Goal: Task Accomplishment & Management: Use online tool/utility

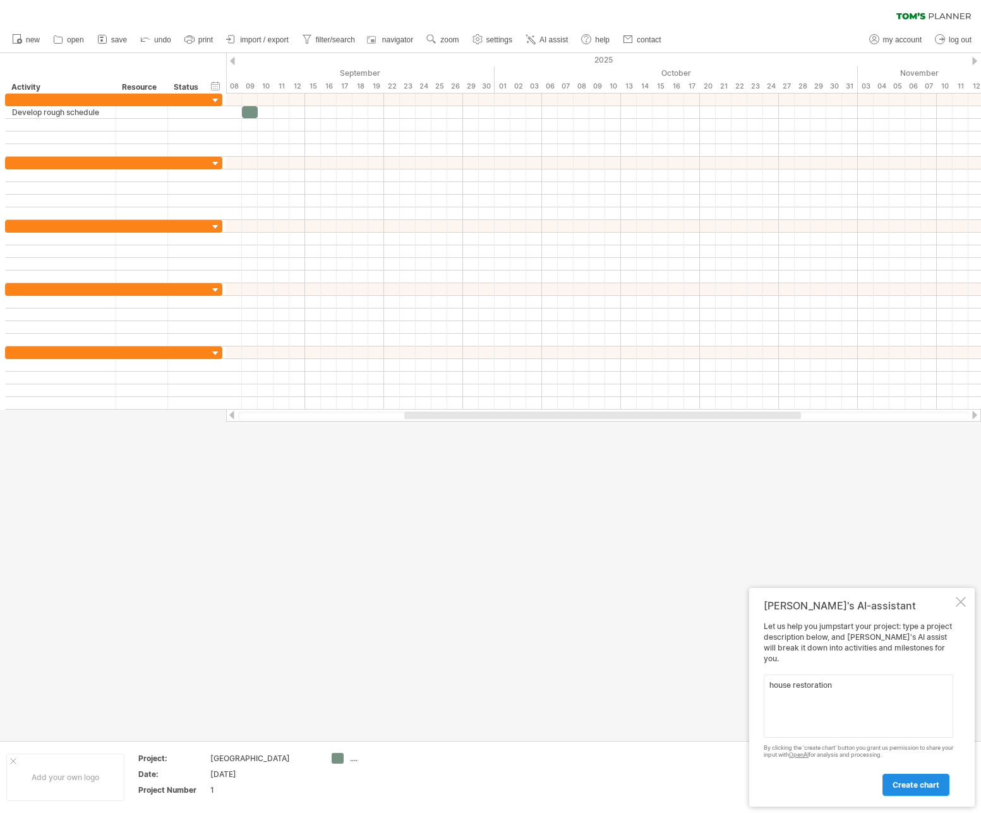
type textarea "house restoration"
click at [916, 780] on span "create chart" at bounding box center [916, 784] width 47 height 9
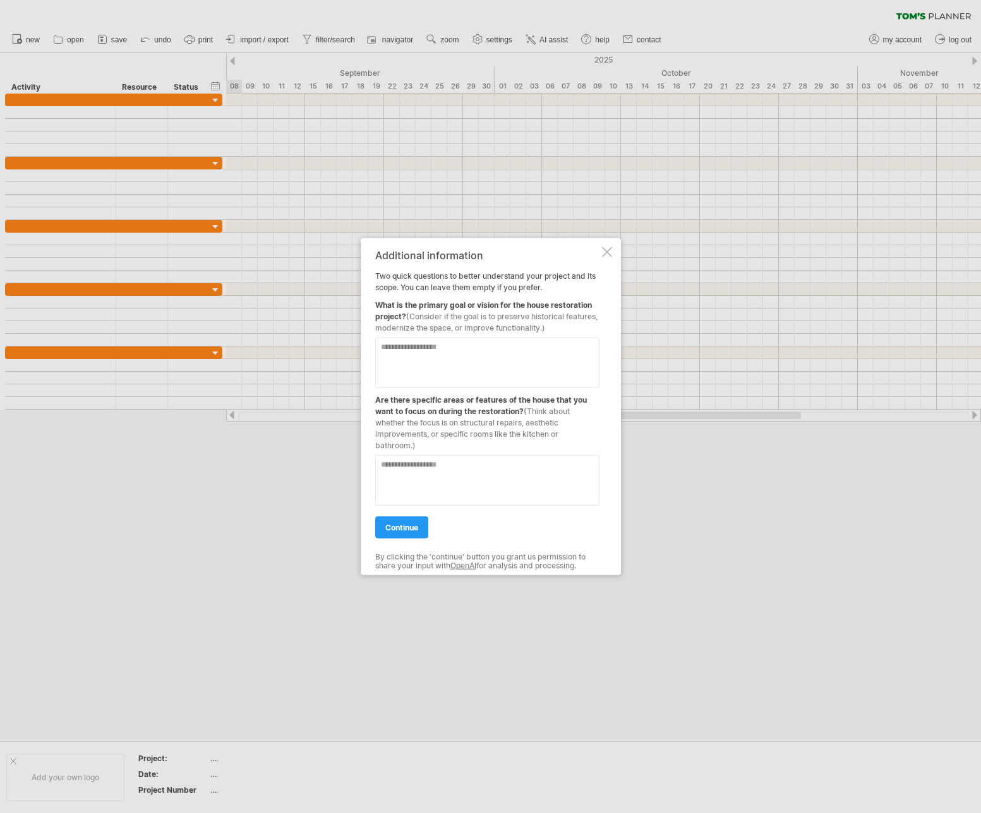
click at [404, 344] on textarea at bounding box center [487, 362] width 224 height 51
type textarea "**********"
click at [407, 466] on textarea at bounding box center [487, 480] width 224 height 51
type textarea "***"
click at [405, 517] on link "continue" at bounding box center [401, 527] width 53 height 22
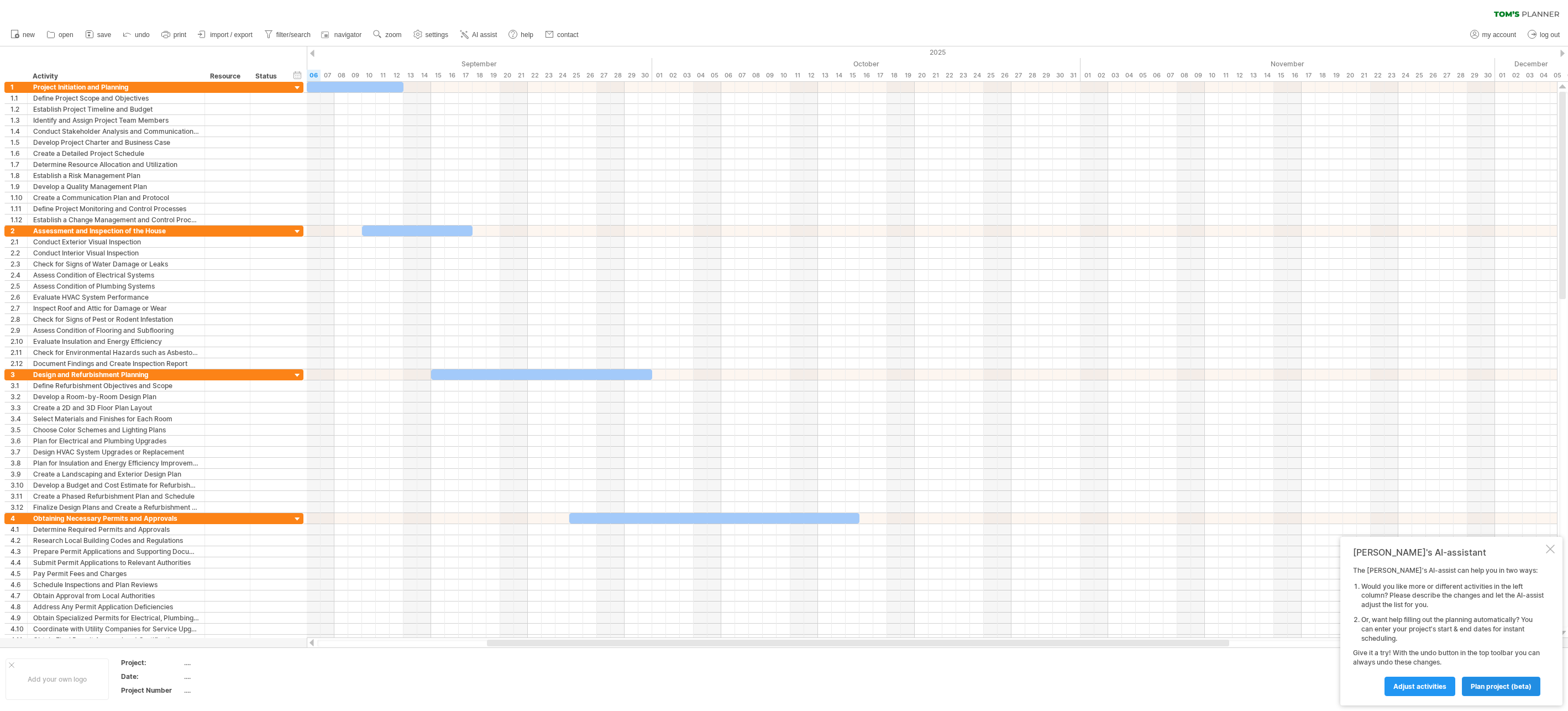
click at [858, 687] on span "plan project (beta)" at bounding box center [1501, 686] width 61 height 8
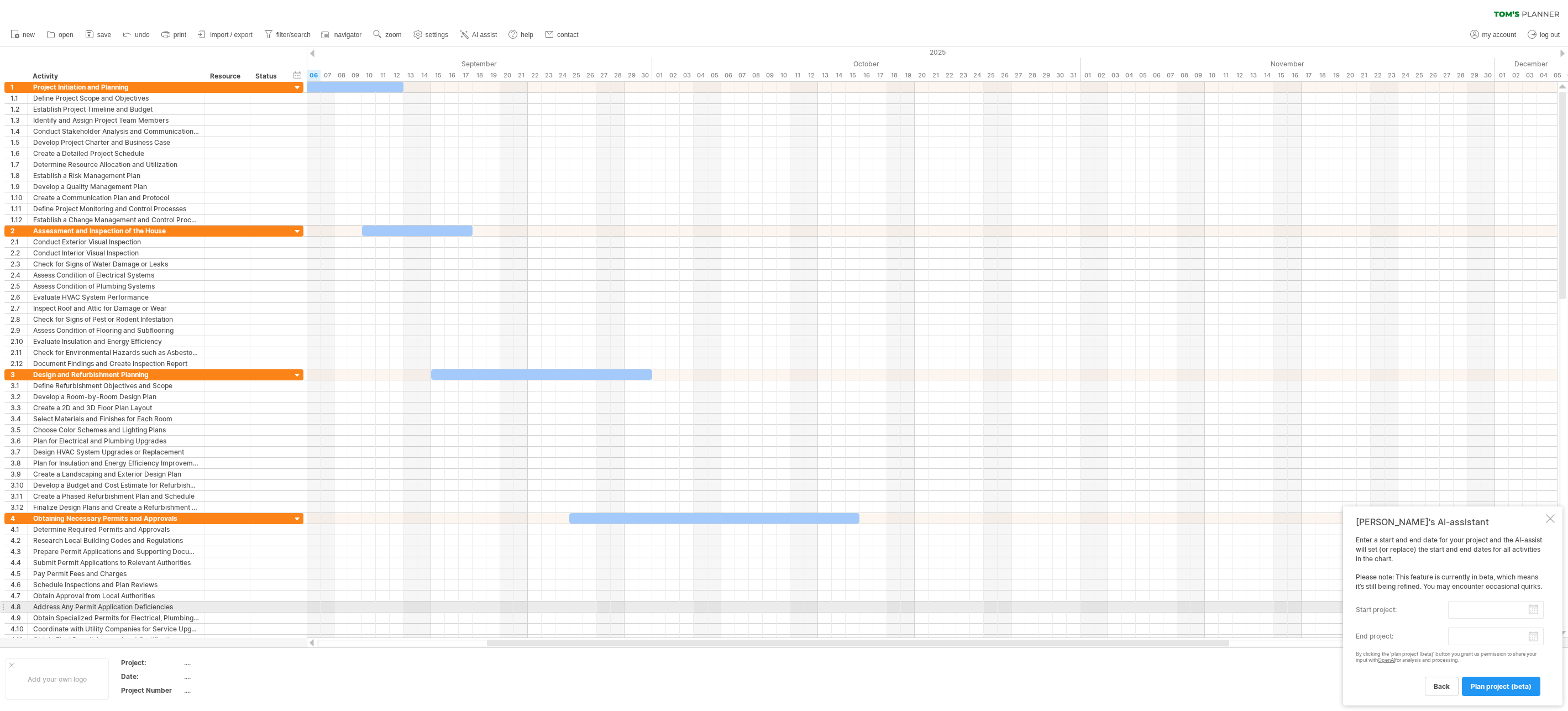
click at [858, 609] on label "start project:" at bounding box center [1402, 610] width 93 height 17
click at [858, 609] on input "start project:" at bounding box center [1495, 610] width 95 height 17
click at [858, 617] on link "next" at bounding box center [1460, 620] width 8 height 8
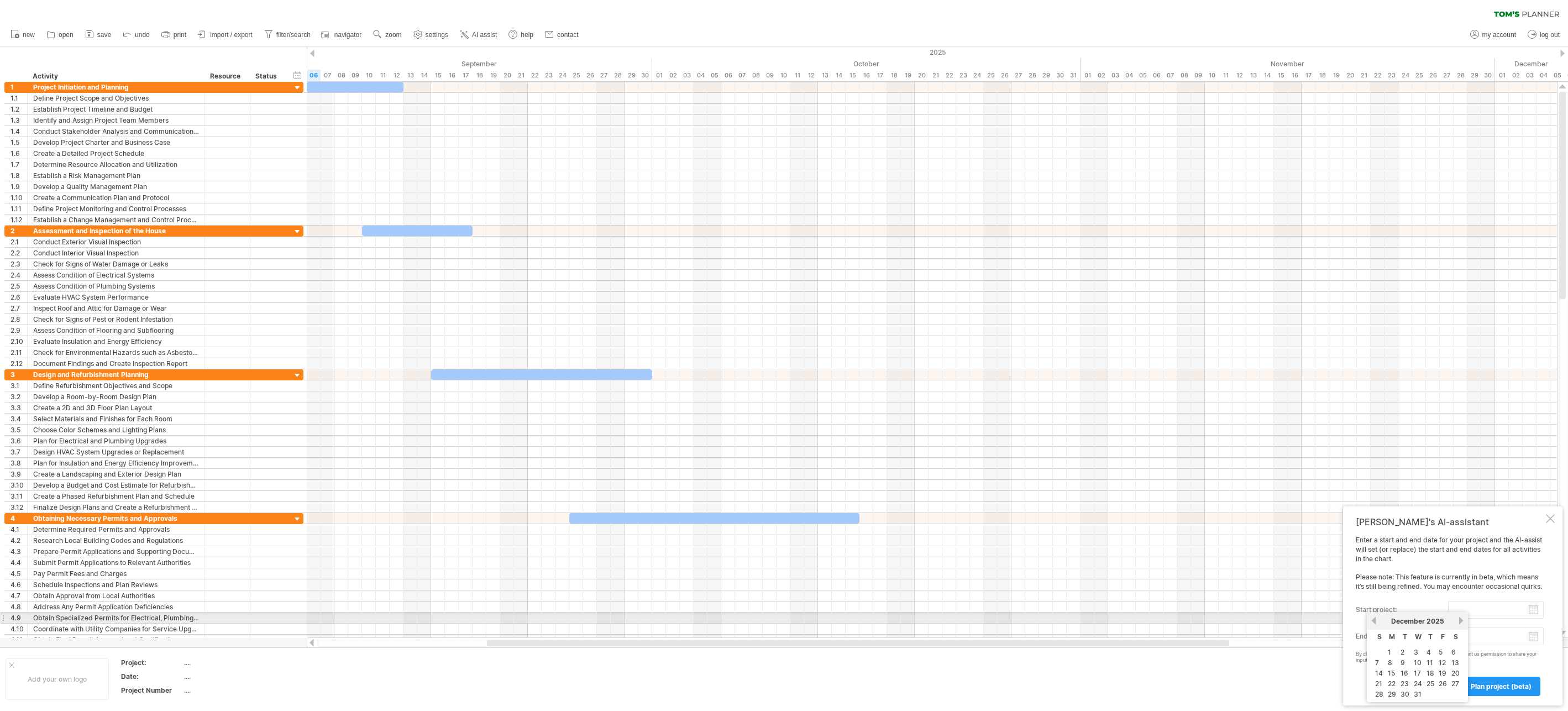
click at [858, 617] on link "next" at bounding box center [1460, 620] width 8 height 8
click at [858, 651] on link "1" at bounding box center [1426, 652] width 5 height 10
type input "********"
click at [858, 634] on body "progress(100%) Trying to reach [DOMAIN_NAME] Connected again... 0% clear filter…" at bounding box center [784, 356] width 1568 height 713
click at [858, 622] on link "next" at bounding box center [1562, 621] width 8 height 8
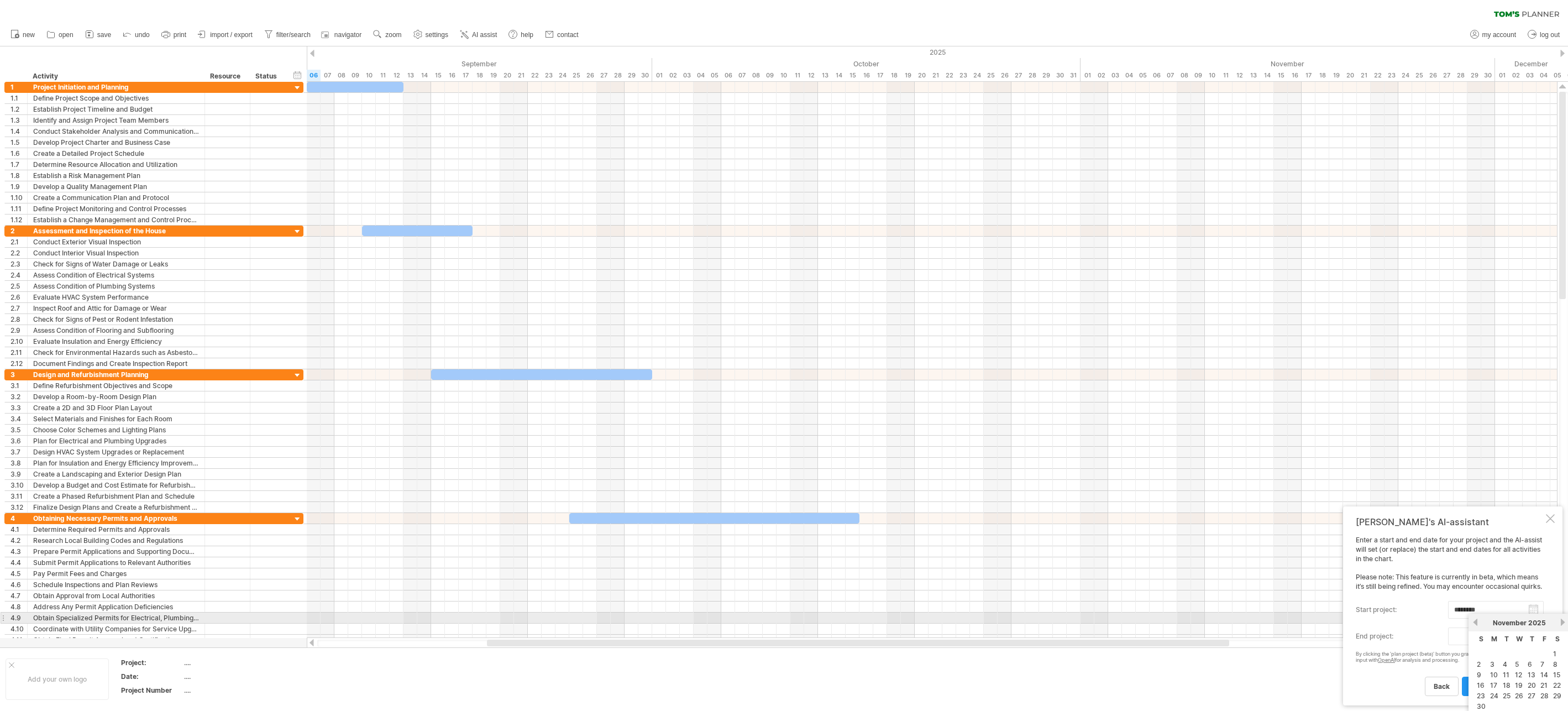
click at [858, 622] on link "next" at bounding box center [1562, 621] width 8 height 8
click at [858, 622] on link "next" at bounding box center [1561, 621] width 8 height 8
click at [858, 622] on link "next" at bounding box center [1562, 621] width 8 height 8
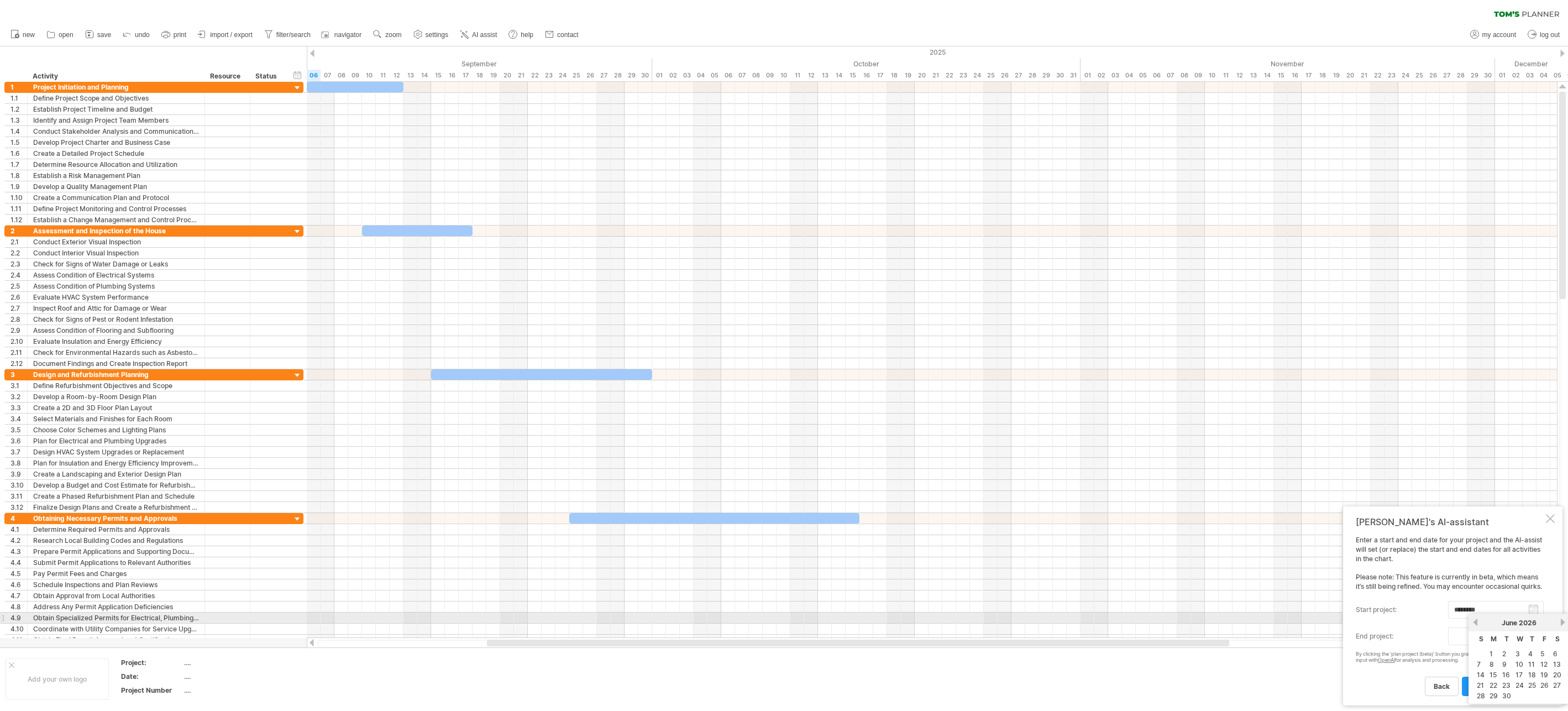
click at [858, 622] on link "next" at bounding box center [1562, 621] width 8 height 8
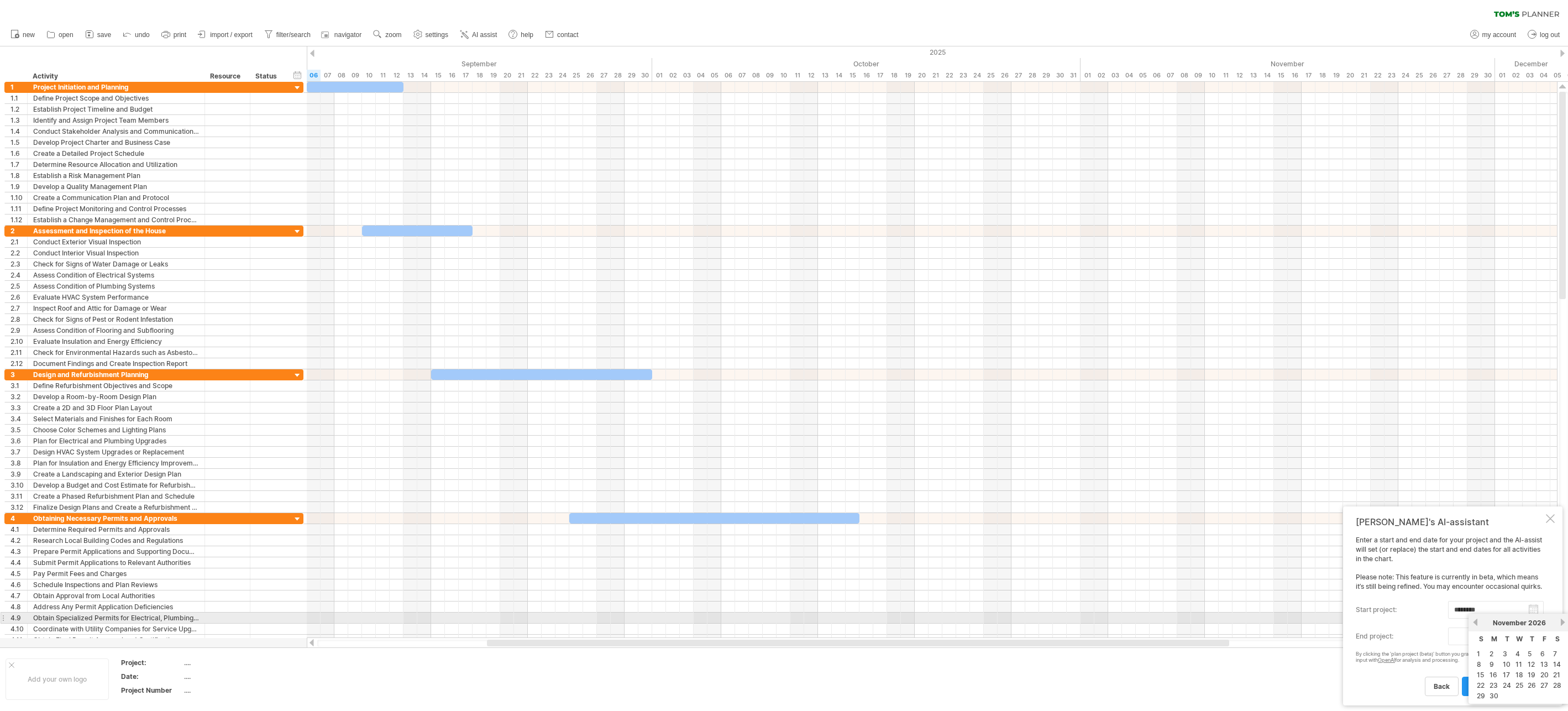
click at [858, 622] on link "next" at bounding box center [1562, 621] width 8 height 8
click at [858, 696] on link "31" at bounding box center [1531, 695] width 10 height 10
type input "********"
click at [858, 684] on span "plan project (beta)" at bounding box center [1501, 686] width 61 height 8
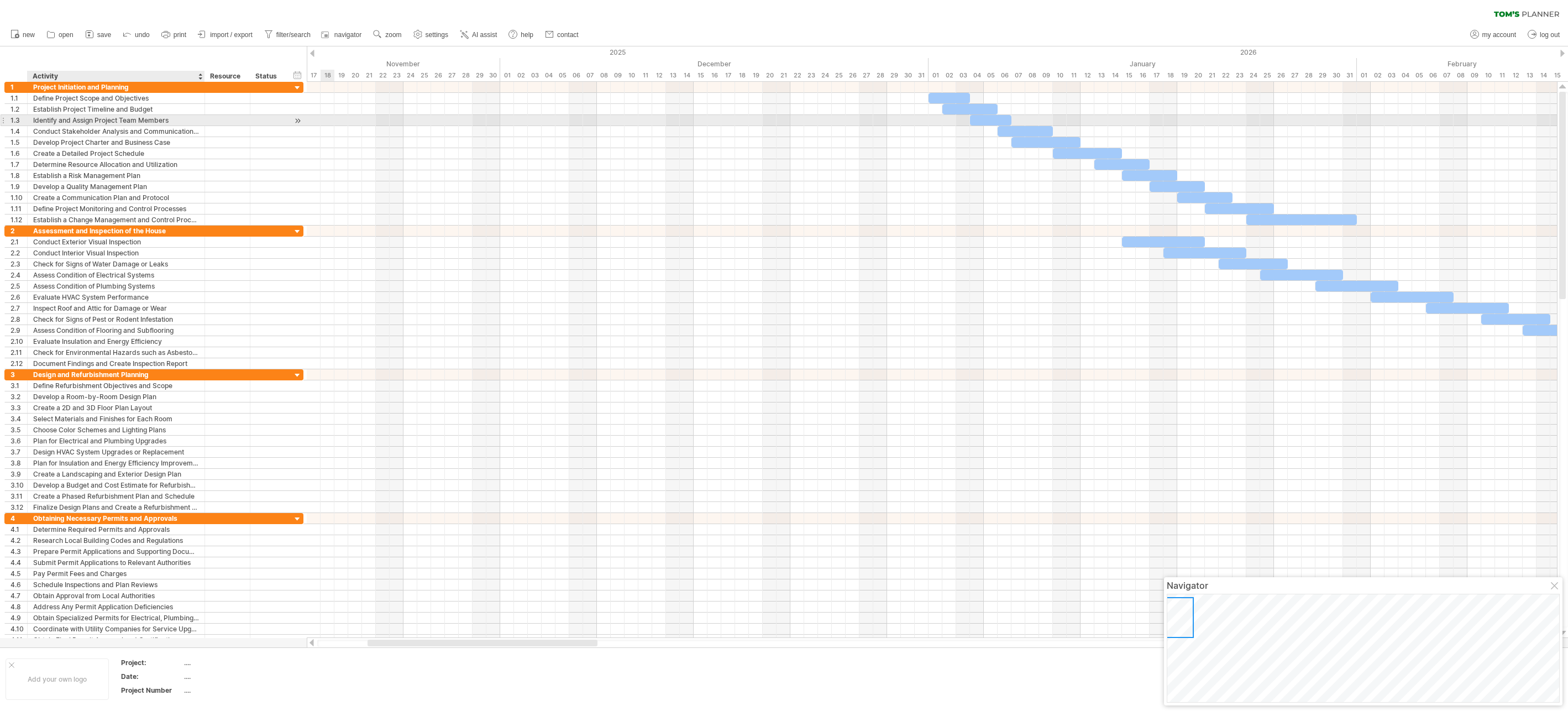
click at [37, 119] on div "Identify and Assign Project Team Members" at bounding box center [116, 120] width 166 height 10
click at [3, 116] on div at bounding box center [3, 120] width 4 height 11
click at [4, 119] on div at bounding box center [3, 120] width 4 height 11
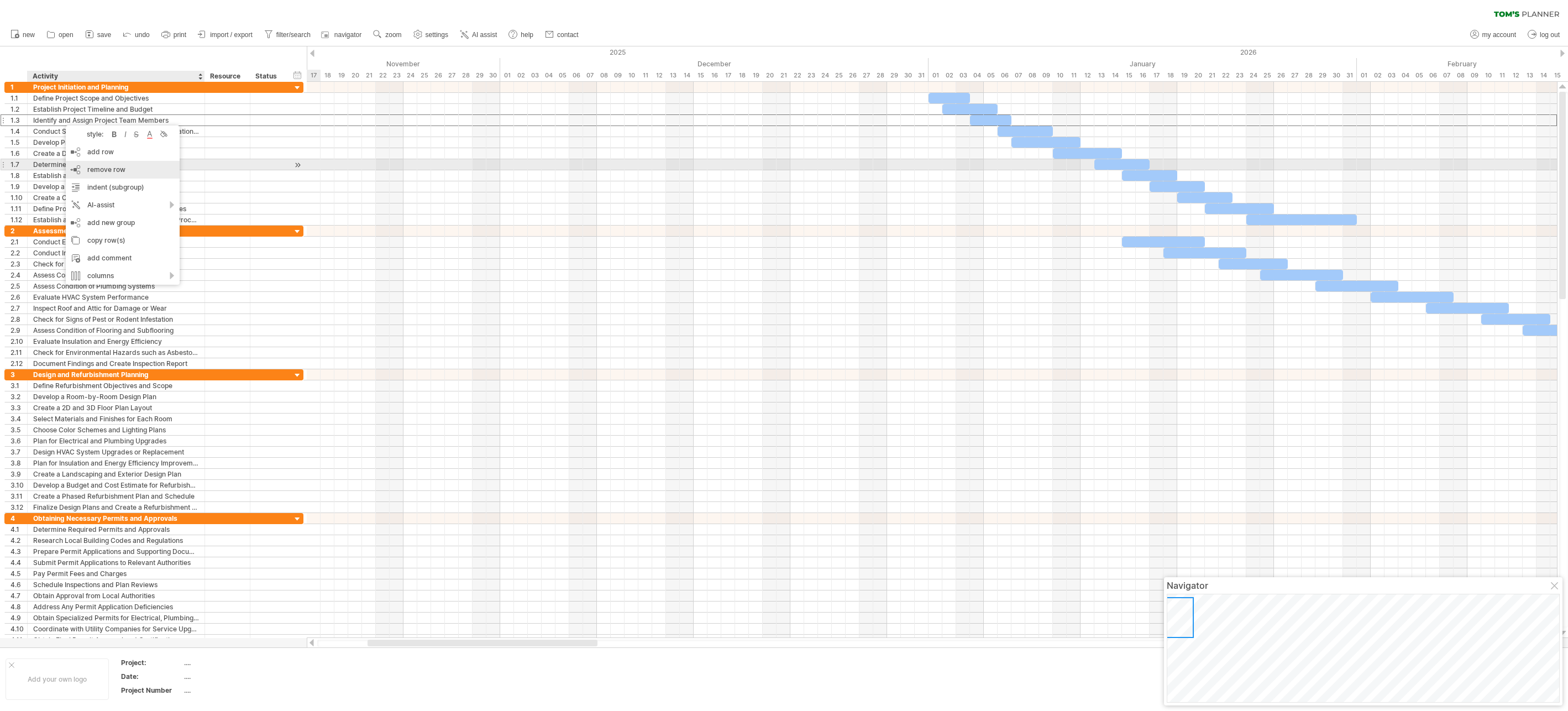
click at [97, 167] on span "remove row" at bounding box center [107, 169] width 38 height 8
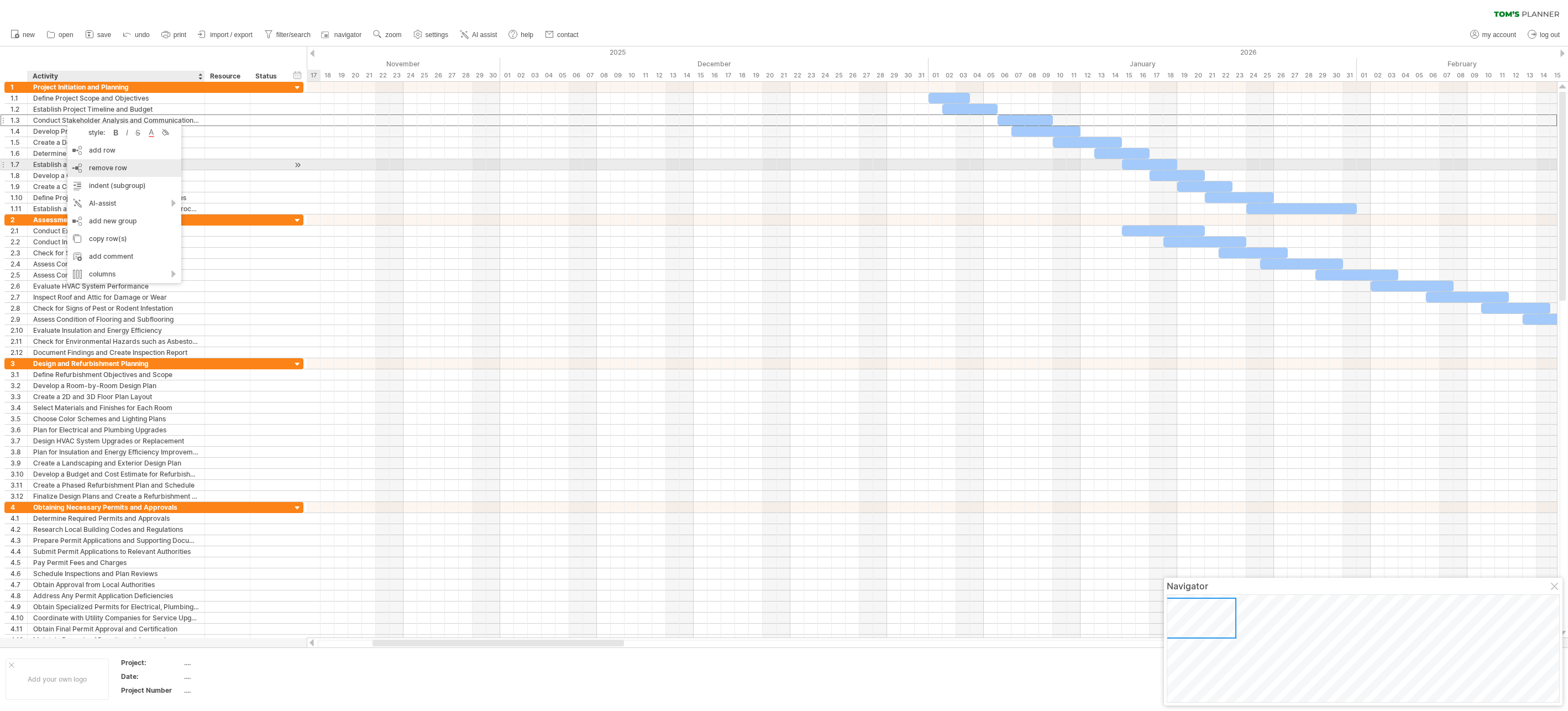
click at [87, 166] on div "remove row remove selected rows" at bounding box center [124, 168] width 114 height 17
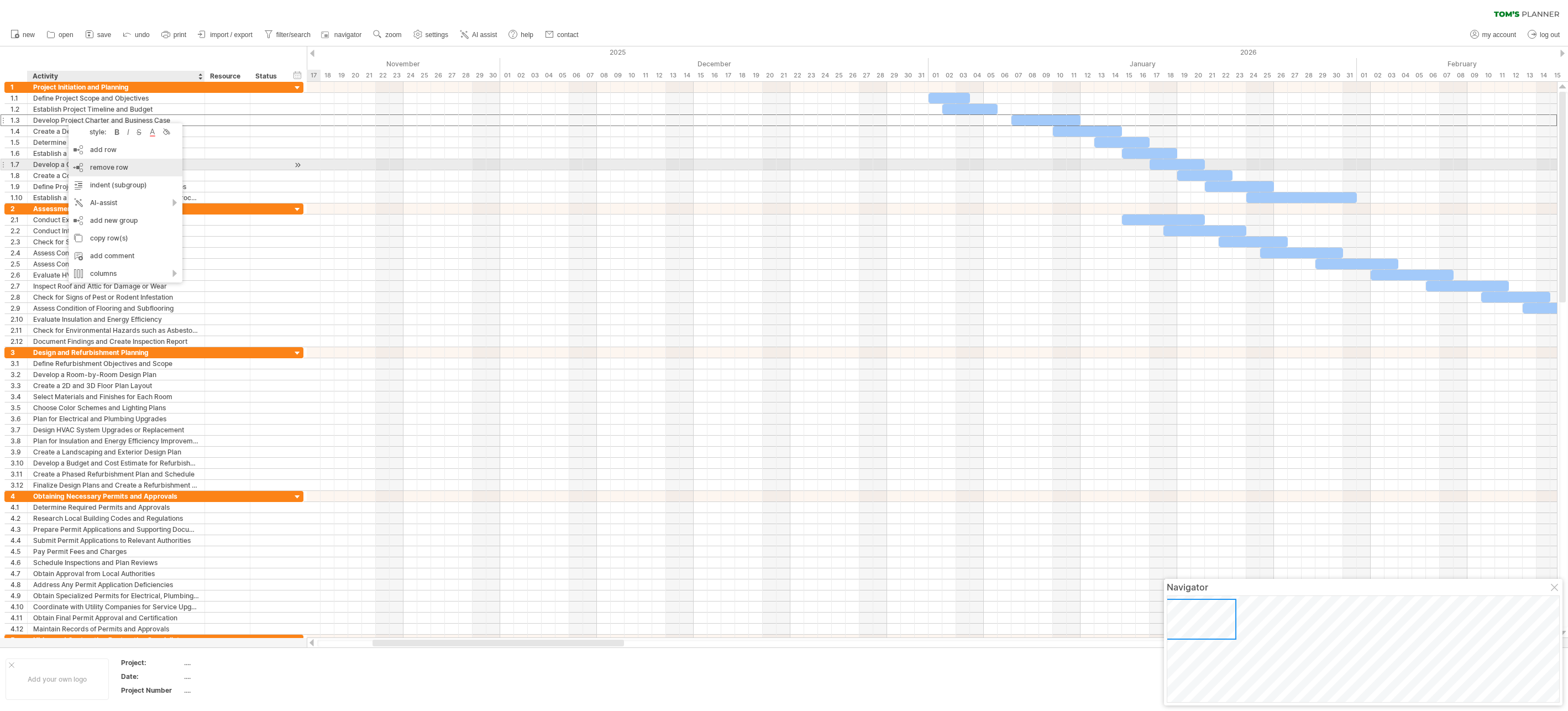
click at [94, 164] on span "remove row" at bounding box center [109, 166] width 38 height 8
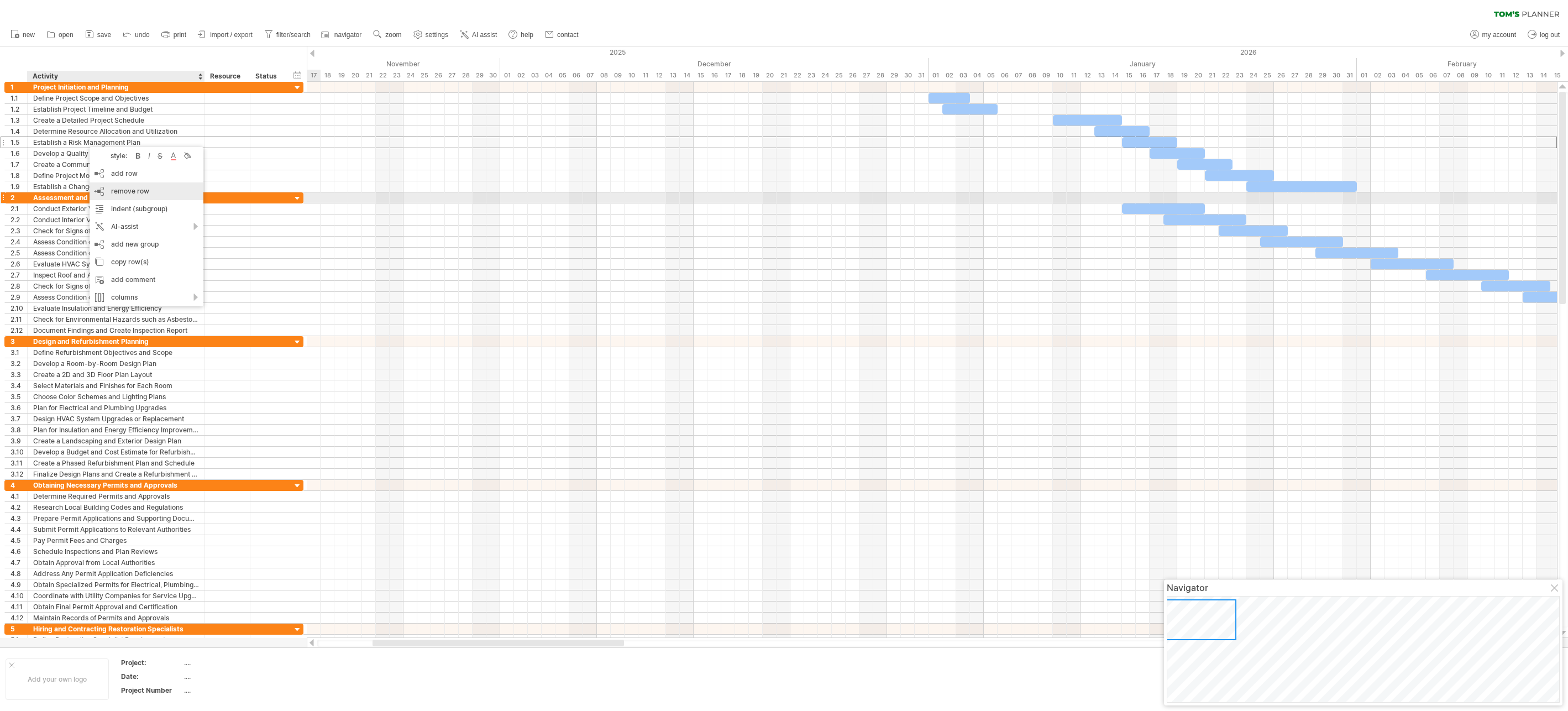
click at [118, 193] on span "remove row" at bounding box center [130, 191] width 38 height 8
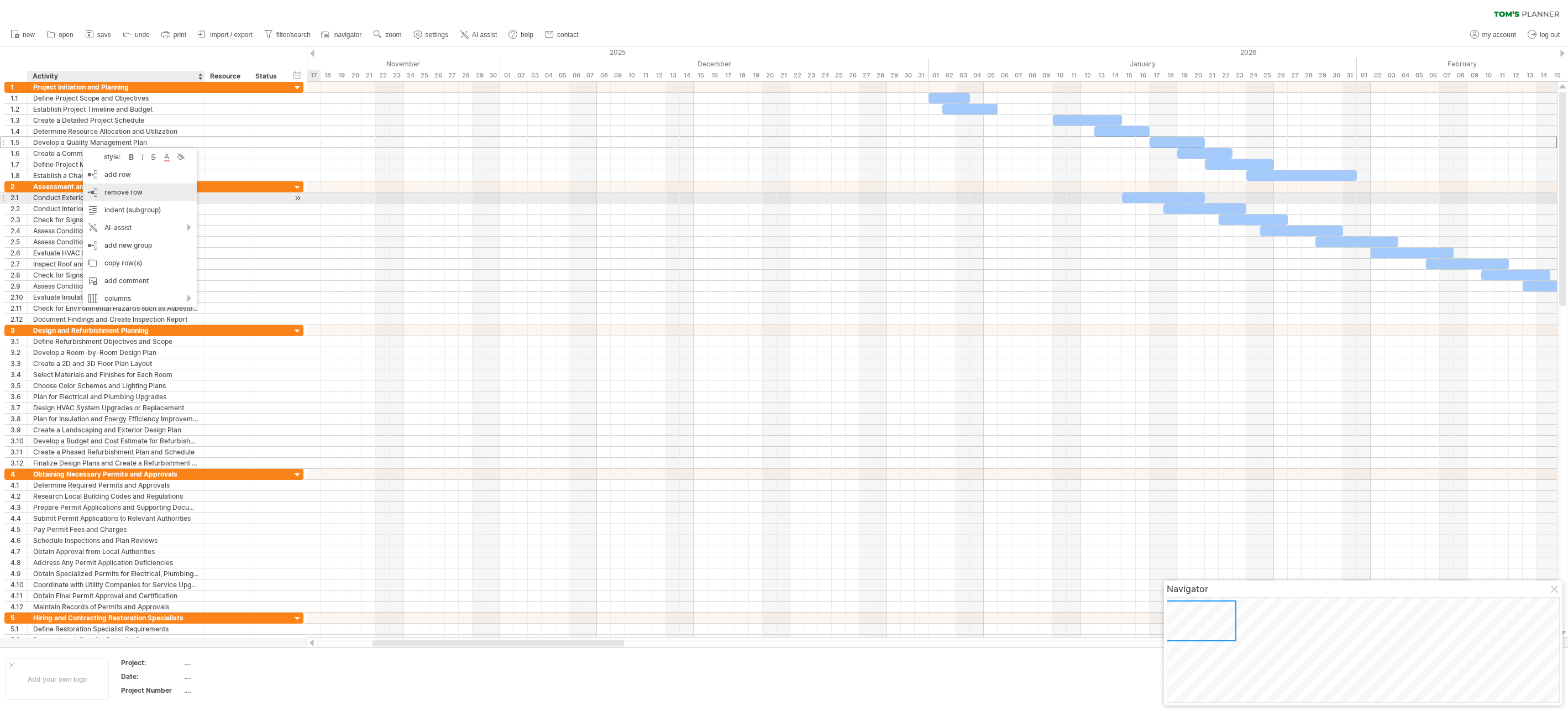
click at [119, 192] on span "remove row" at bounding box center [123, 192] width 38 height 8
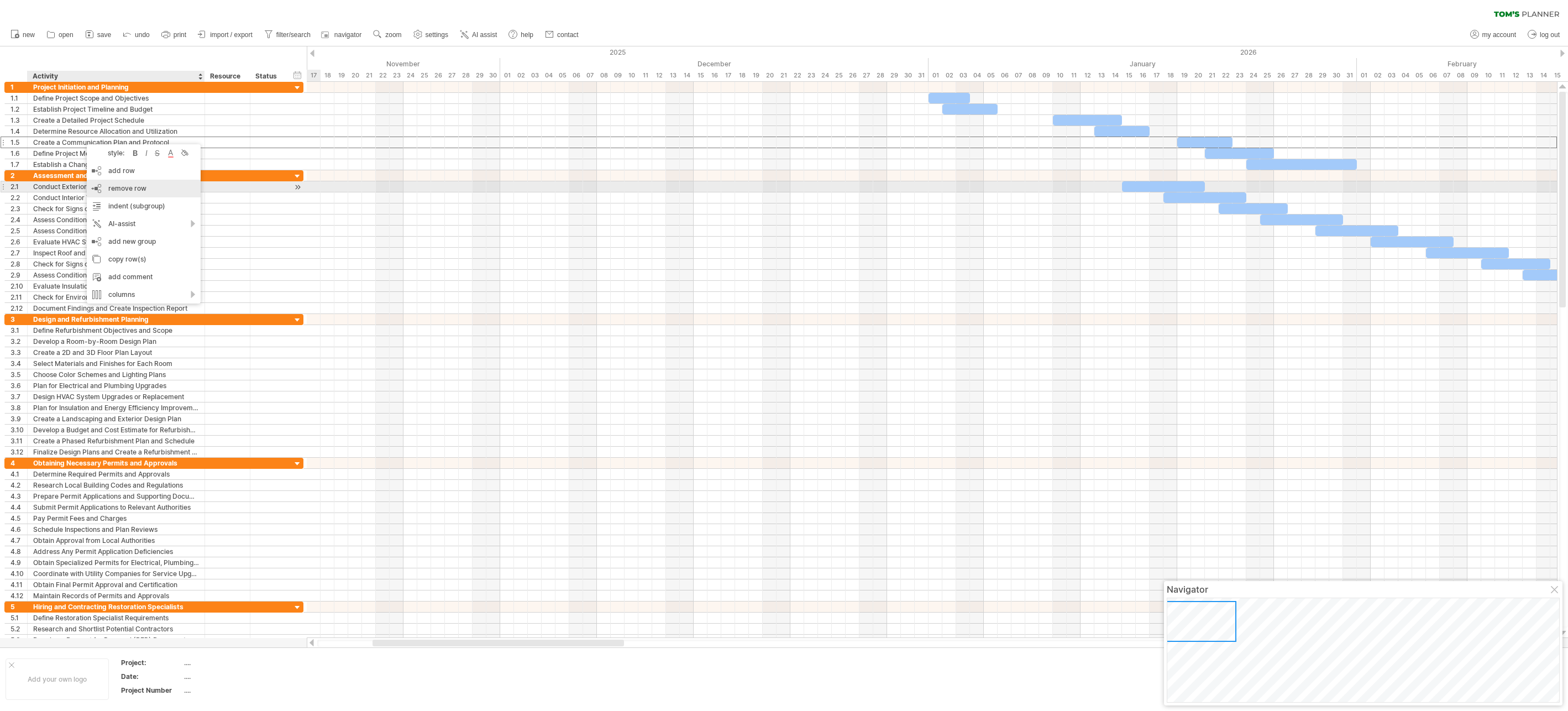
click at [115, 186] on span "remove row" at bounding box center [128, 187] width 38 height 8
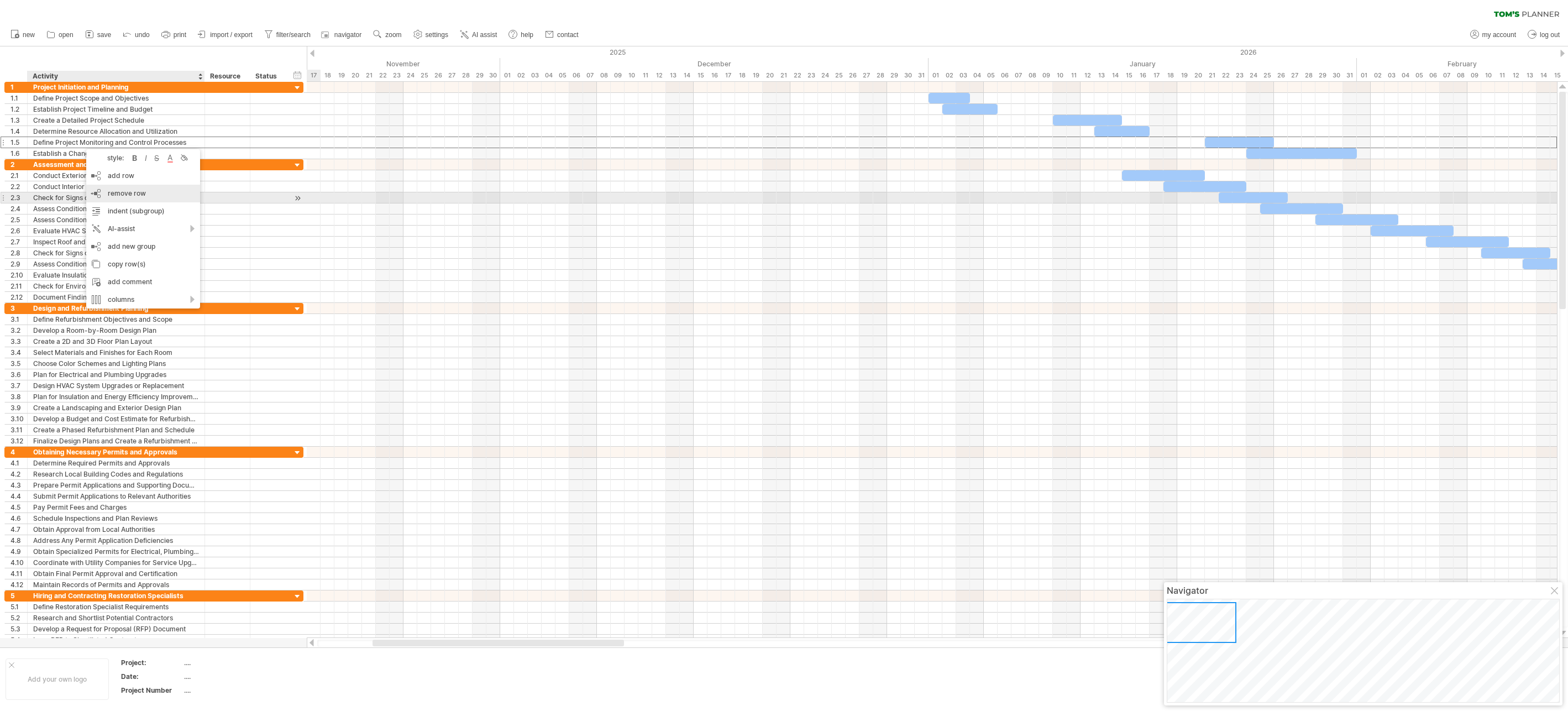
click at [121, 197] on span "remove row" at bounding box center [127, 192] width 38 height 8
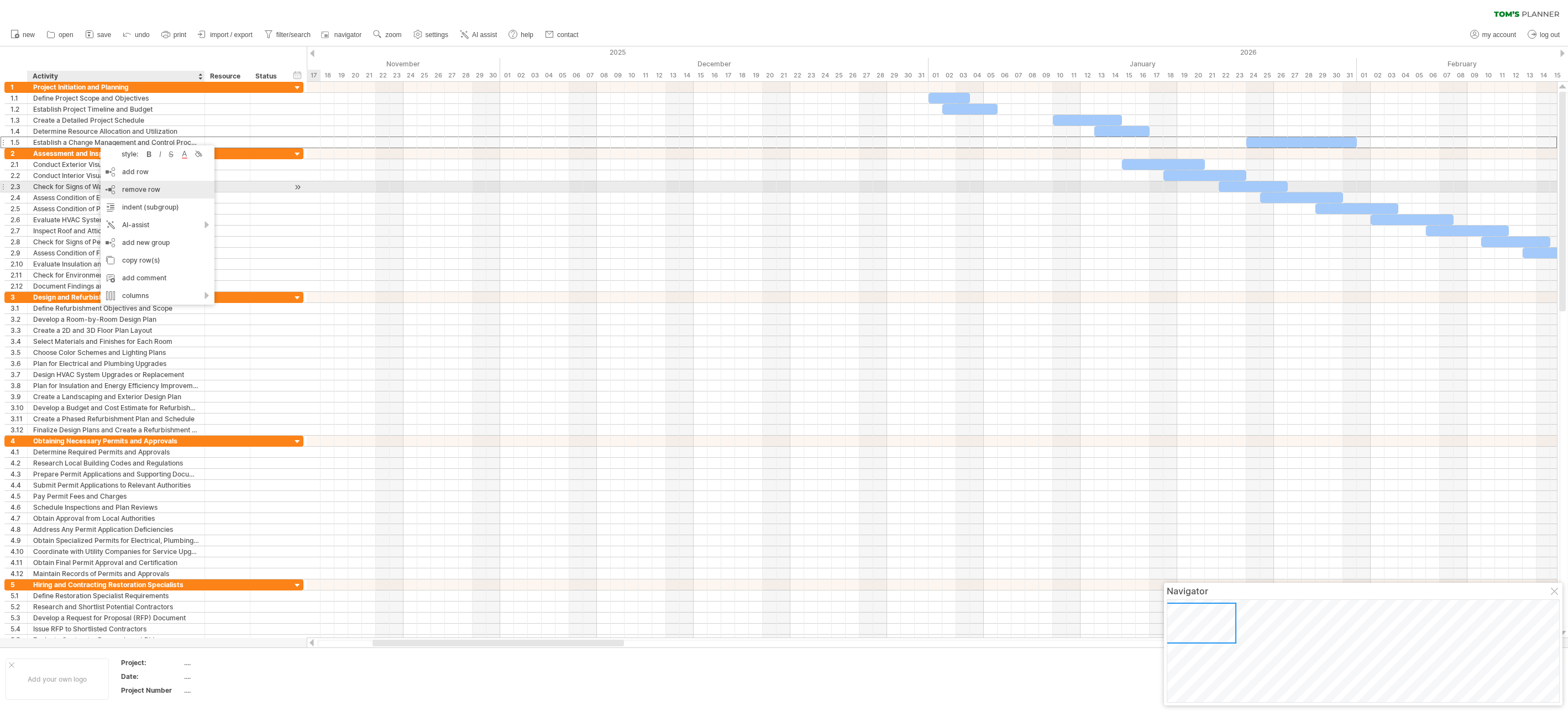
click at [131, 191] on span "remove row" at bounding box center [142, 189] width 38 height 8
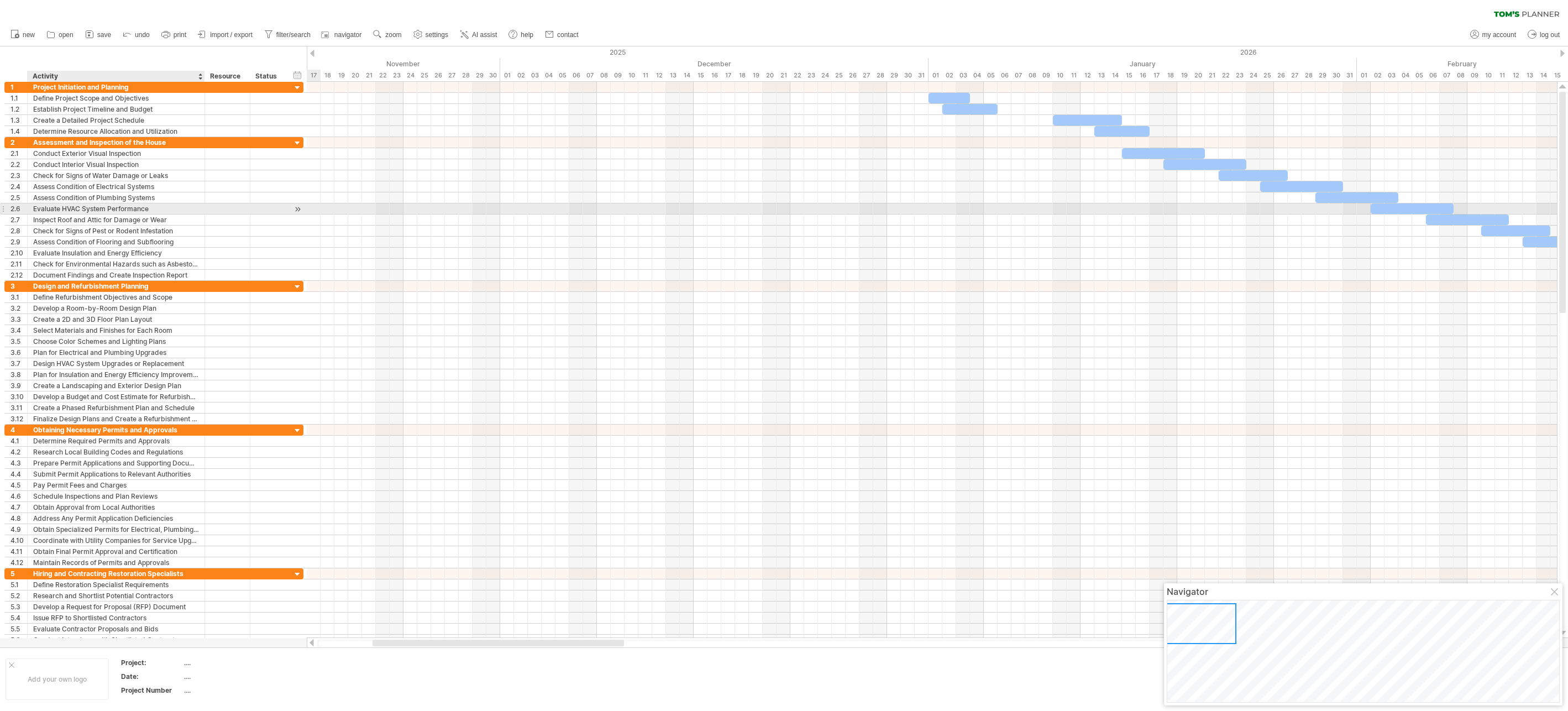
click at [85, 206] on div "Evaluate HVAC System Performance" at bounding box center [116, 209] width 166 height 10
click at [85, 206] on input "**********" at bounding box center [116, 209] width 166 height 10
click at [150, 208] on input "**********" at bounding box center [116, 209] width 166 height 10
drag, startPoint x: 148, startPoint y: 206, endPoint x: 34, endPoint y: 207, distance: 114.0
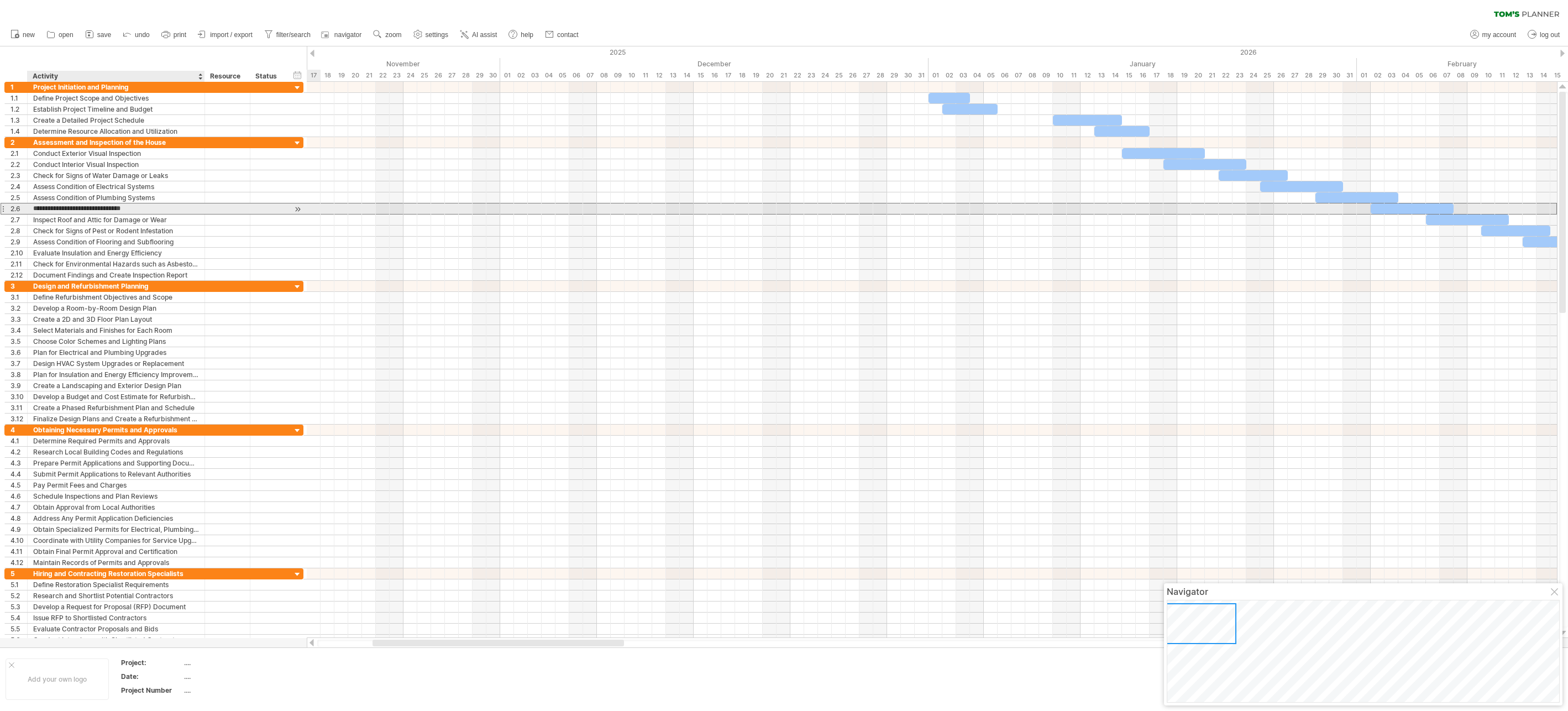
click at [34, 207] on input "**********" at bounding box center [116, 209] width 166 height 10
type input "**********"
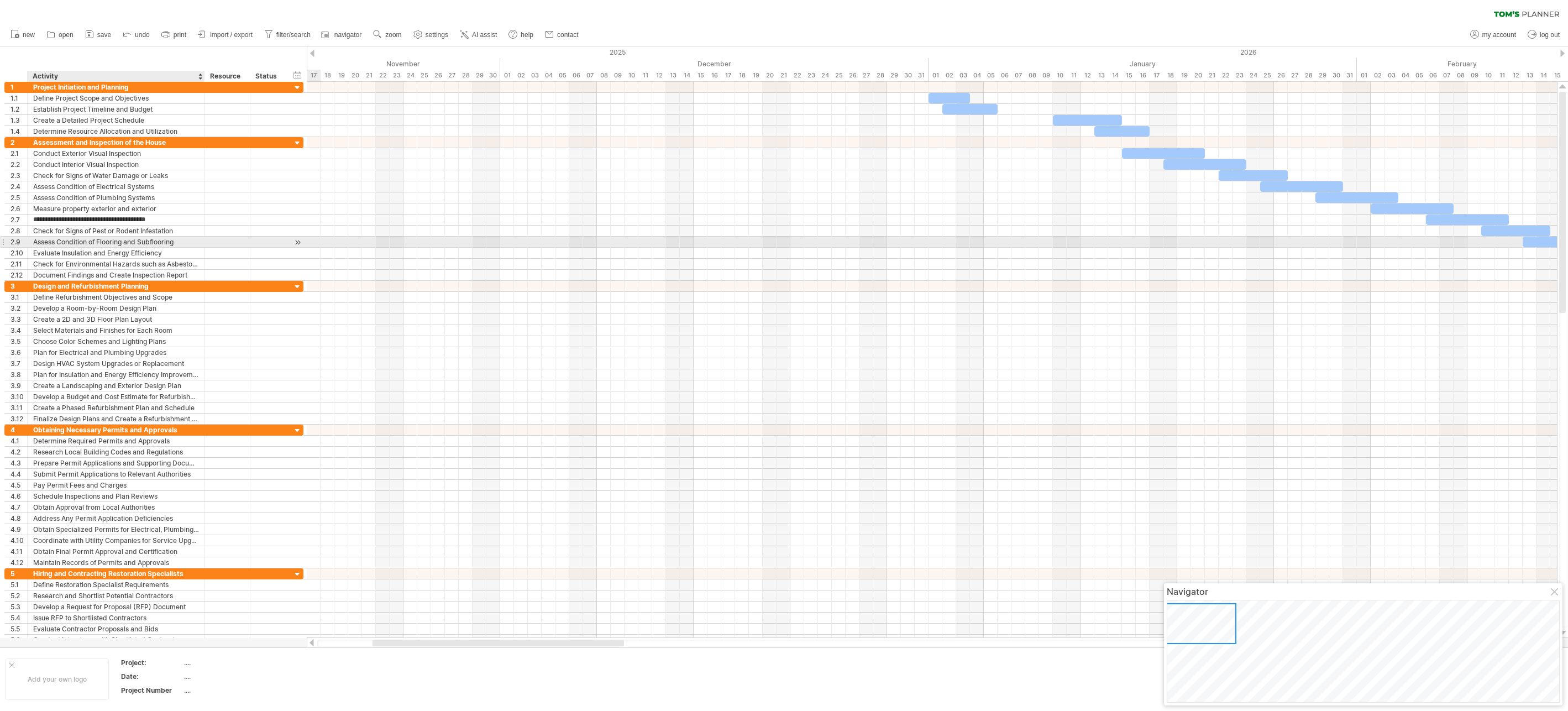
click at [56, 240] on div "Assess Condition of Flooring and Subflooring" at bounding box center [116, 241] width 166 height 10
click at [56, 240] on input "**********" at bounding box center [116, 241] width 166 height 10
drag, startPoint x: 185, startPoint y: 242, endPoint x: 21, endPoint y: 240, distance: 164.0
click at [21, 240] on div "**********" at bounding box center [154, 241] width 299 height 11
click at [61, 240] on input "**********" at bounding box center [116, 241] width 166 height 10
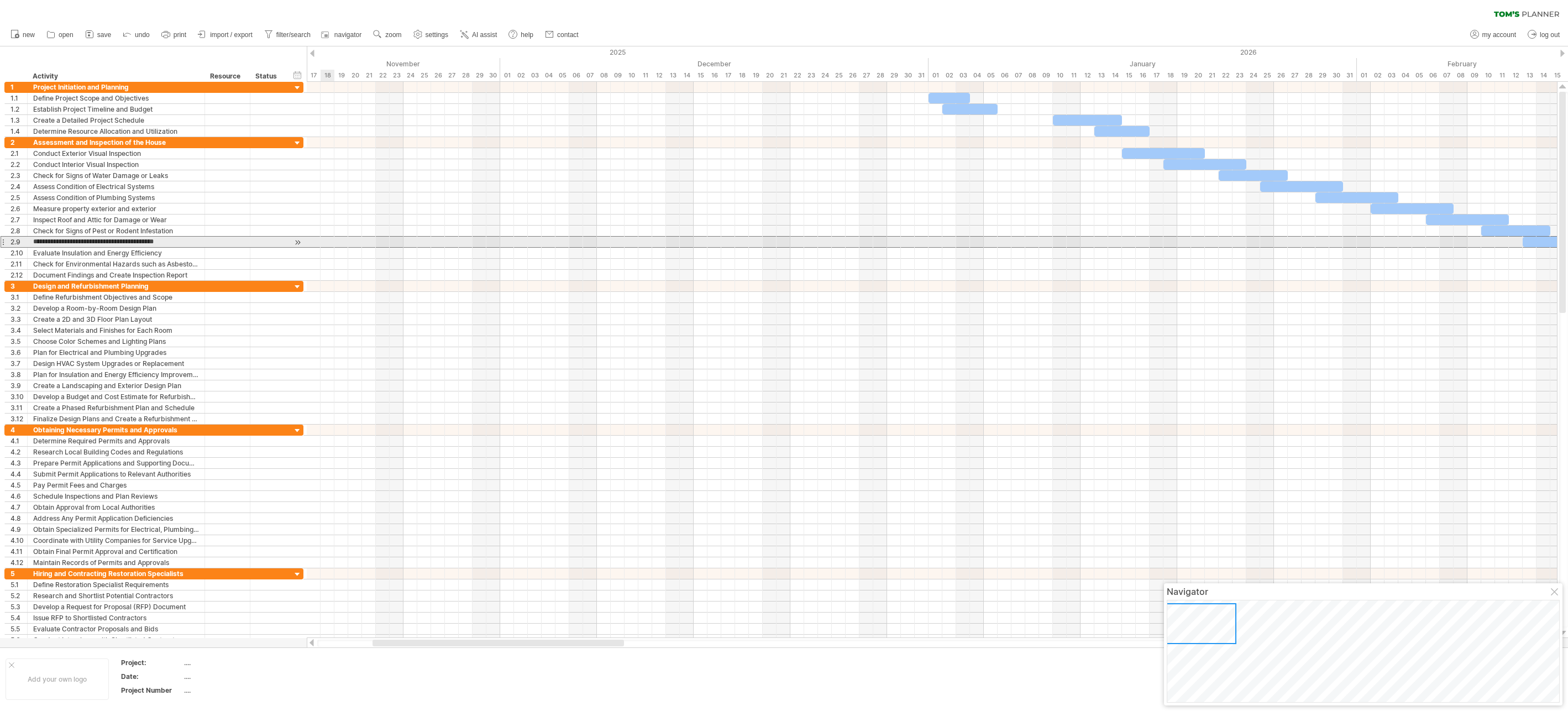
drag, startPoint x: 58, startPoint y: 242, endPoint x: 330, endPoint y: 238, distance: 272.0
click at [330, 238] on div "Trying to reach [DOMAIN_NAME] Connected again... 0% clear filter new 1" at bounding box center [784, 355] width 1568 height 711
type input "**********"
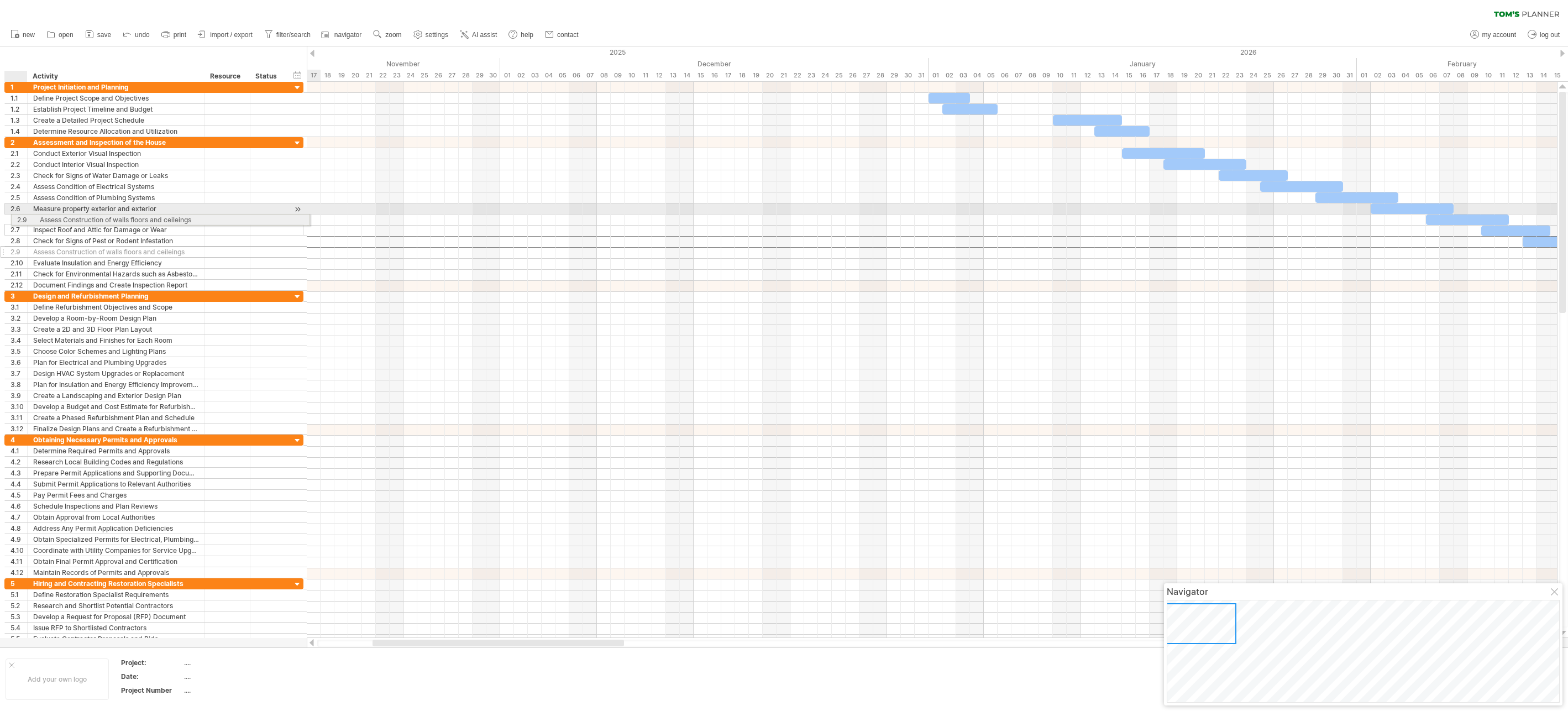
drag, startPoint x: 14, startPoint y: 241, endPoint x: 18, endPoint y: 218, distance: 23.3
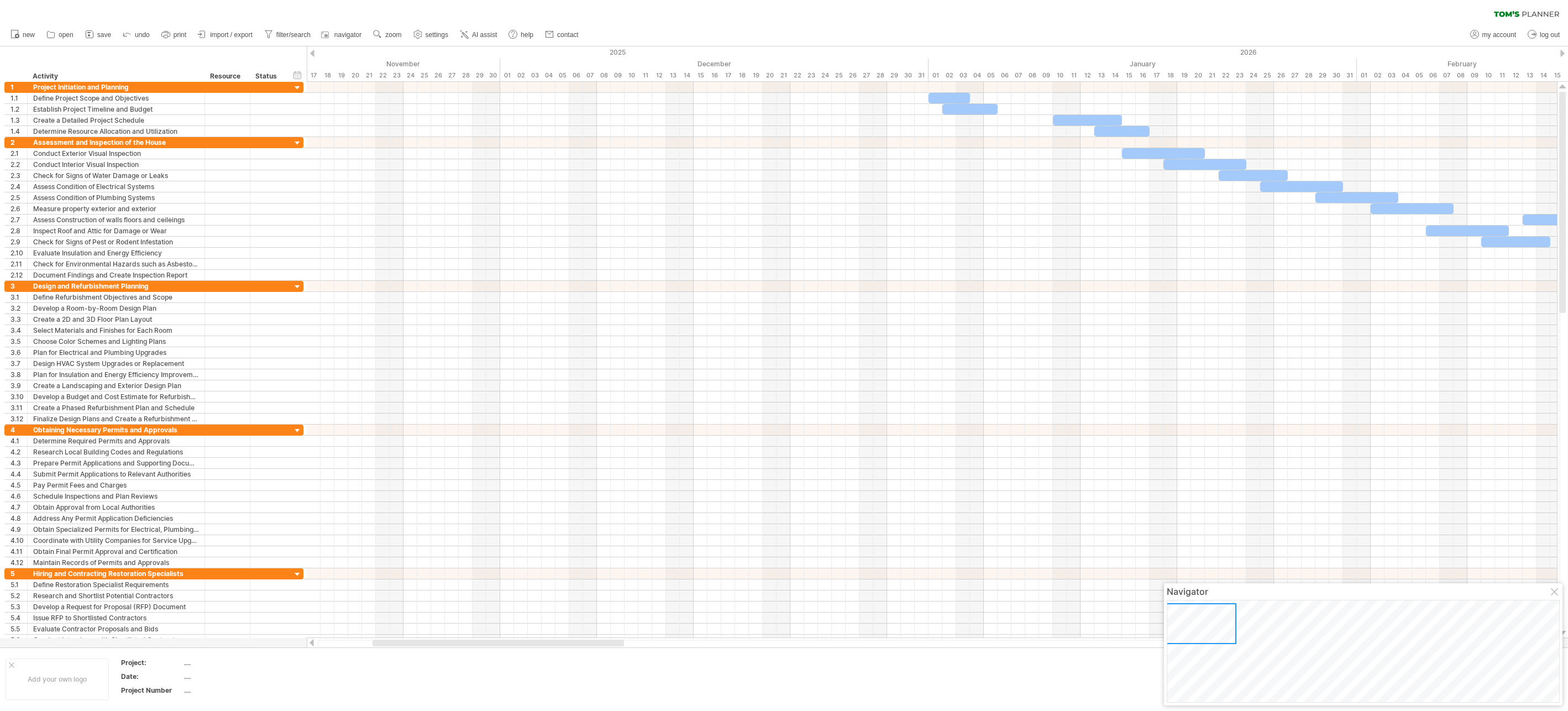
click at [311, 52] on div at bounding box center [311, 53] width 4 height 7
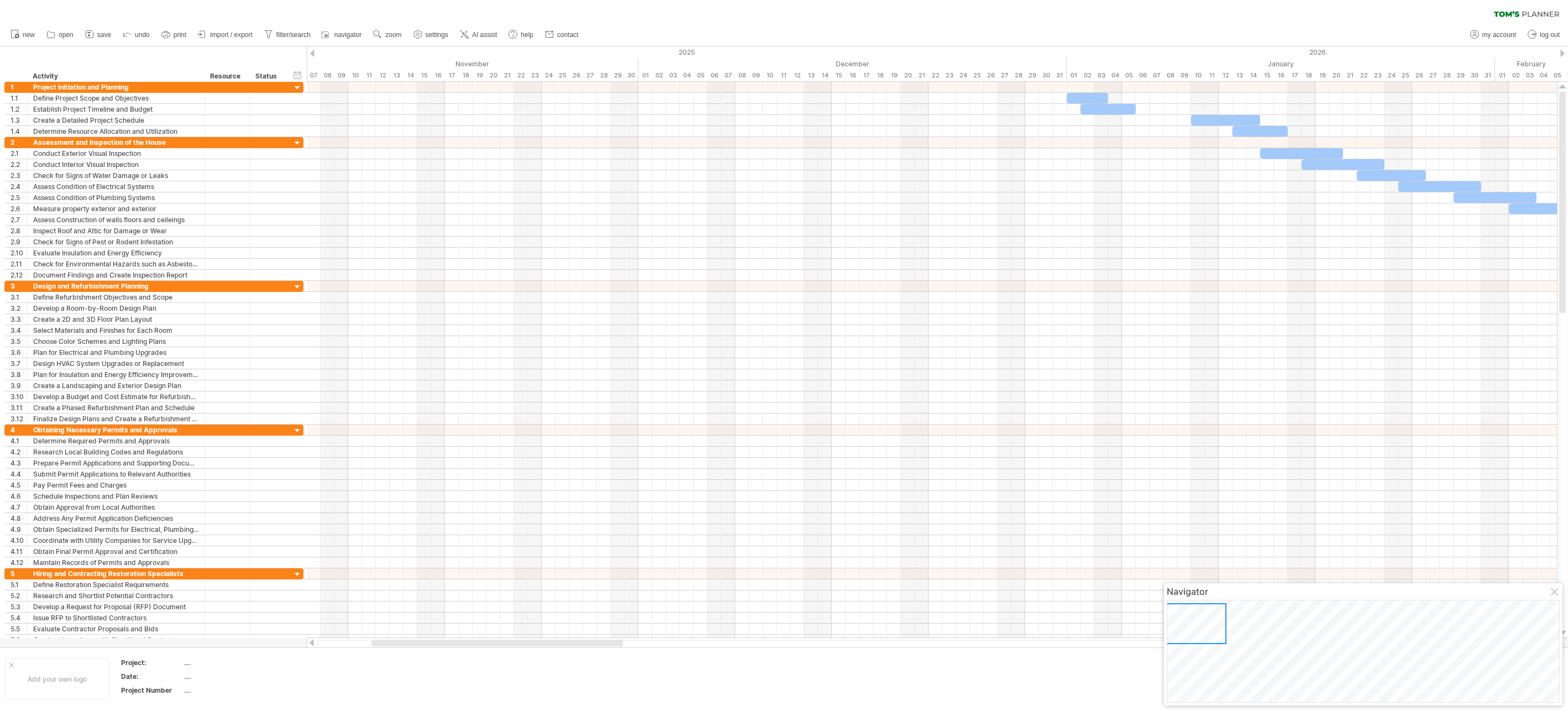
click at [311, 52] on div at bounding box center [311, 53] width 4 height 7
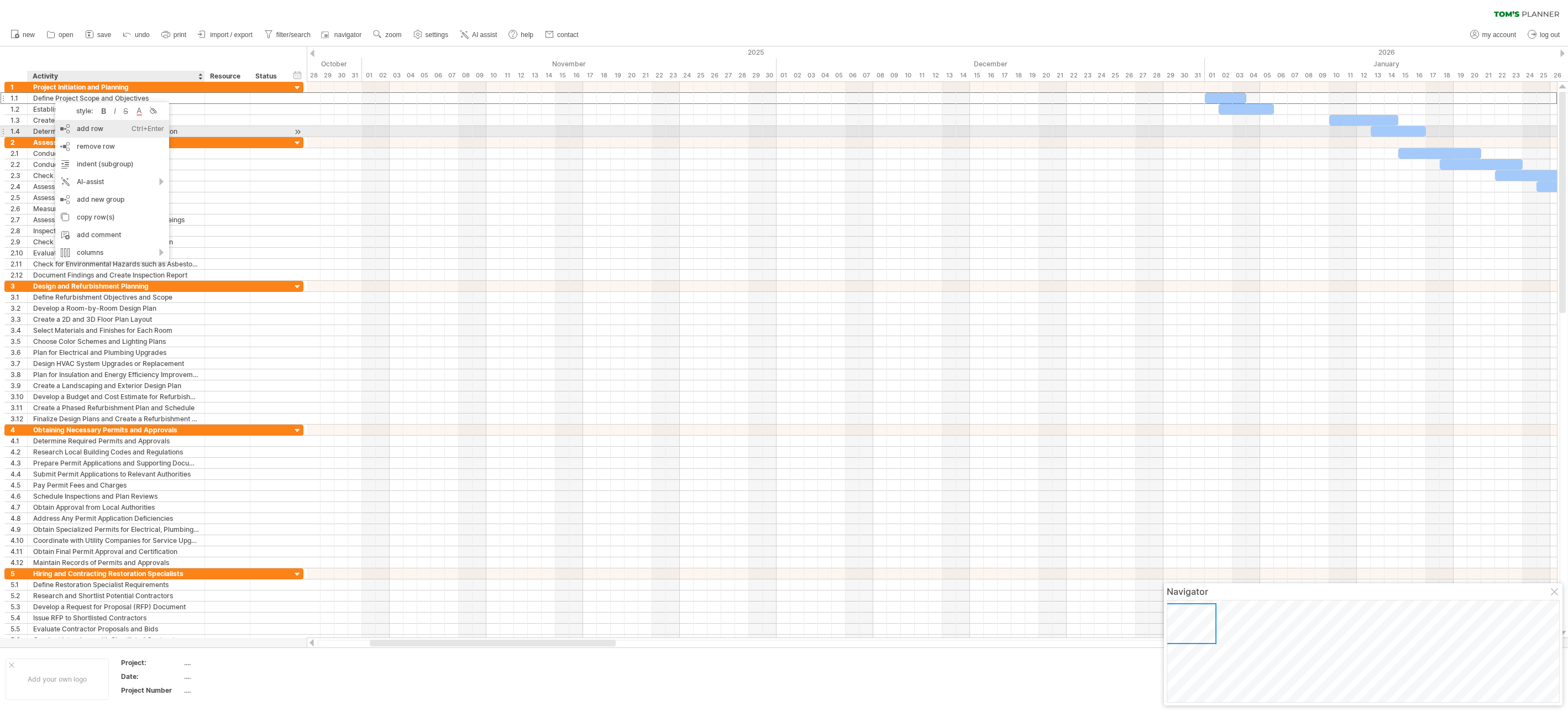
click at [87, 127] on div "add row Ctrl+Enter Cmd+Enter" at bounding box center [112, 129] width 114 height 17
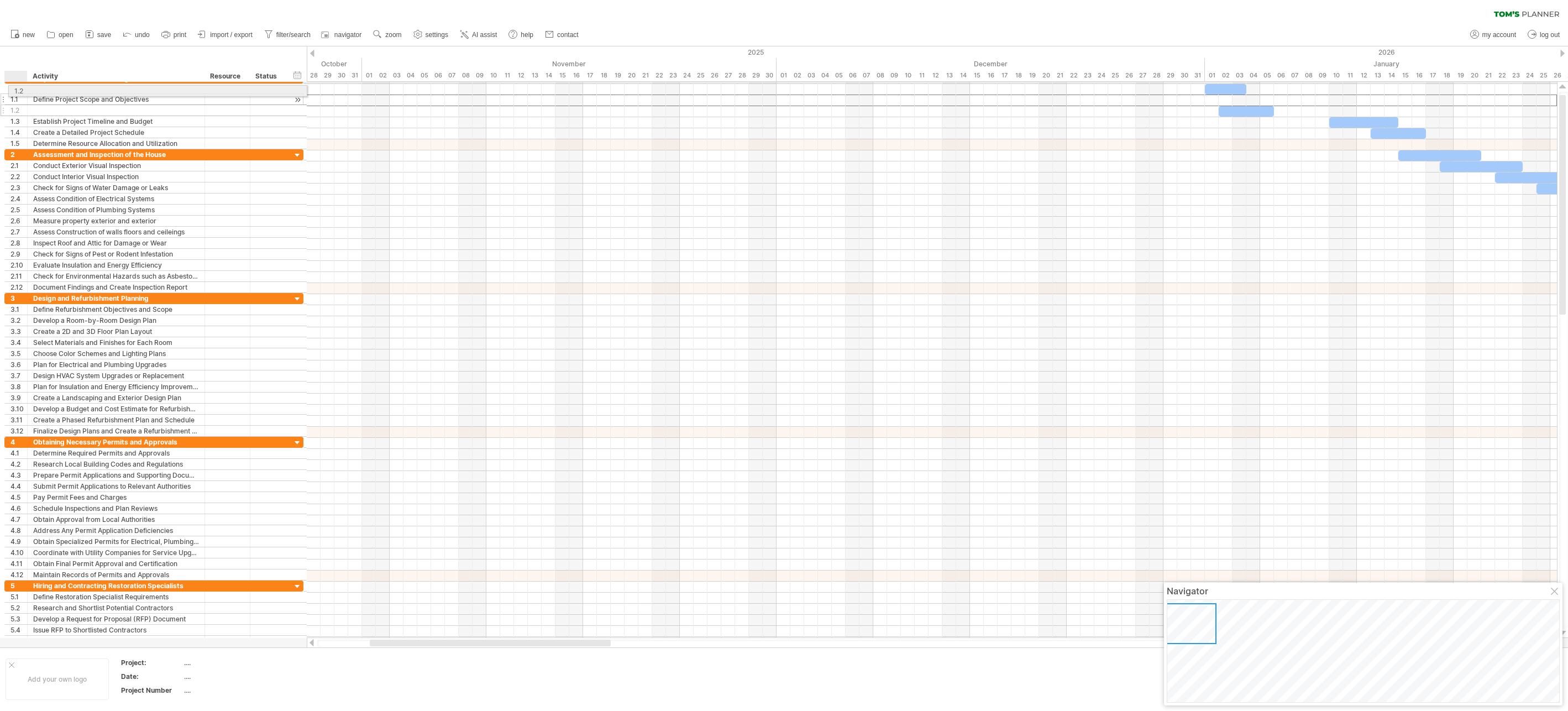
drag, startPoint x: 13, startPoint y: 101, endPoint x: 14, endPoint y: 89, distance: 12.0
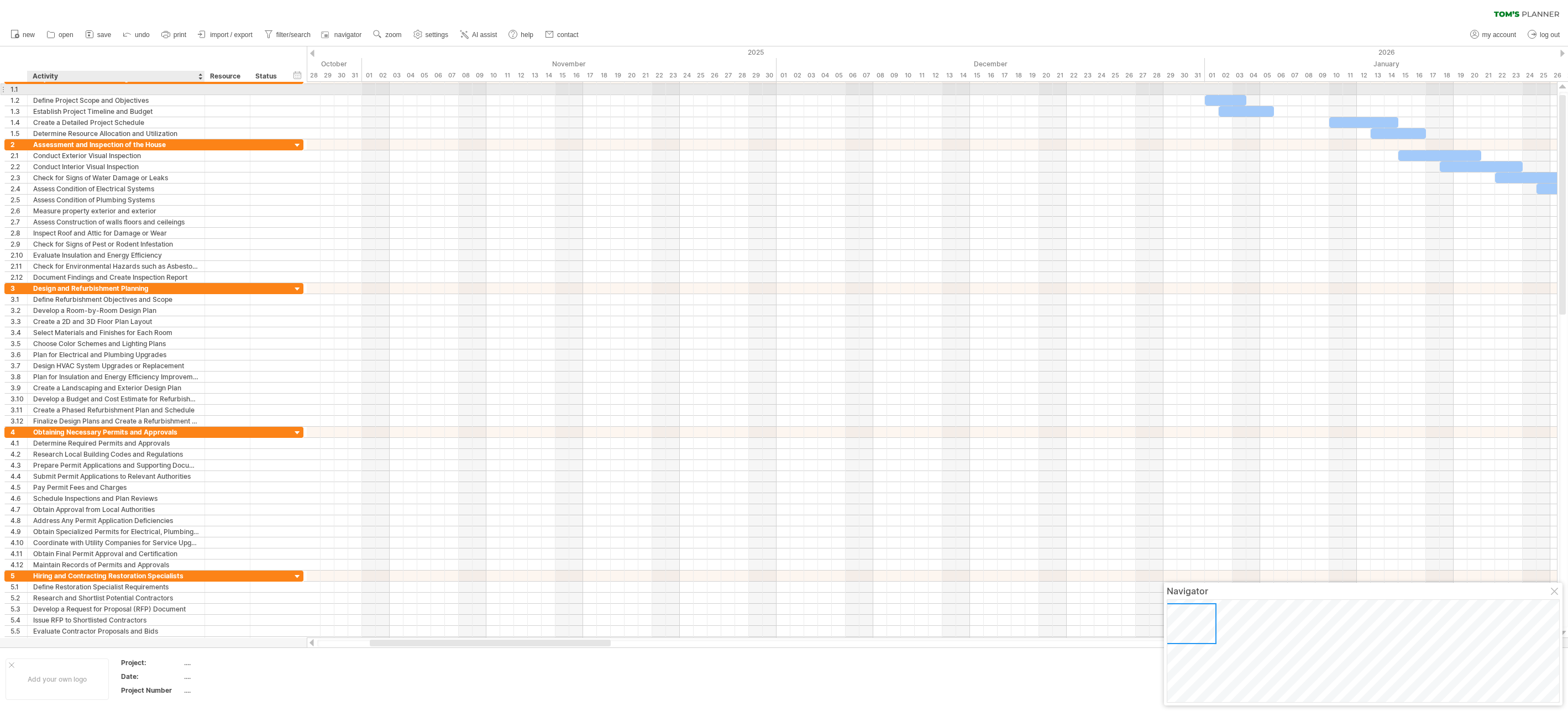
click at [47, 87] on div at bounding box center [116, 89] width 166 height 10
click at [47, 87] on input "text" at bounding box center [116, 89] width 166 height 10
type input "**********"
click at [59, 88] on div "Make Offer on Property and negotiate" at bounding box center [116, 89] width 166 height 10
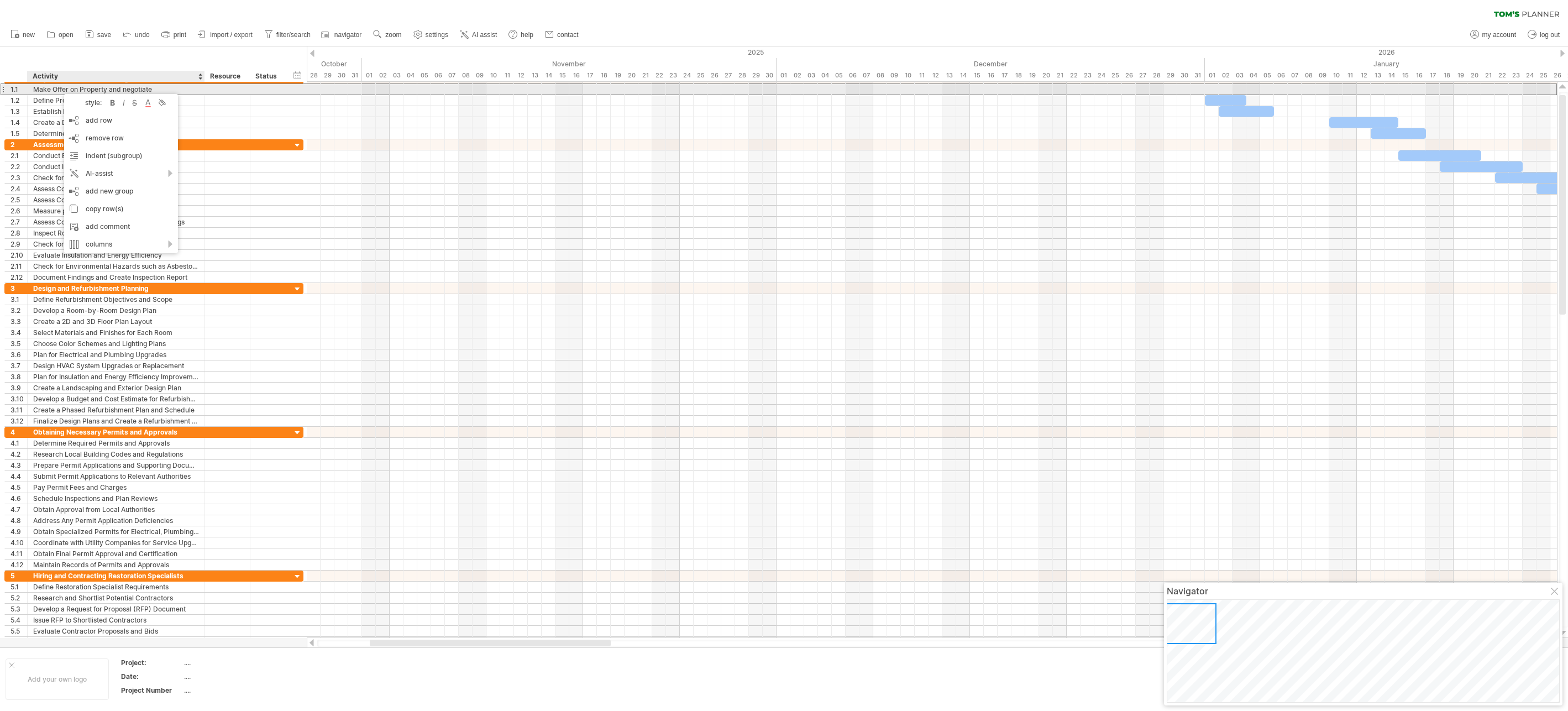
click at [59, 87] on div "Make Offer on Property and negotiate" at bounding box center [116, 89] width 166 height 10
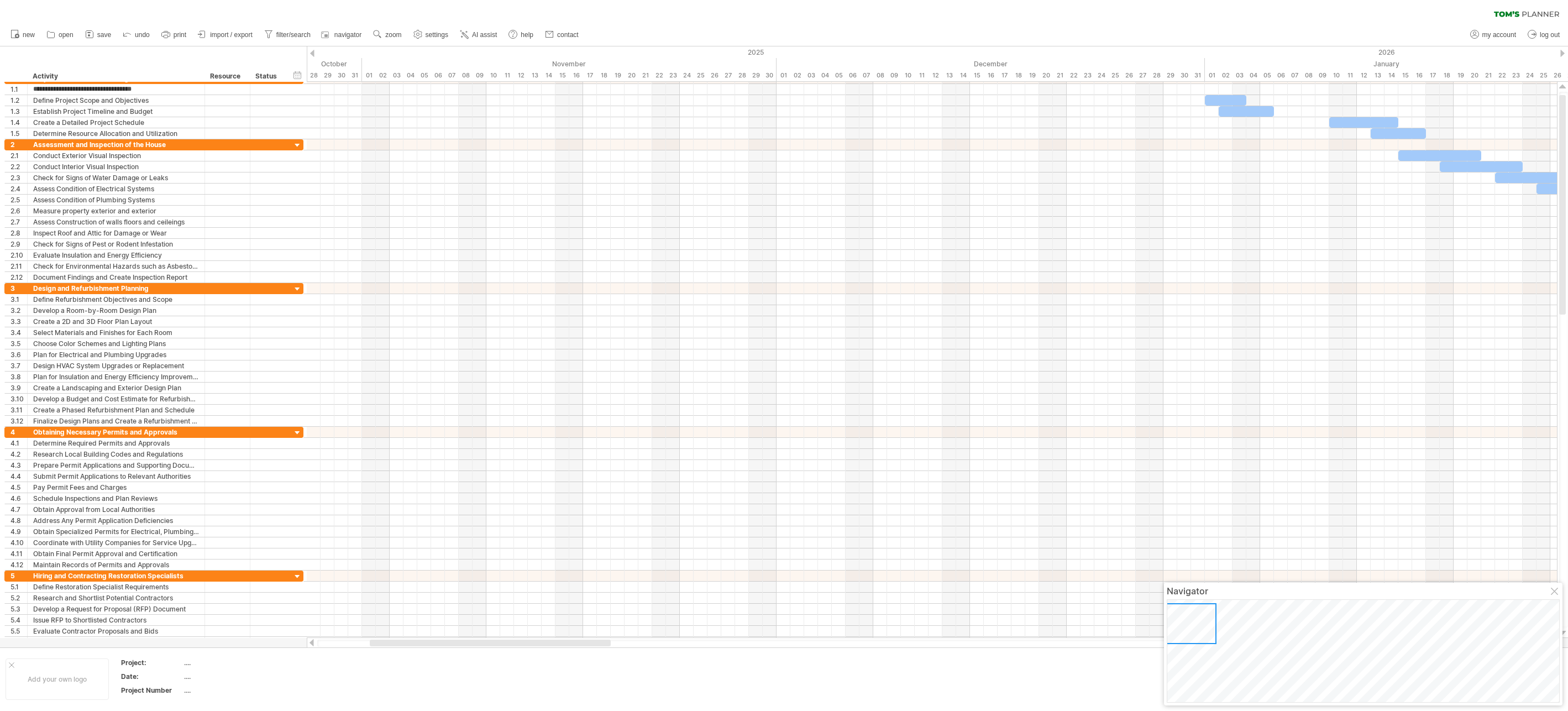
click at [313, 51] on div at bounding box center [311, 53] width 4 height 7
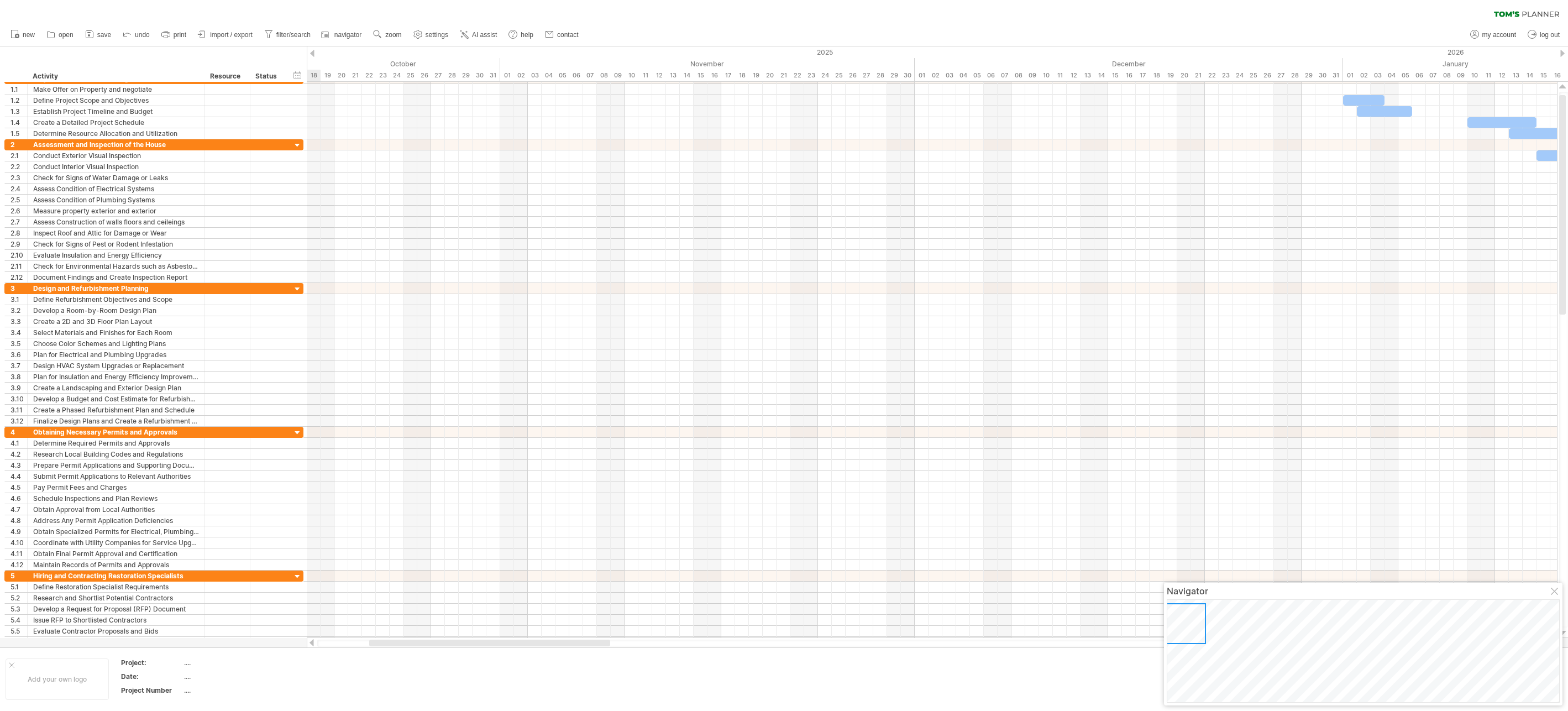
click at [313, 51] on div at bounding box center [311, 53] width 4 height 7
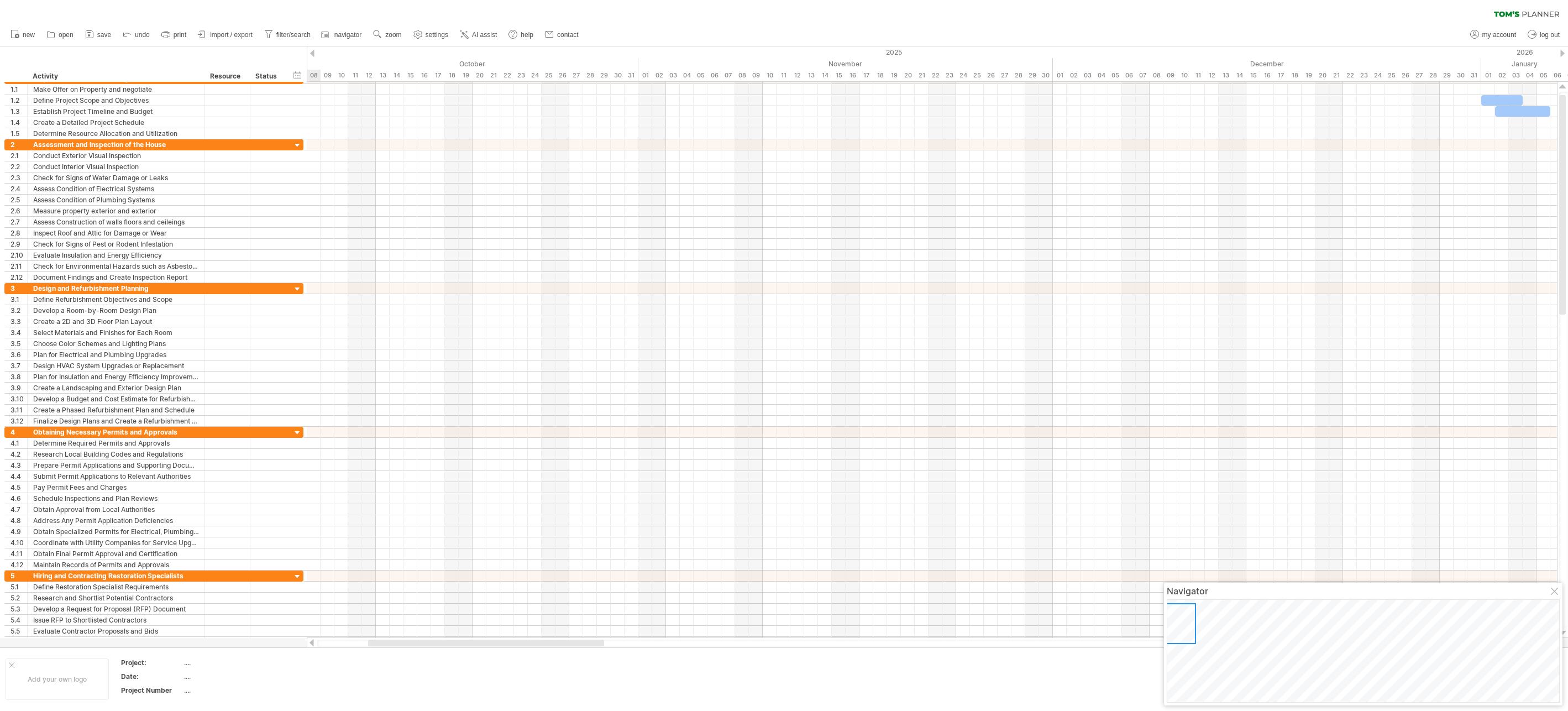
click at [313, 51] on div at bounding box center [311, 53] width 4 height 7
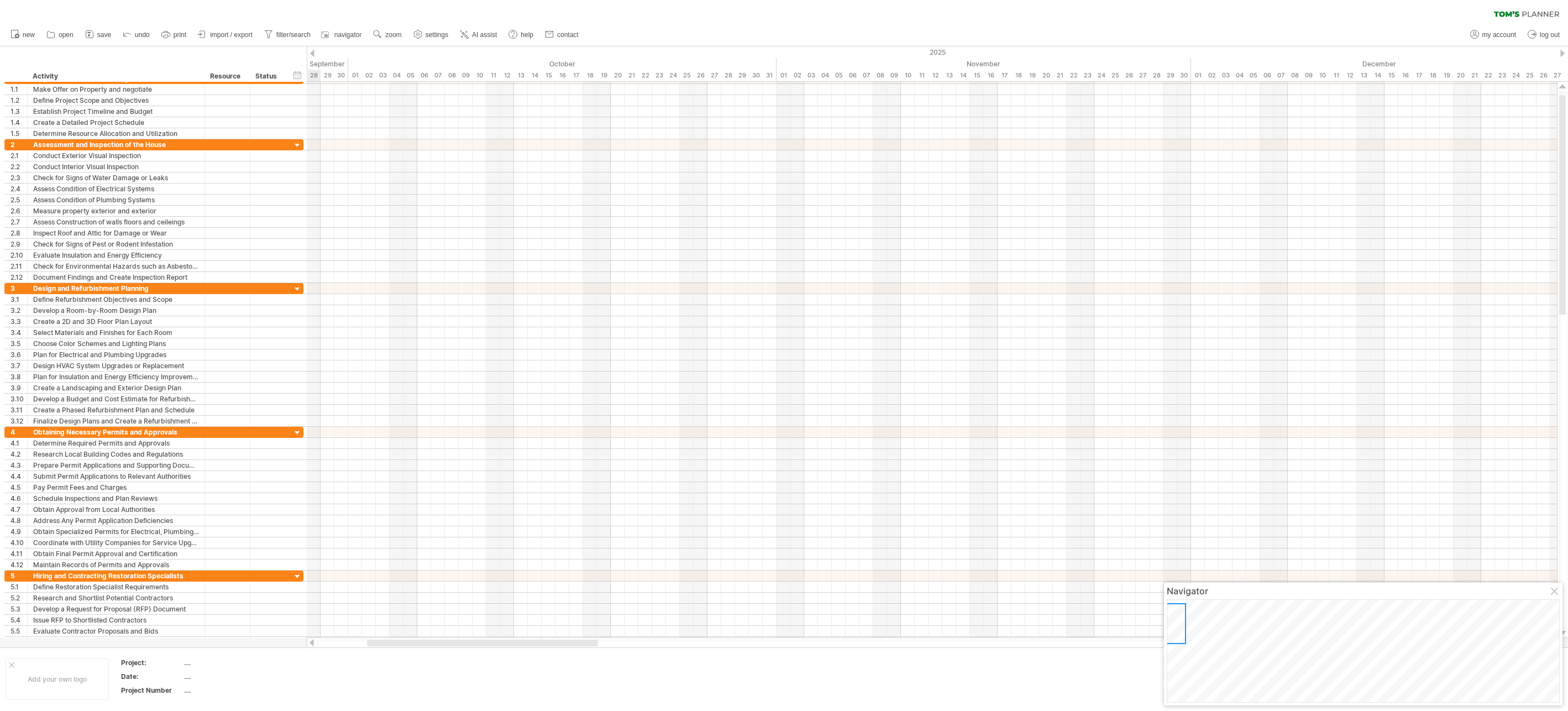
click at [313, 51] on div at bounding box center [311, 53] width 4 height 7
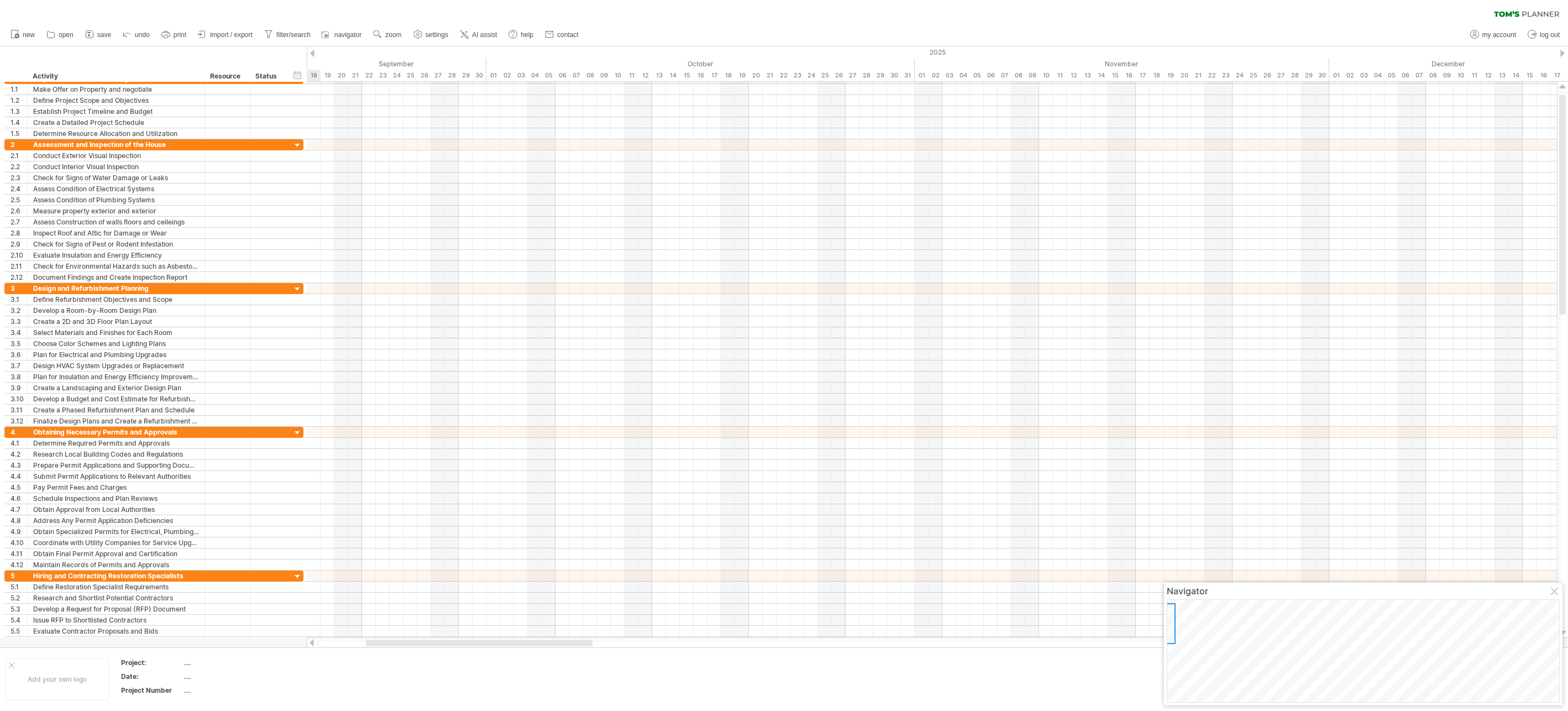
click at [313, 51] on div at bounding box center [311, 53] width 4 height 7
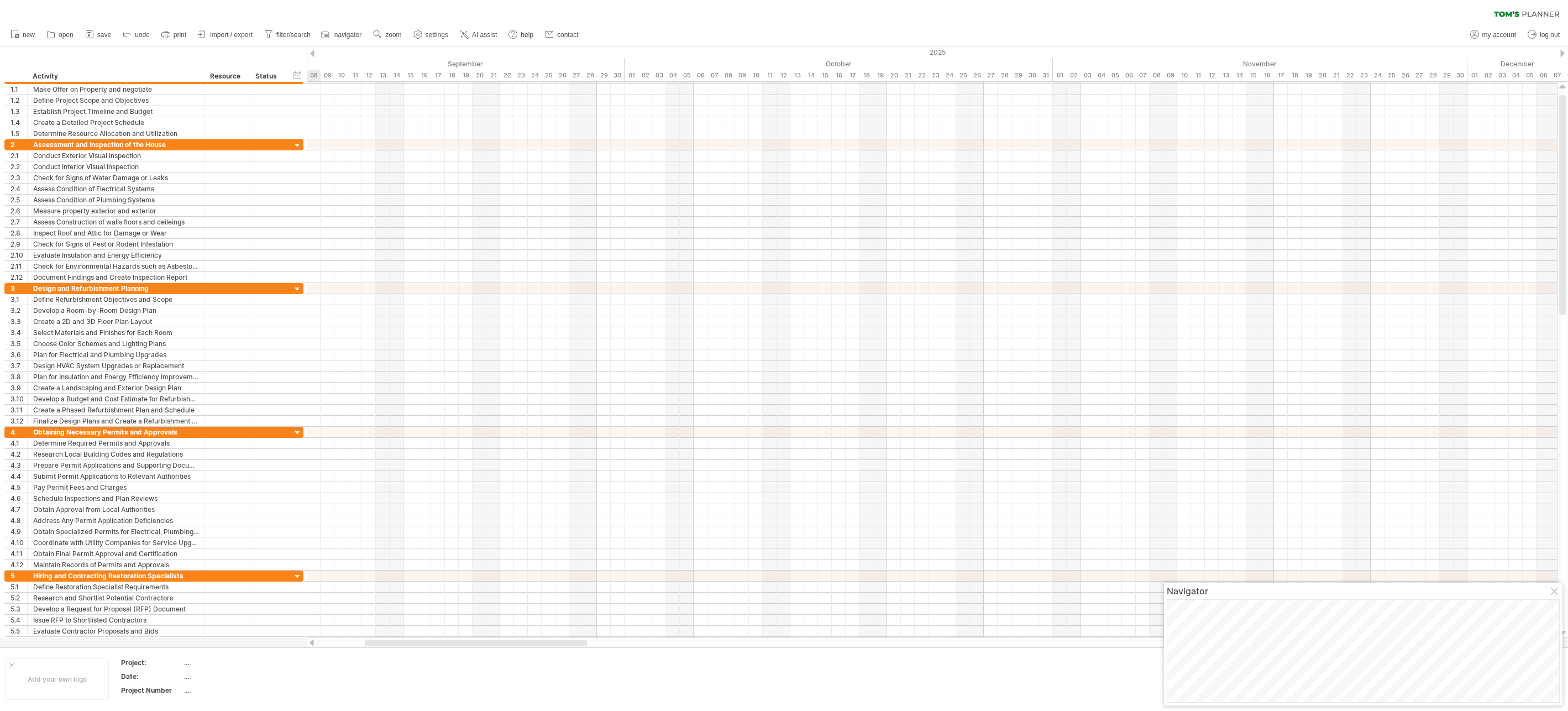
click at [313, 51] on div at bounding box center [311, 53] width 4 height 7
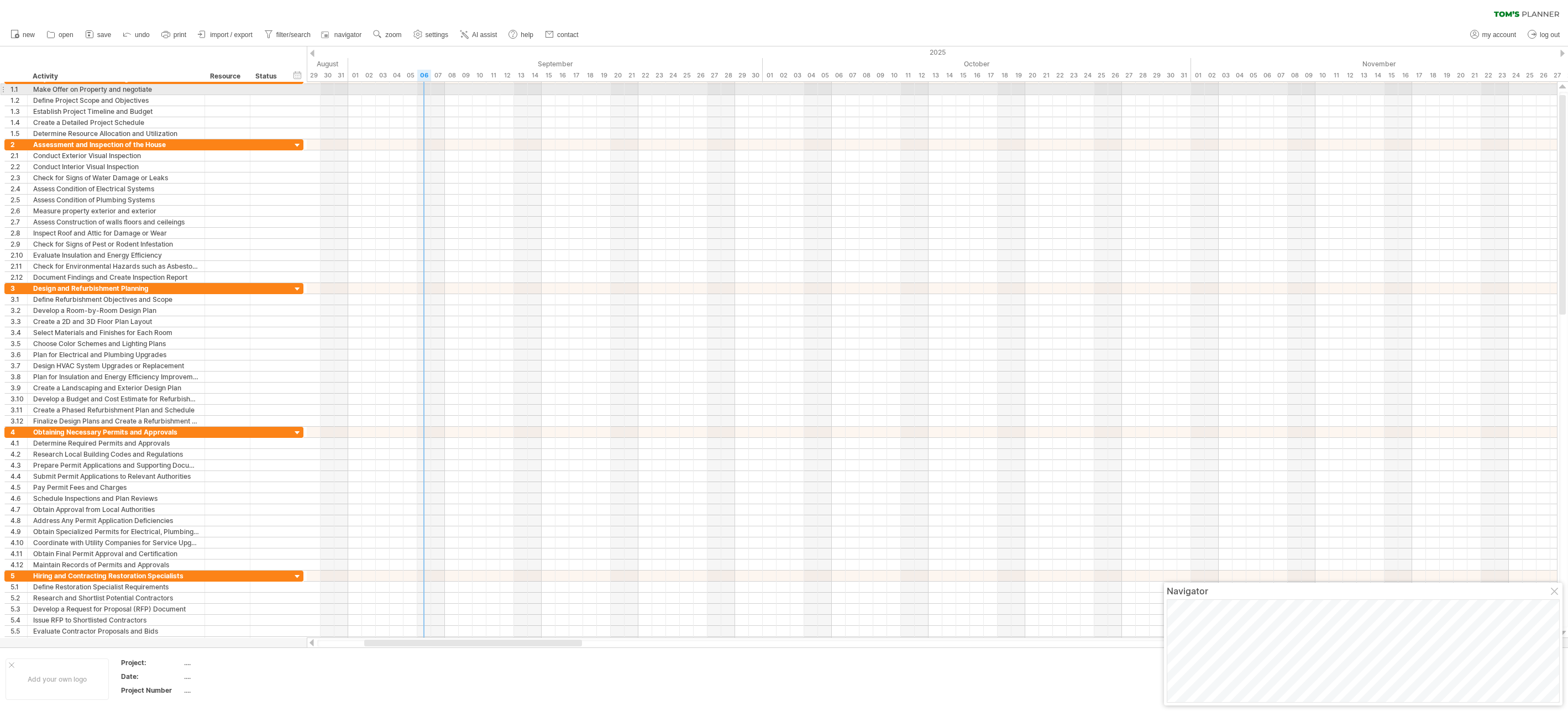
click at [424, 89] on div at bounding box center [931, 89] width 1250 height 11
click at [427, 88] on div at bounding box center [931, 89] width 1250 height 11
click at [447, 102] on div "add time block" at bounding box center [463, 102] width 76 height 17
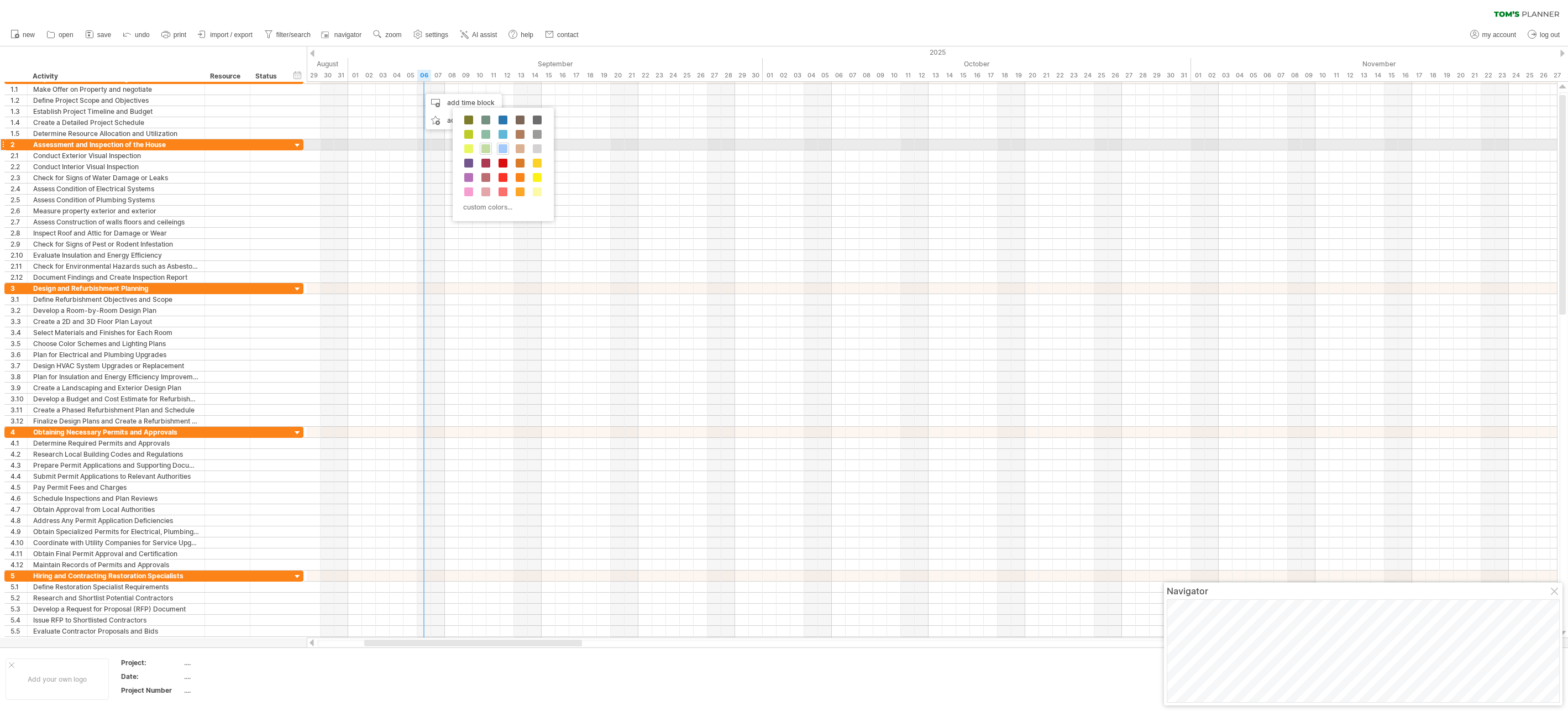
click at [487, 149] on span at bounding box center [485, 149] width 9 height 9
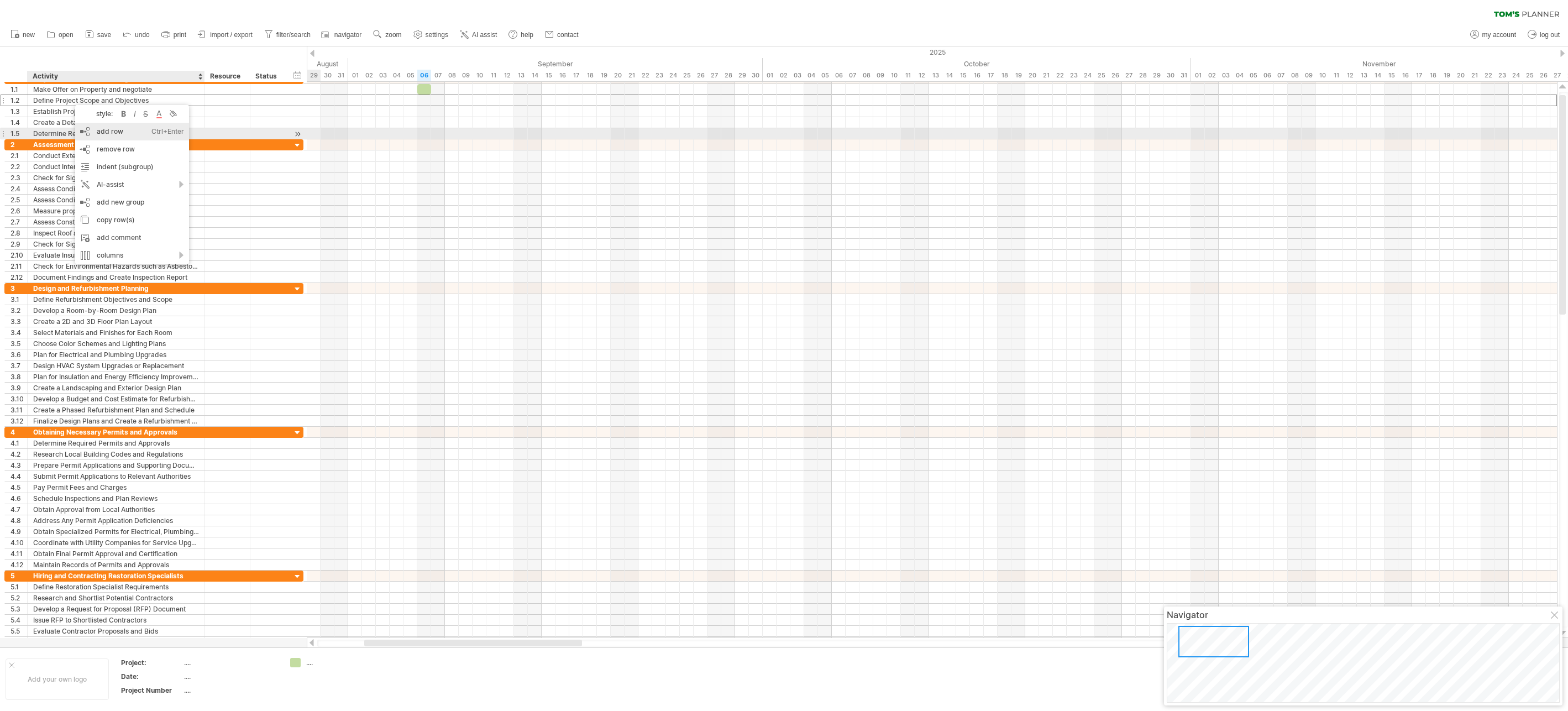
click at [112, 131] on div "add row Ctrl+Enter Cmd+Enter" at bounding box center [132, 131] width 114 height 17
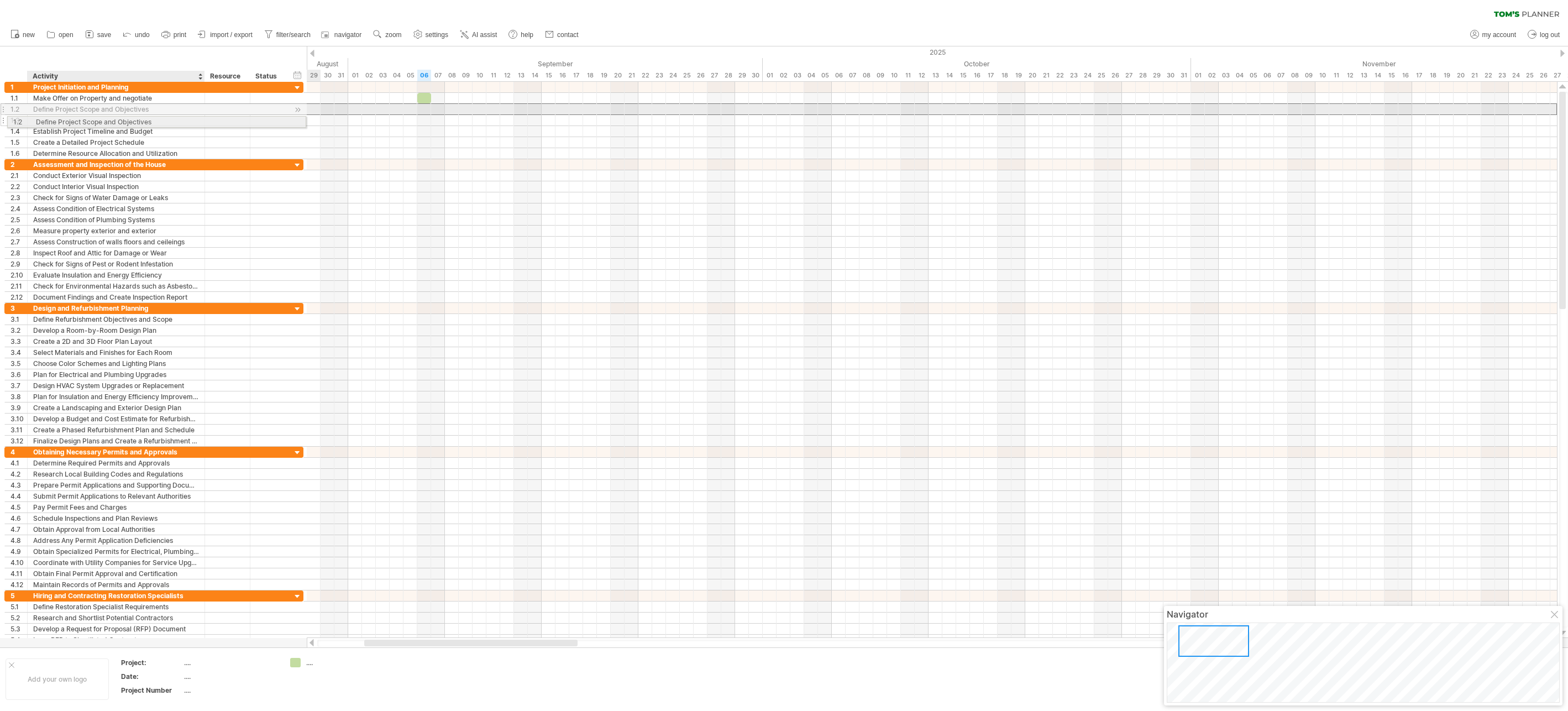
drag, startPoint x: 64, startPoint y: 108, endPoint x: 64, endPoint y: 120, distance: 12.0
click at [64, 120] on div "**********" at bounding box center [154, 121] width 299 height 77
drag, startPoint x: 3, startPoint y: 109, endPoint x: 7, endPoint y: 122, distance: 13.6
click at [7, 122] on div "**********" at bounding box center [154, 121] width 299 height 77
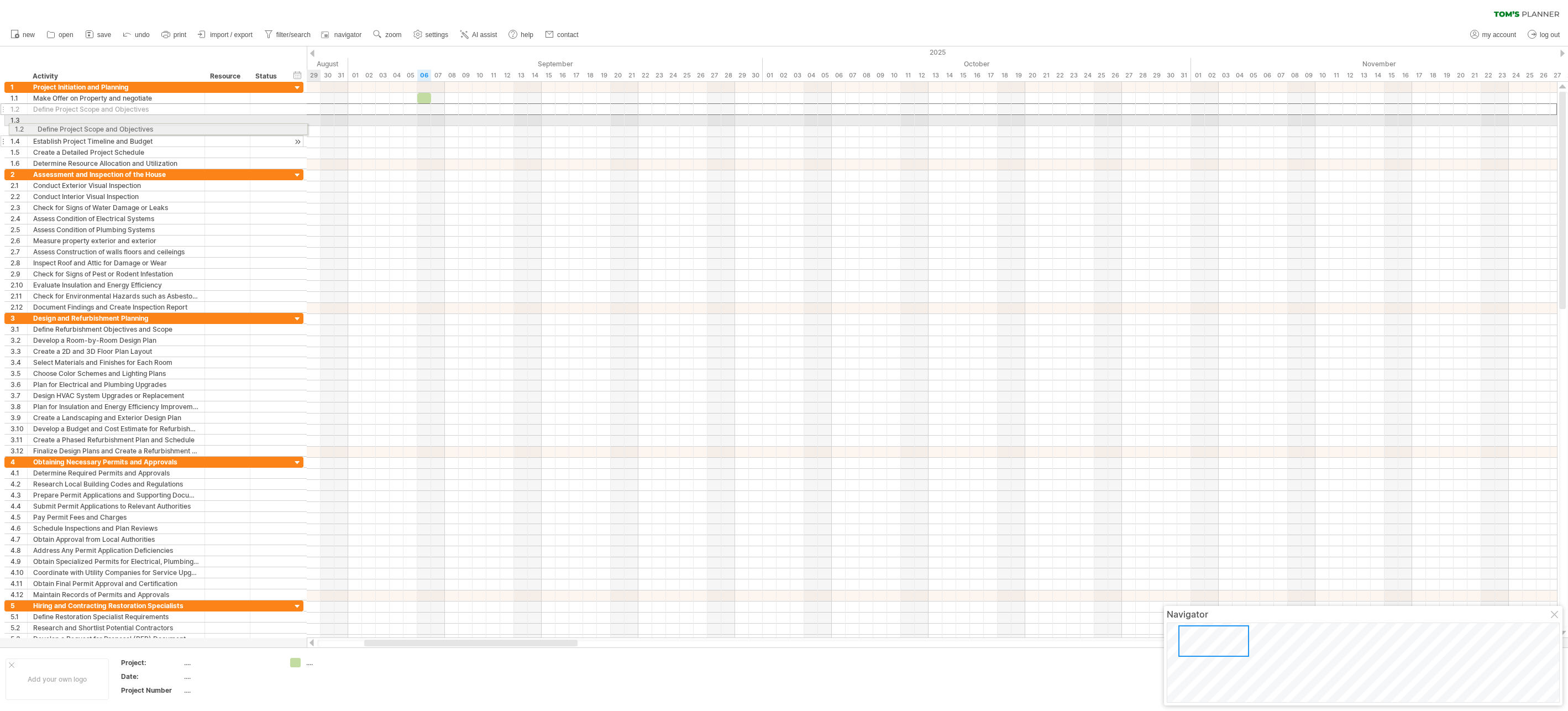
drag, startPoint x: 3, startPoint y: 108, endPoint x: 4, endPoint y: 127, distance: 19.0
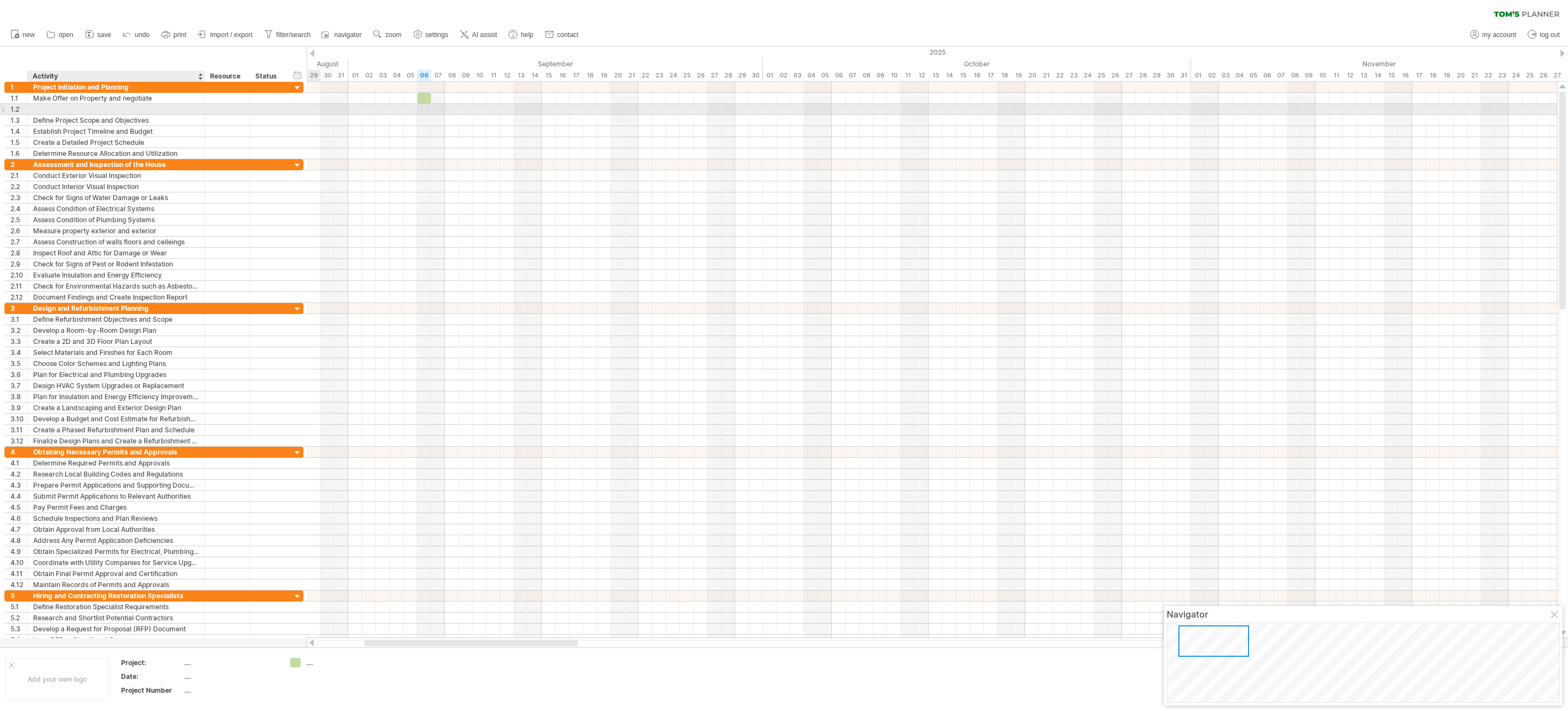
click at [45, 109] on div at bounding box center [116, 109] width 166 height 10
click at [45, 109] on input "text" at bounding box center [116, 109] width 166 height 10
type input "**********"
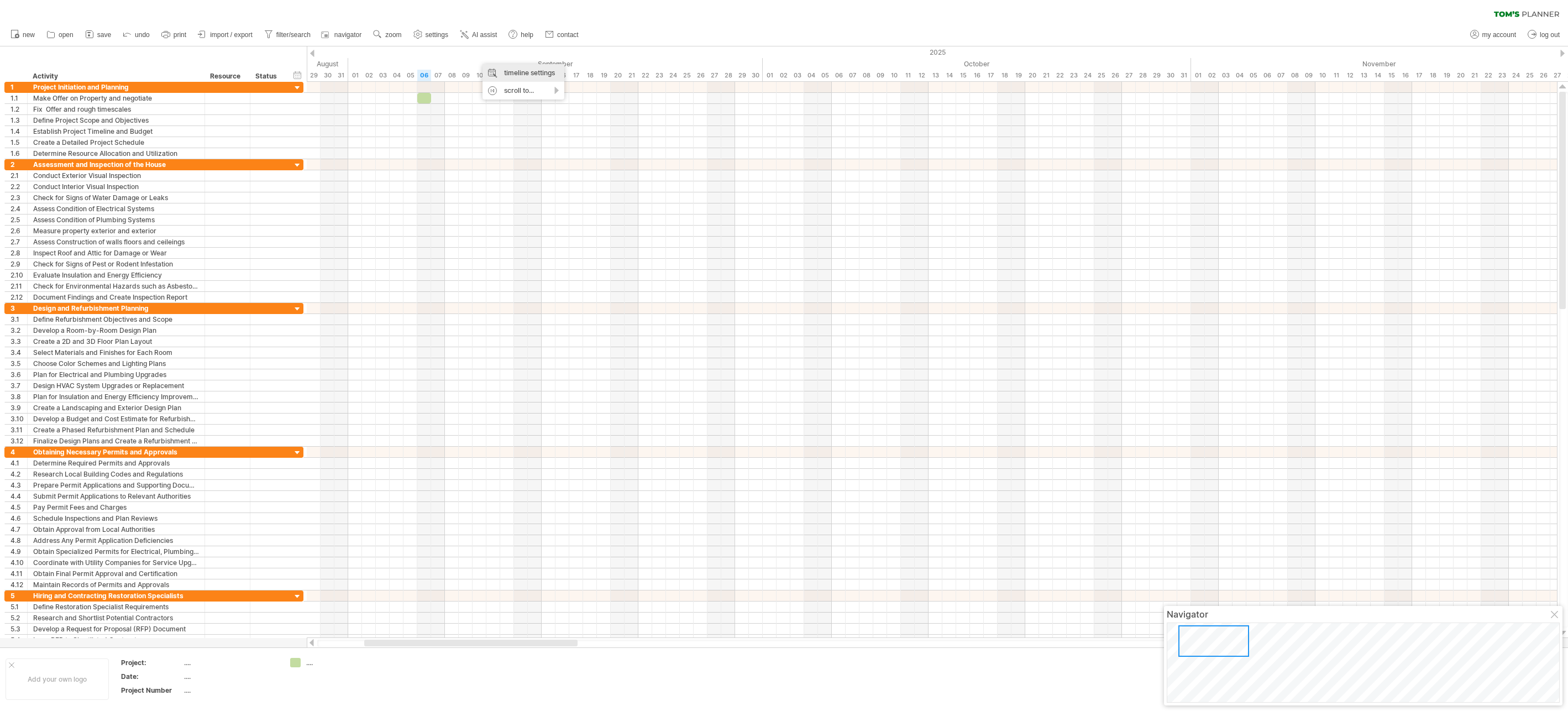
click at [508, 76] on div "timeline settings" at bounding box center [524, 73] width 82 height 17
select select "*"
select select "**"
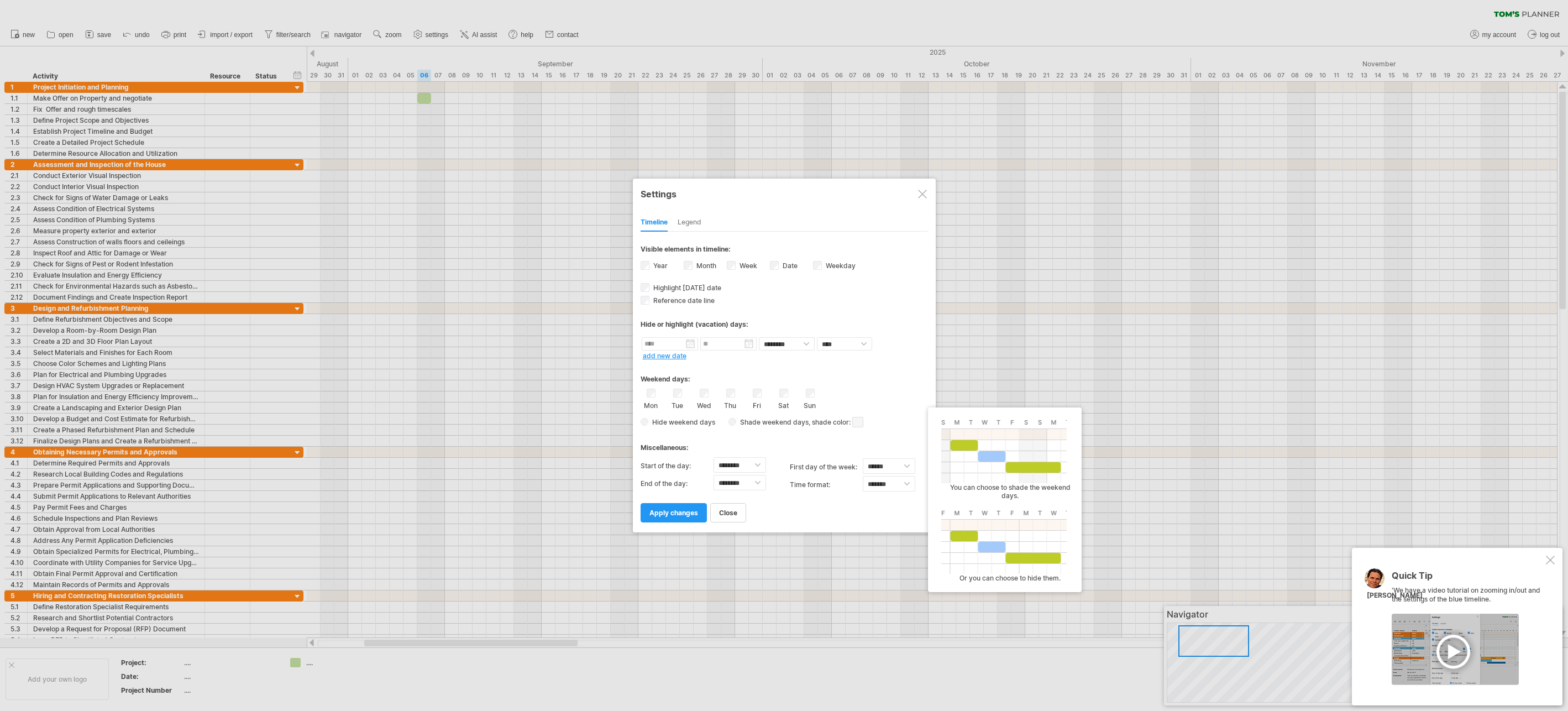
click at [857, 421] on span at bounding box center [857, 422] width 11 height 10
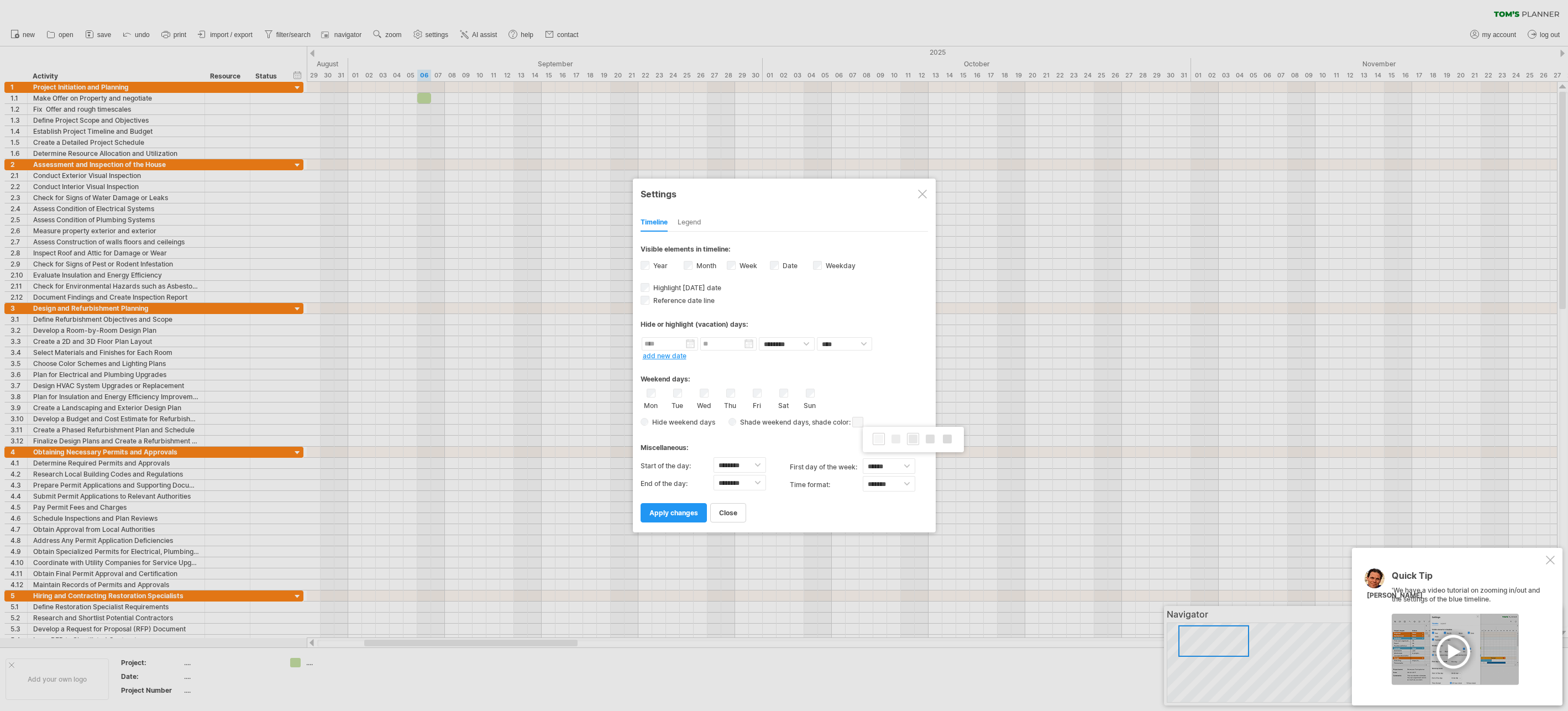
click at [858, 439] on span at bounding box center [913, 439] width 9 height 9
click at [680, 511] on span "apply changes" at bounding box center [673, 512] width 49 height 8
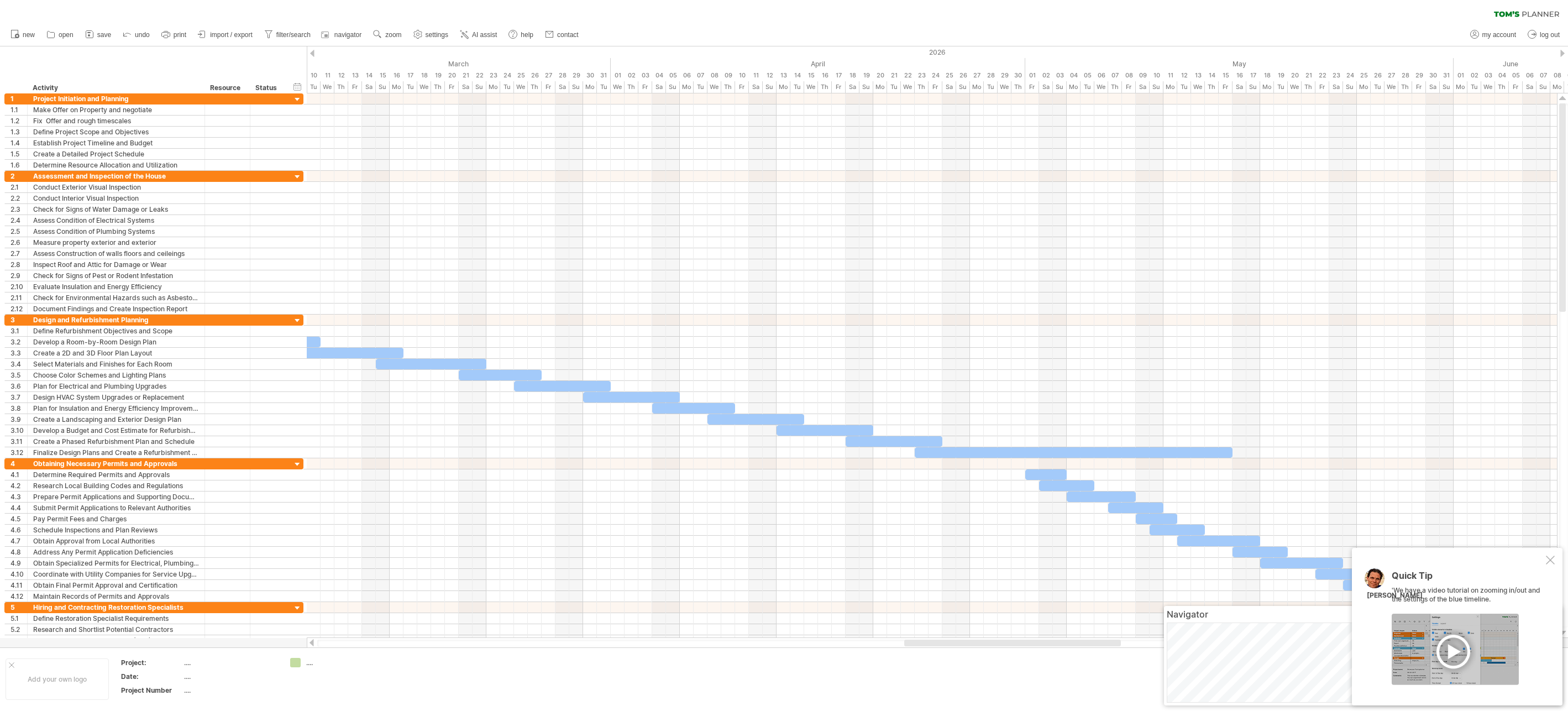
click at [311, 53] on div at bounding box center [311, 53] width 4 height 7
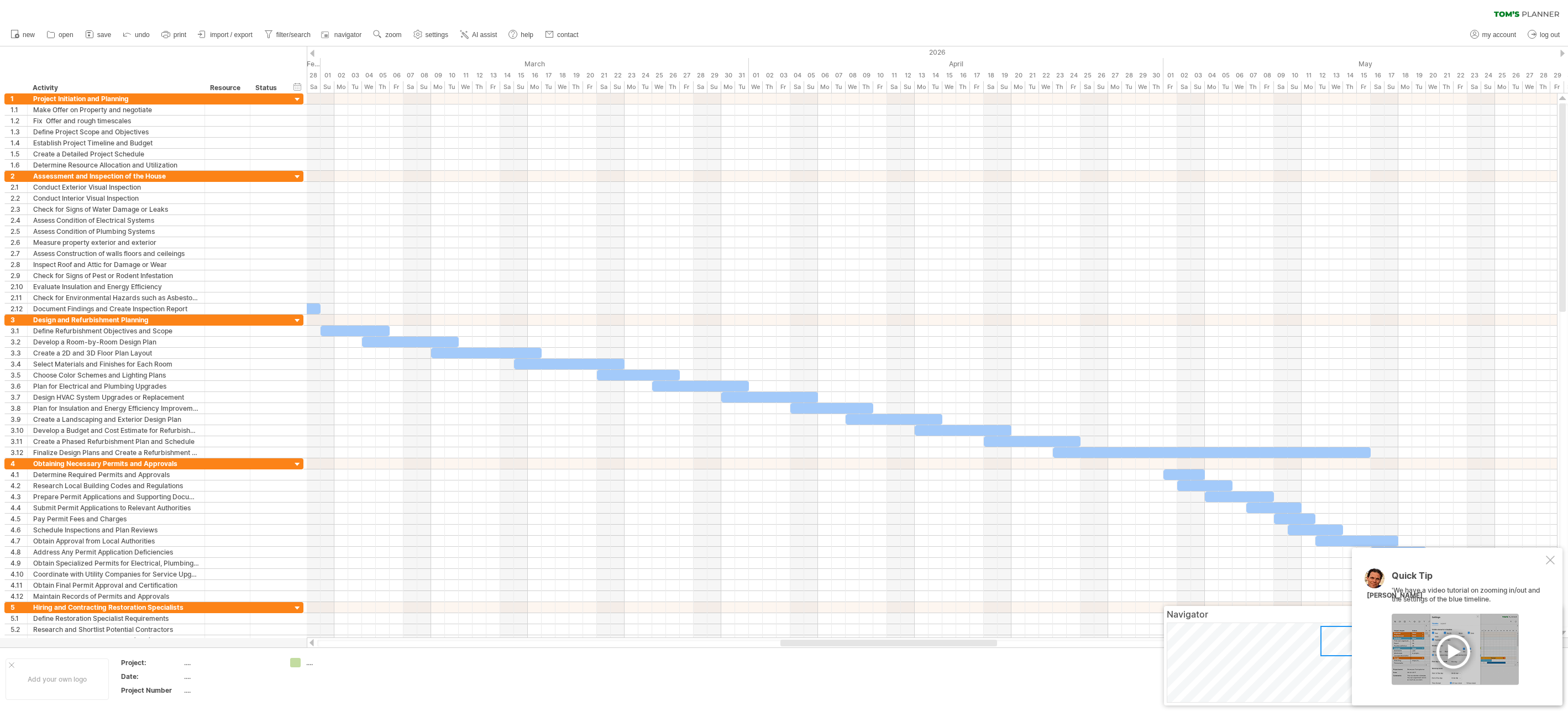
click at [311, 53] on div at bounding box center [311, 53] width 4 height 7
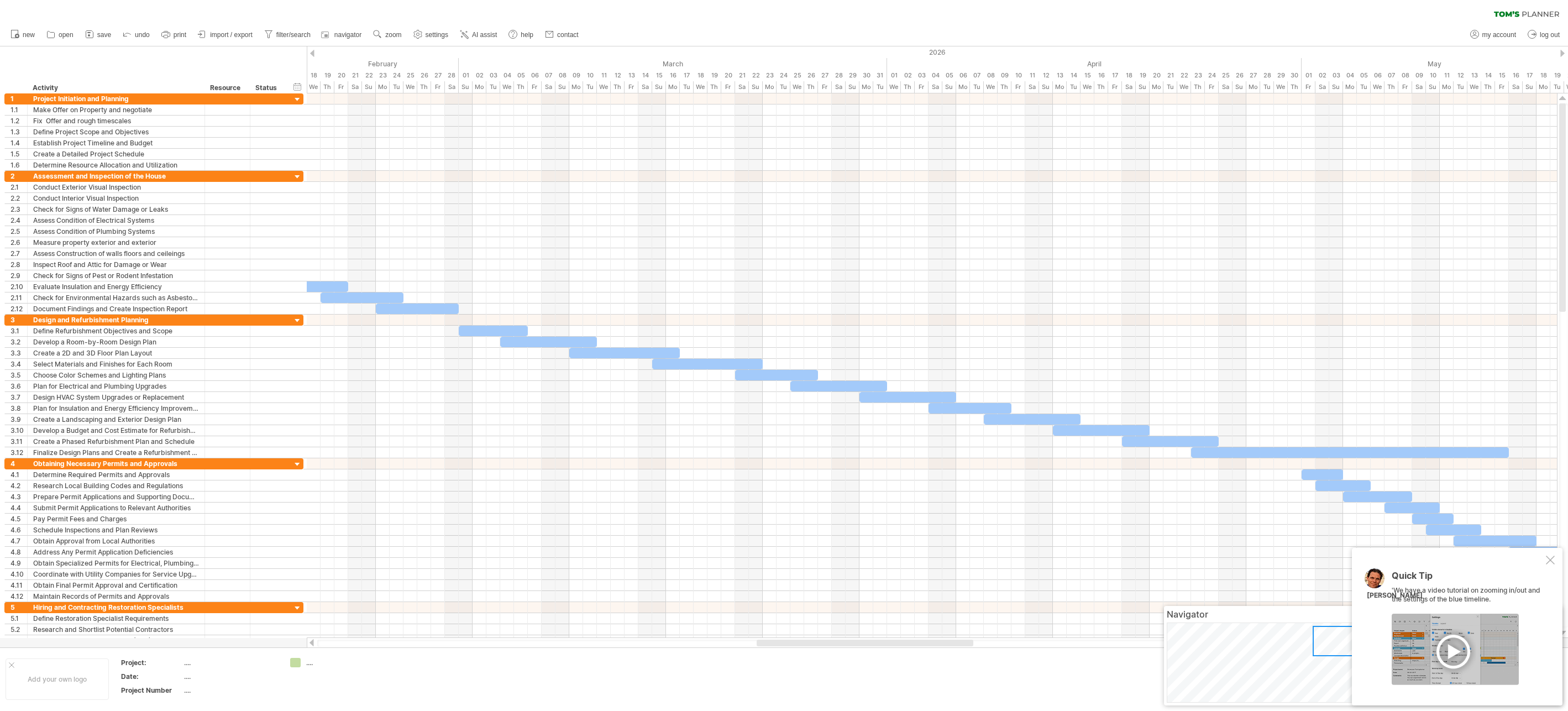
click at [311, 53] on div at bounding box center [311, 53] width 4 height 7
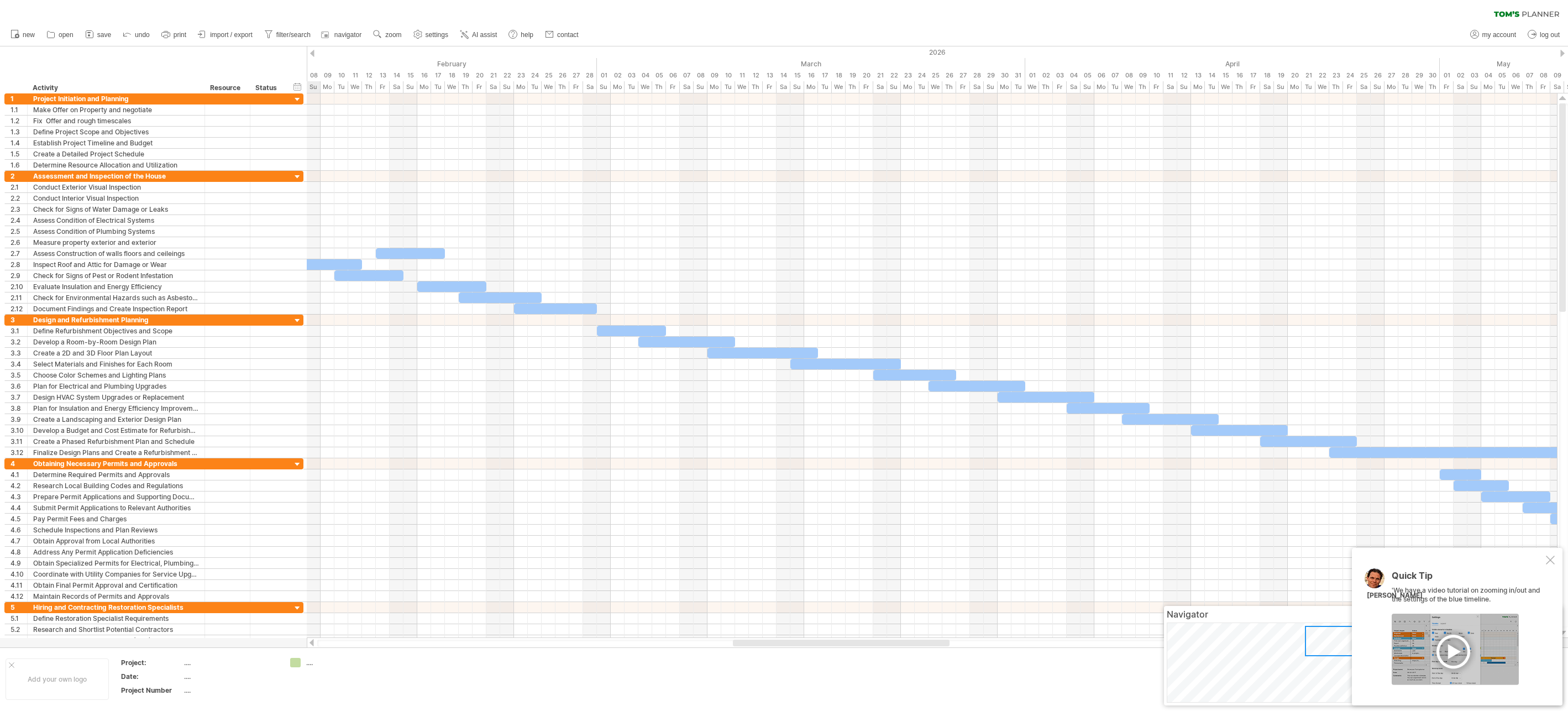
click at [311, 53] on div at bounding box center [311, 53] width 4 height 7
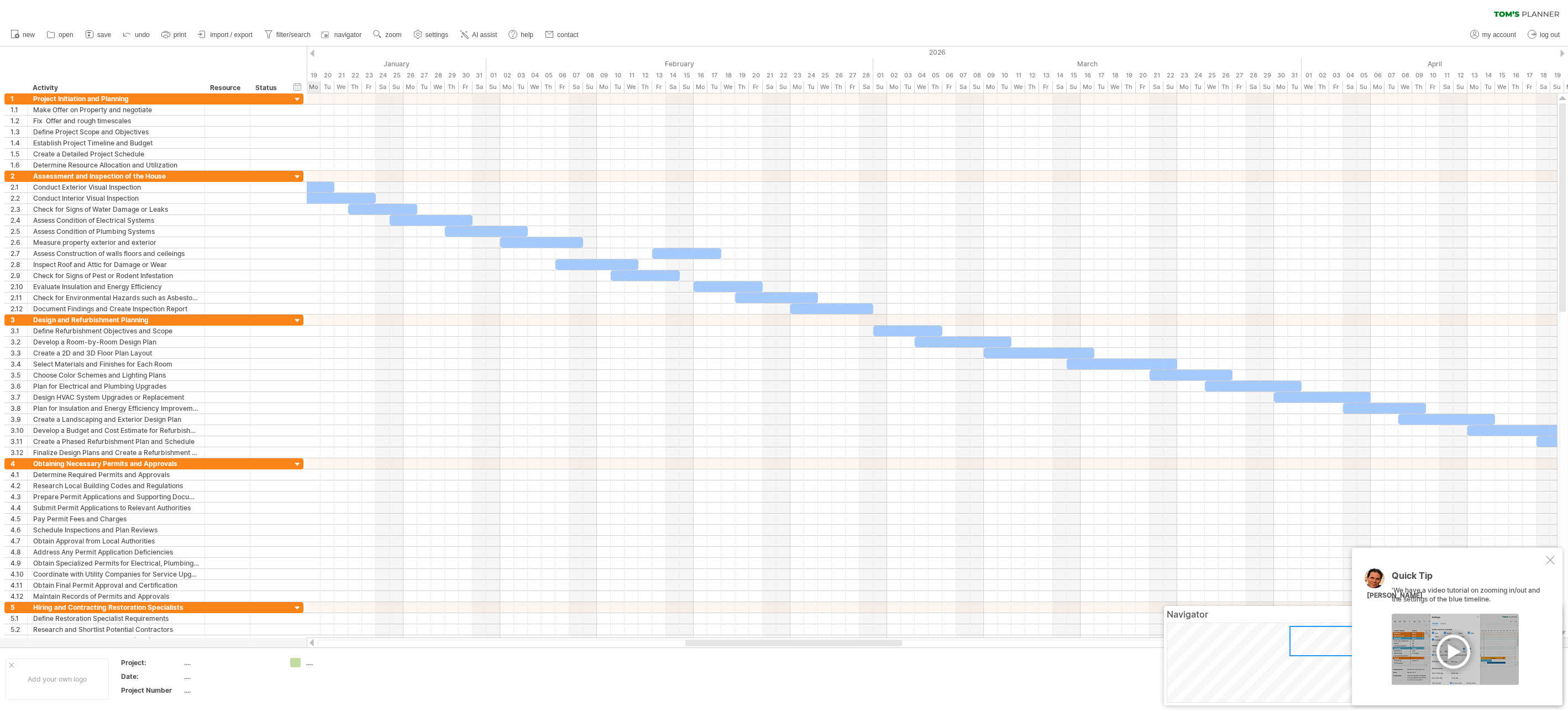
click at [311, 53] on div at bounding box center [311, 53] width 4 height 7
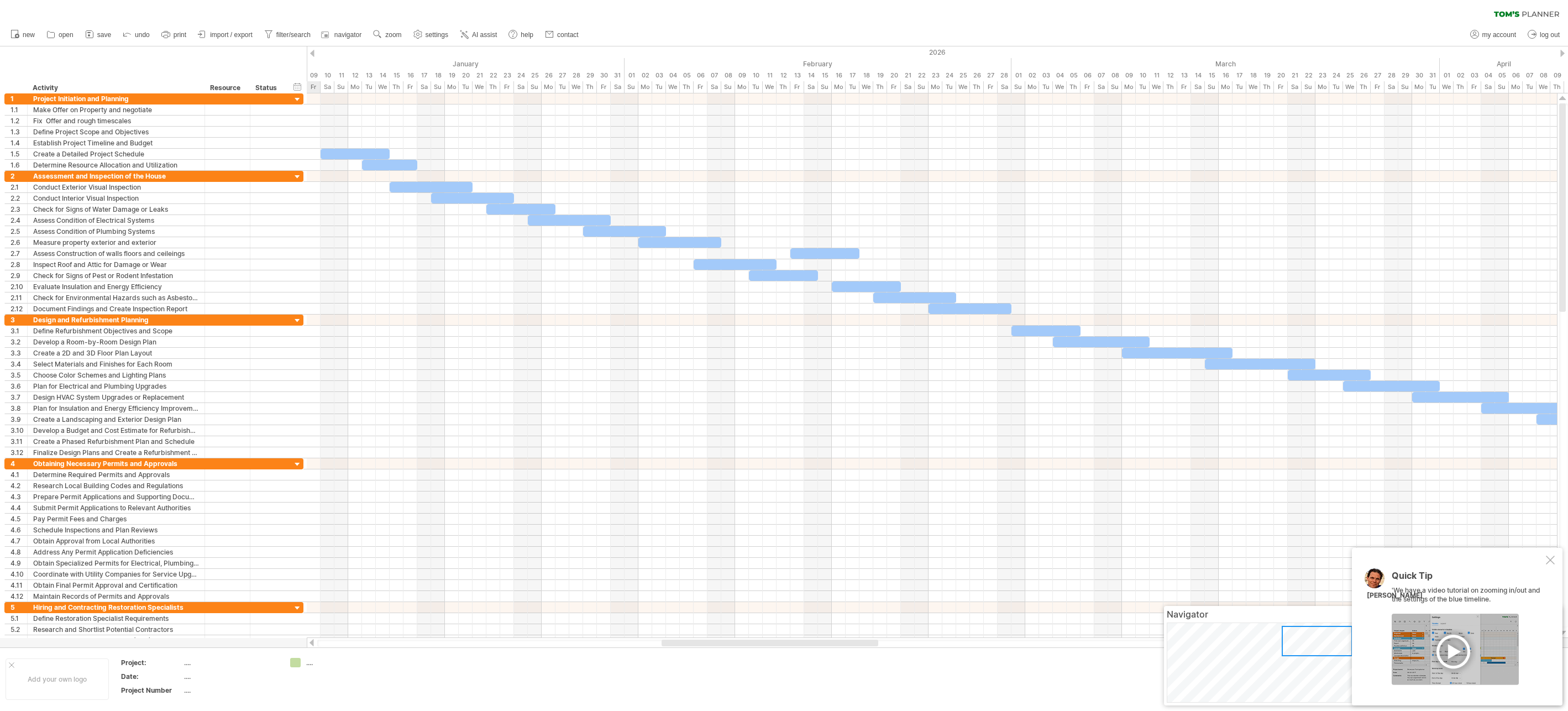
click at [311, 53] on div at bounding box center [311, 53] width 4 height 7
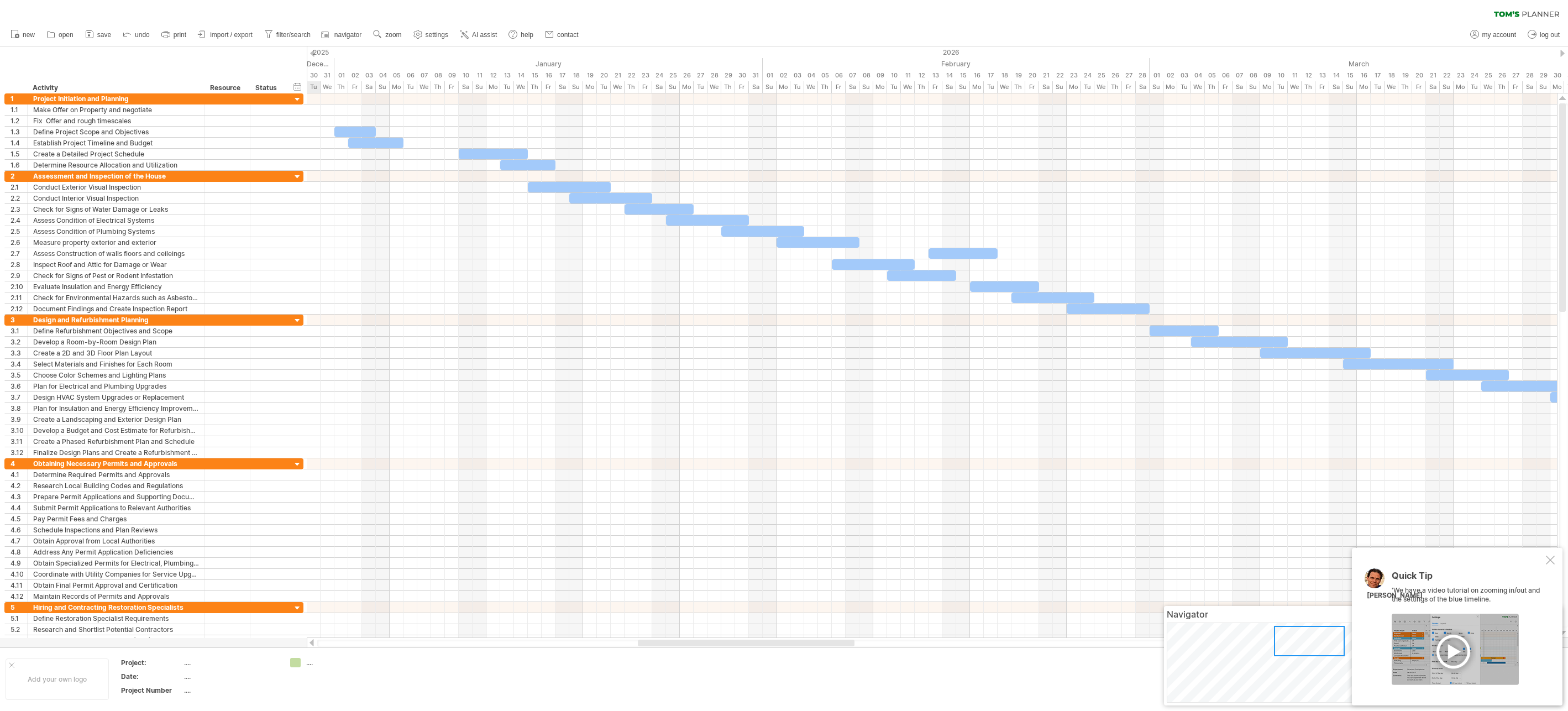
click at [311, 53] on div at bounding box center [311, 53] width 4 height 7
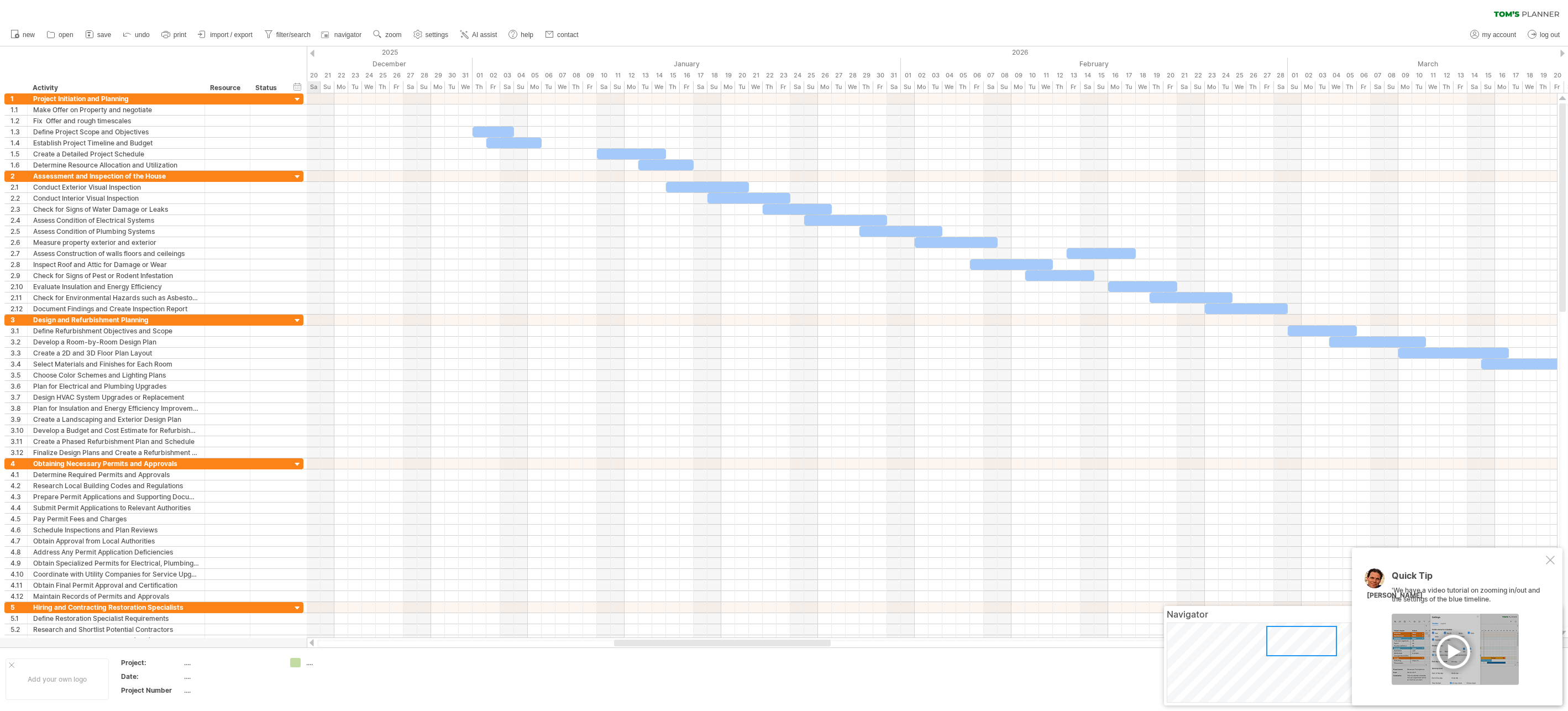
click at [311, 53] on div at bounding box center [311, 53] width 4 height 7
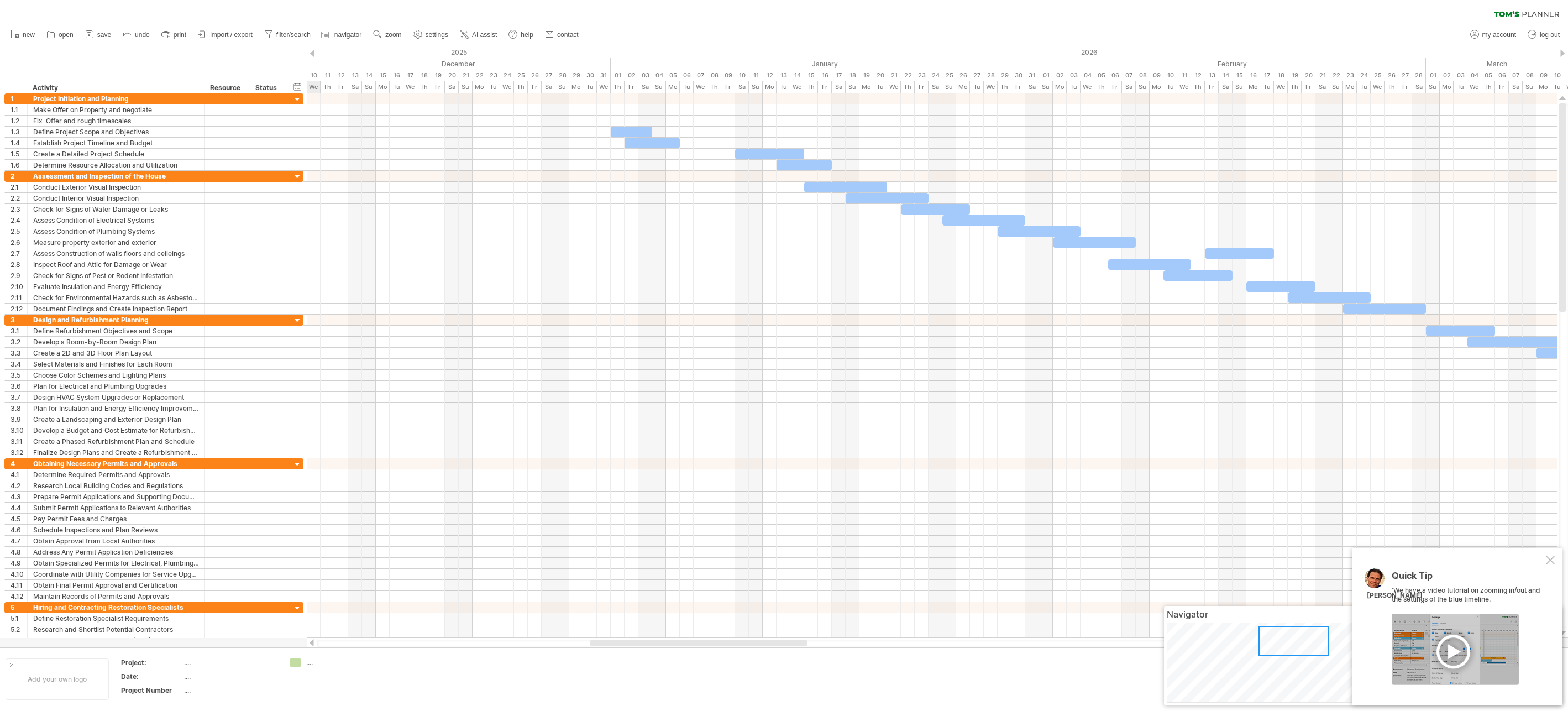
click at [311, 53] on div at bounding box center [311, 53] width 4 height 7
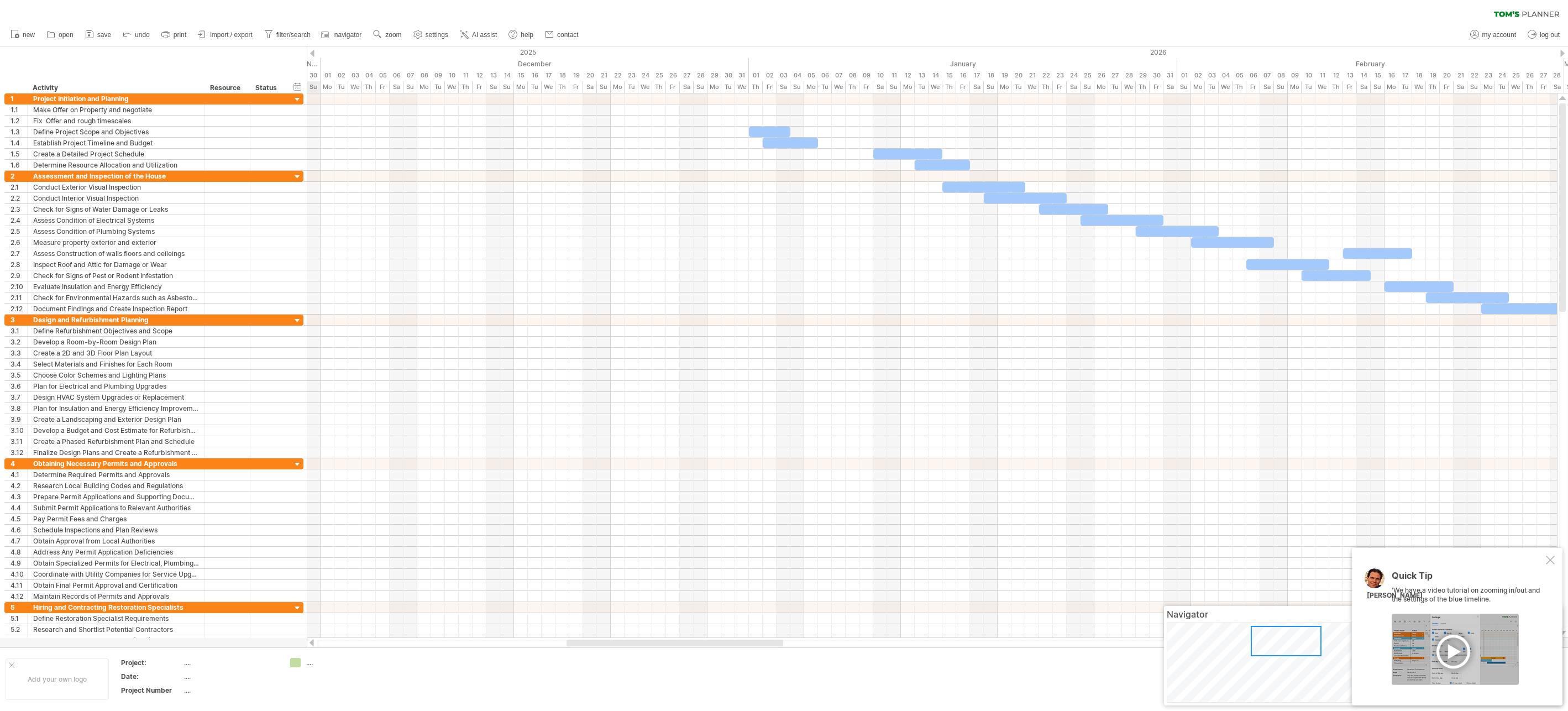
click at [311, 53] on div at bounding box center [311, 53] width 4 height 7
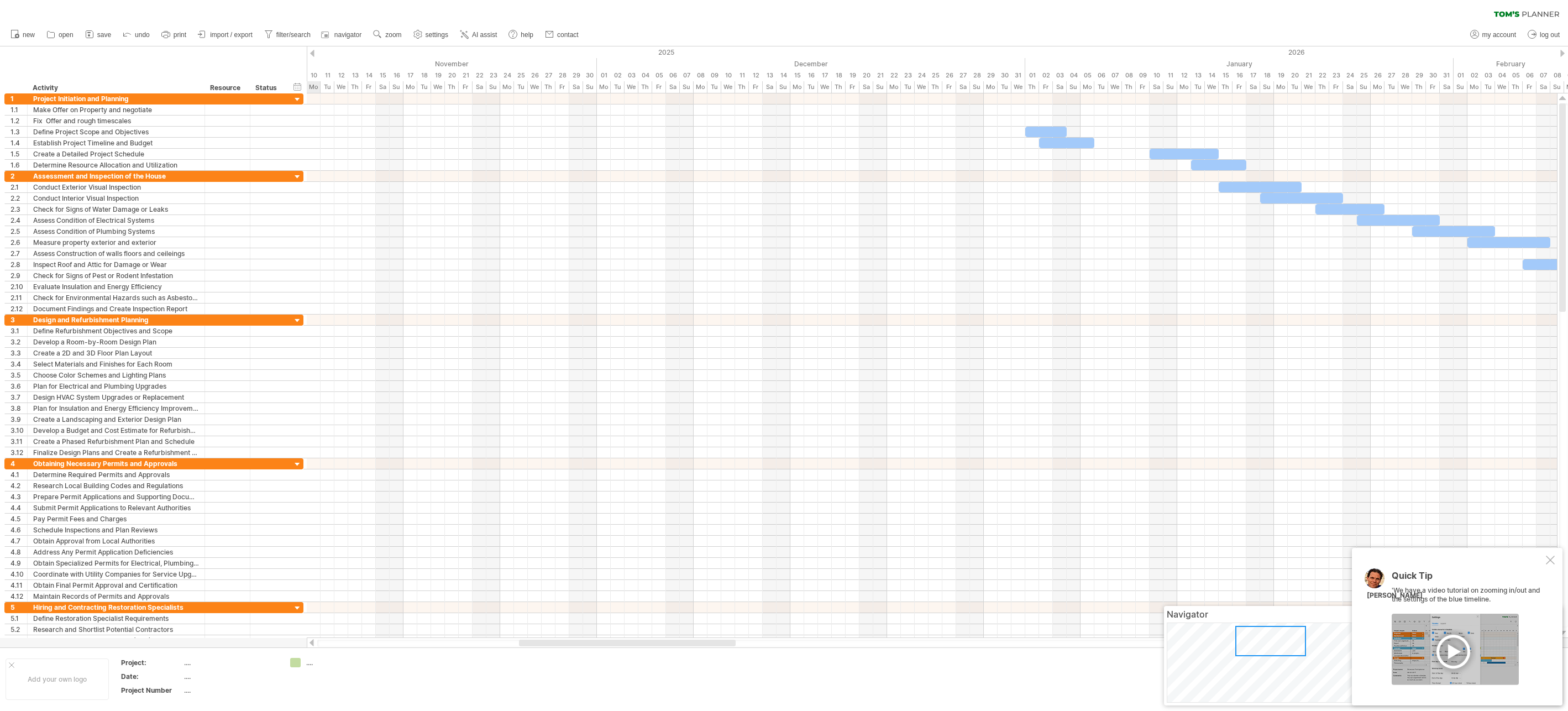
click at [311, 53] on div at bounding box center [311, 53] width 4 height 7
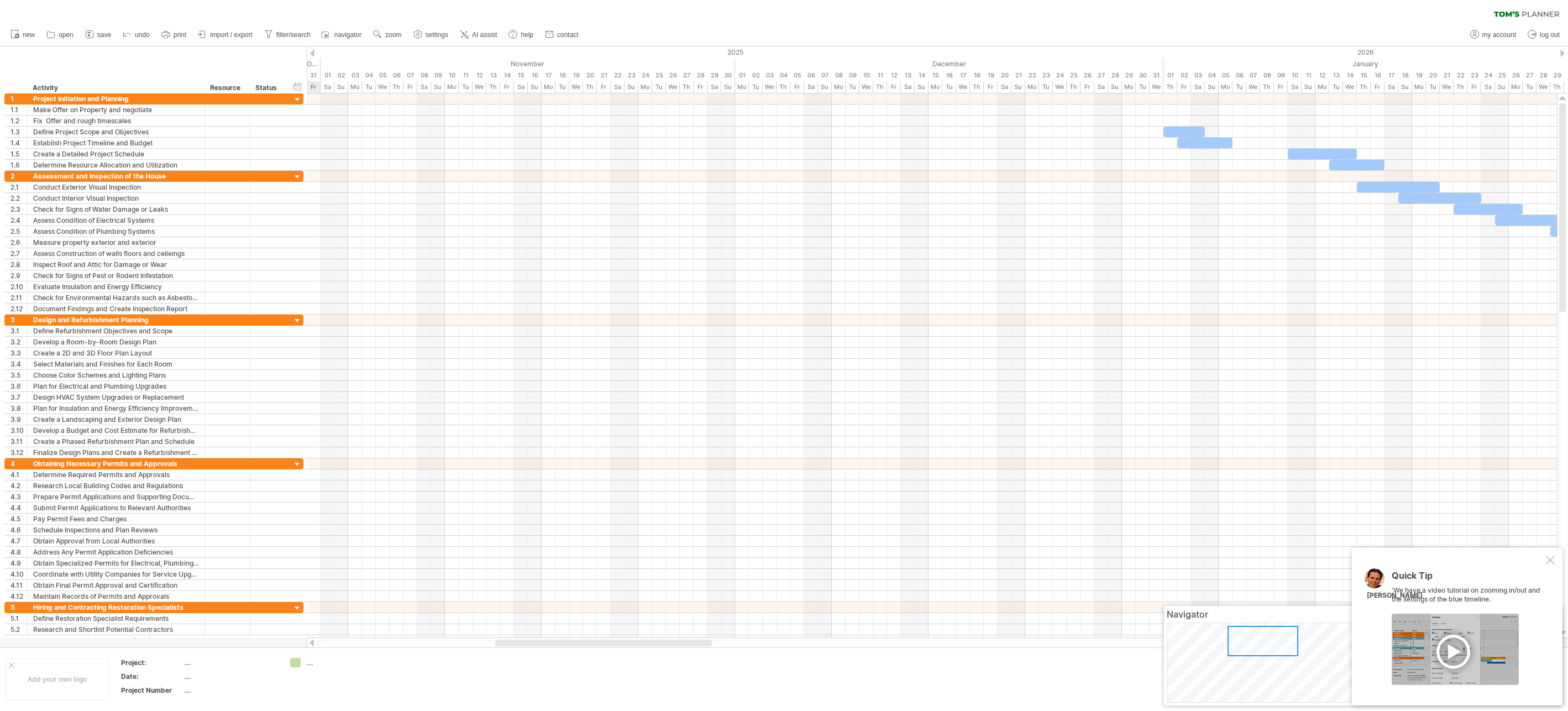
click at [311, 53] on div at bounding box center [311, 53] width 4 height 7
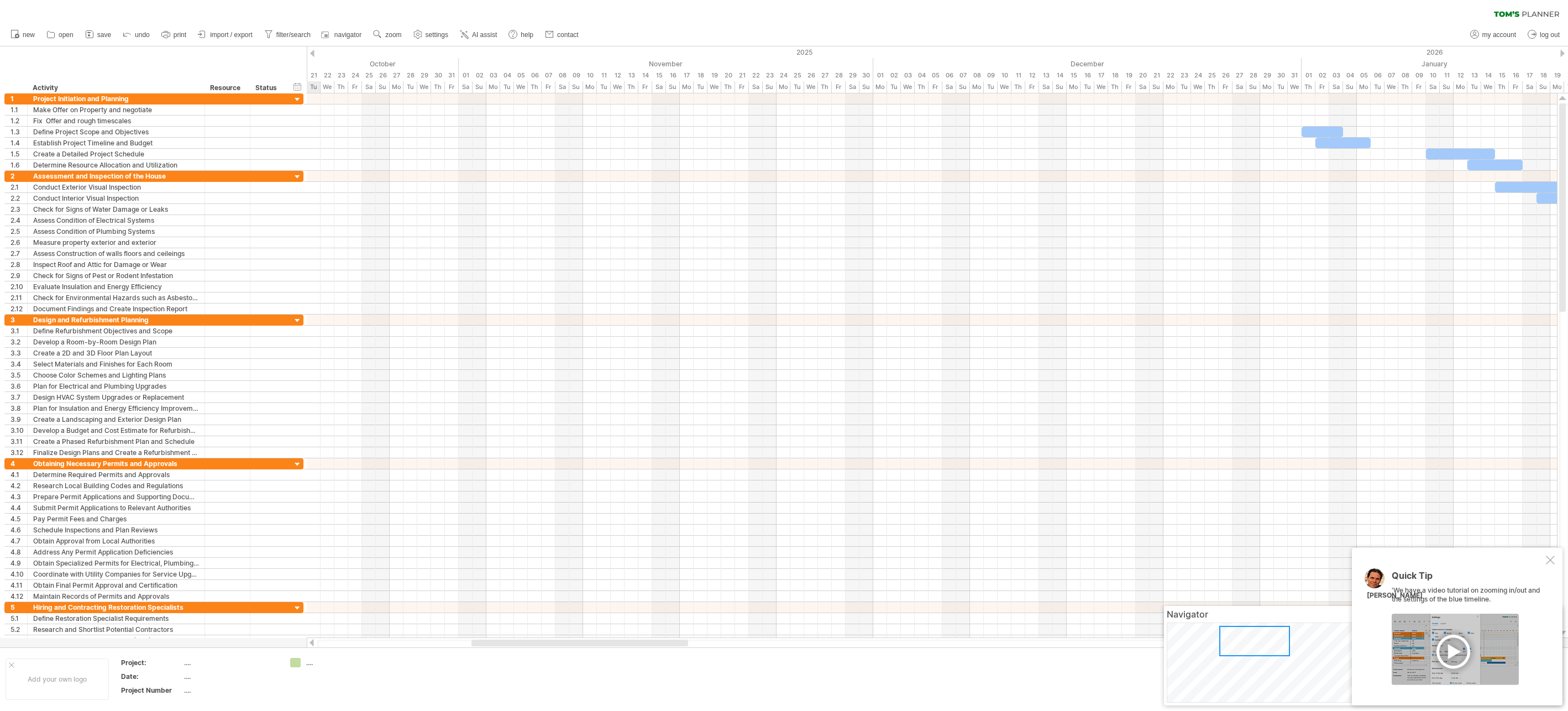
click at [311, 53] on div at bounding box center [311, 53] width 4 height 7
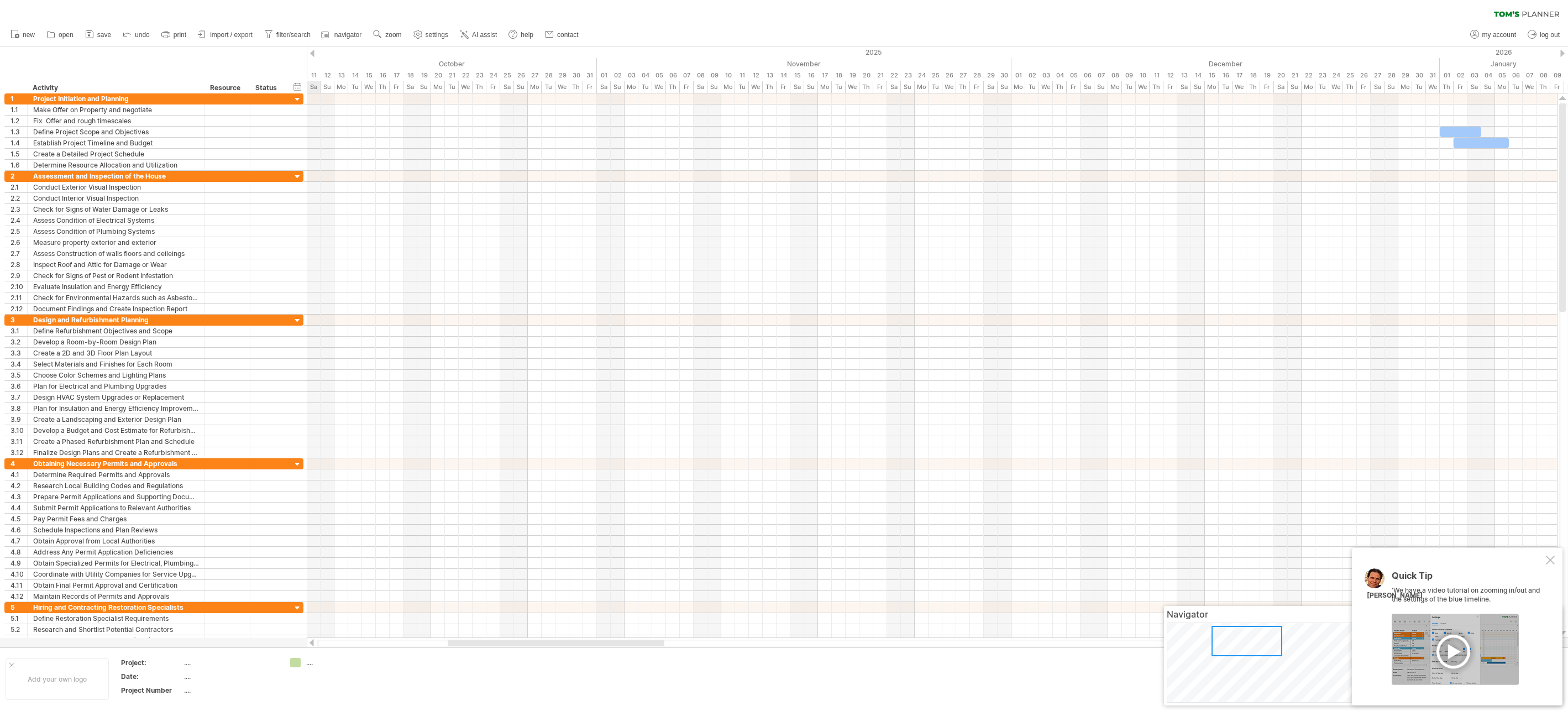
click at [311, 53] on div at bounding box center [311, 53] width 4 height 7
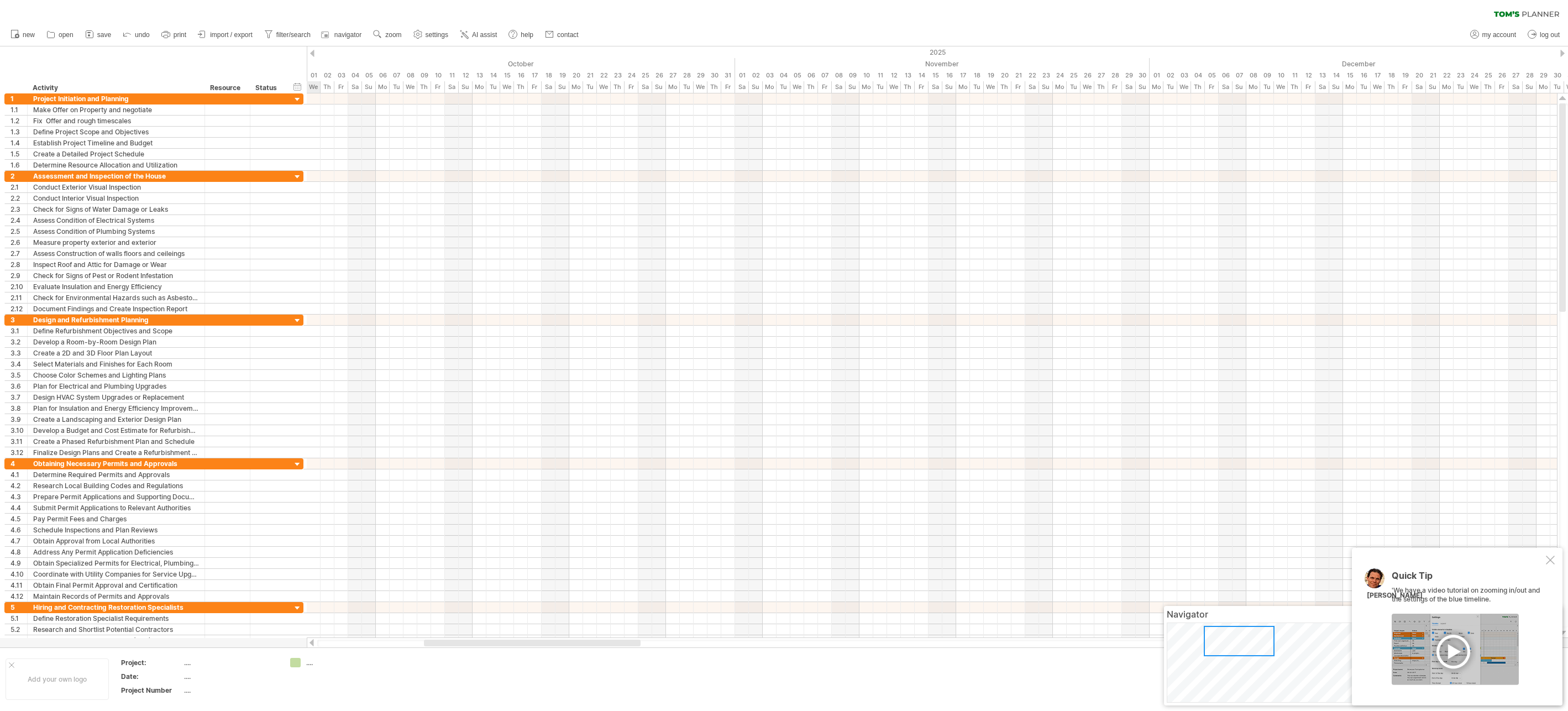
click at [311, 53] on div at bounding box center [311, 53] width 4 height 7
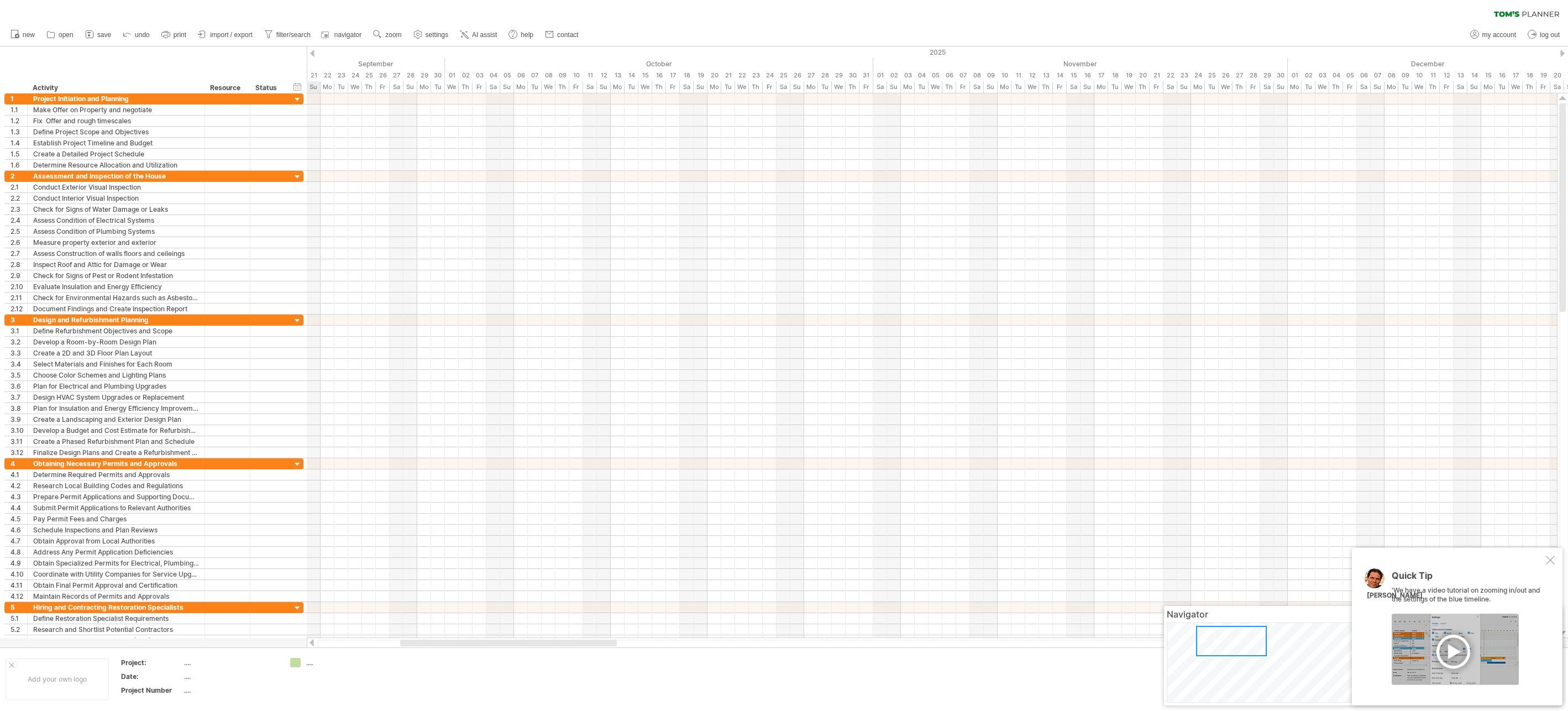
click at [311, 53] on div at bounding box center [311, 53] width 4 height 7
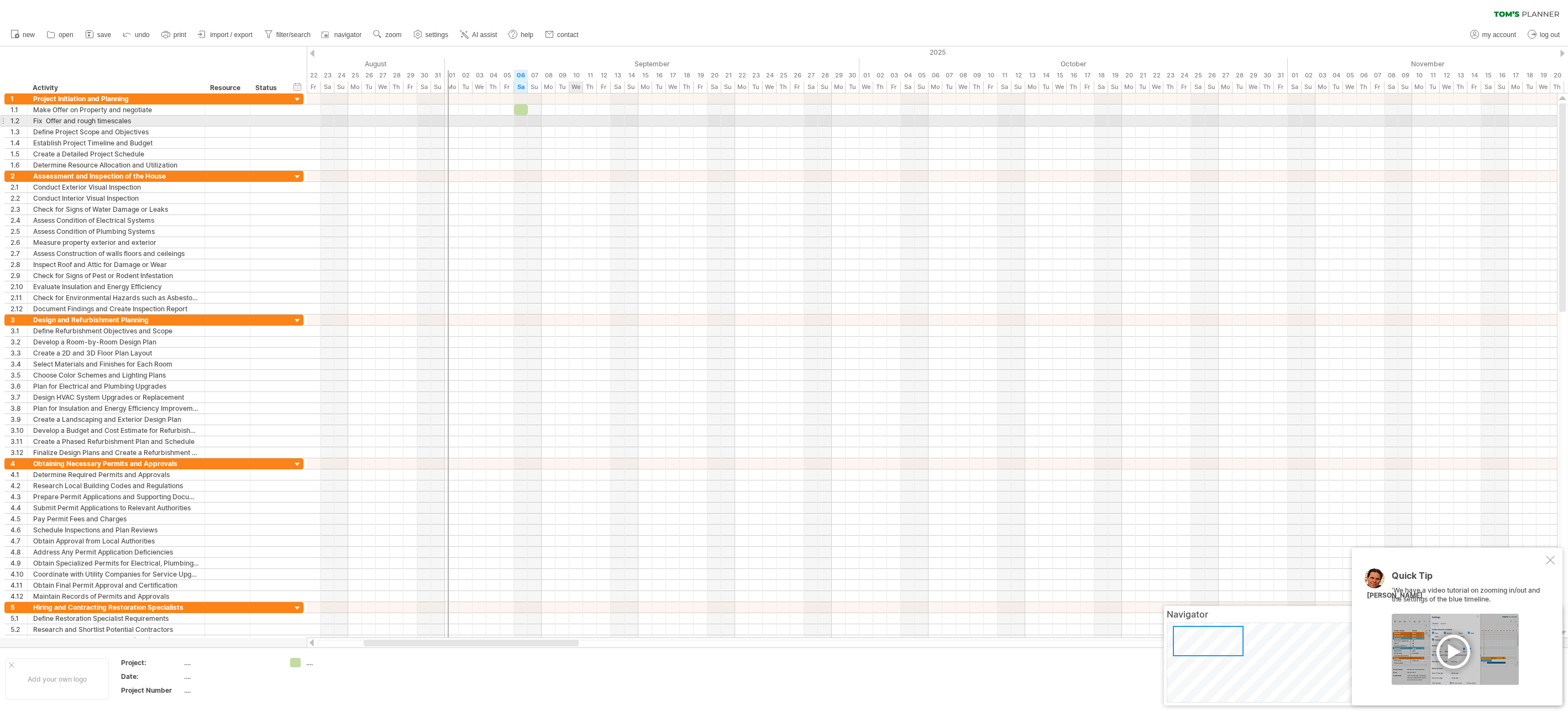
click at [578, 119] on div at bounding box center [931, 121] width 1250 height 11
click at [615, 131] on div "add time block" at bounding box center [621, 134] width 76 height 17
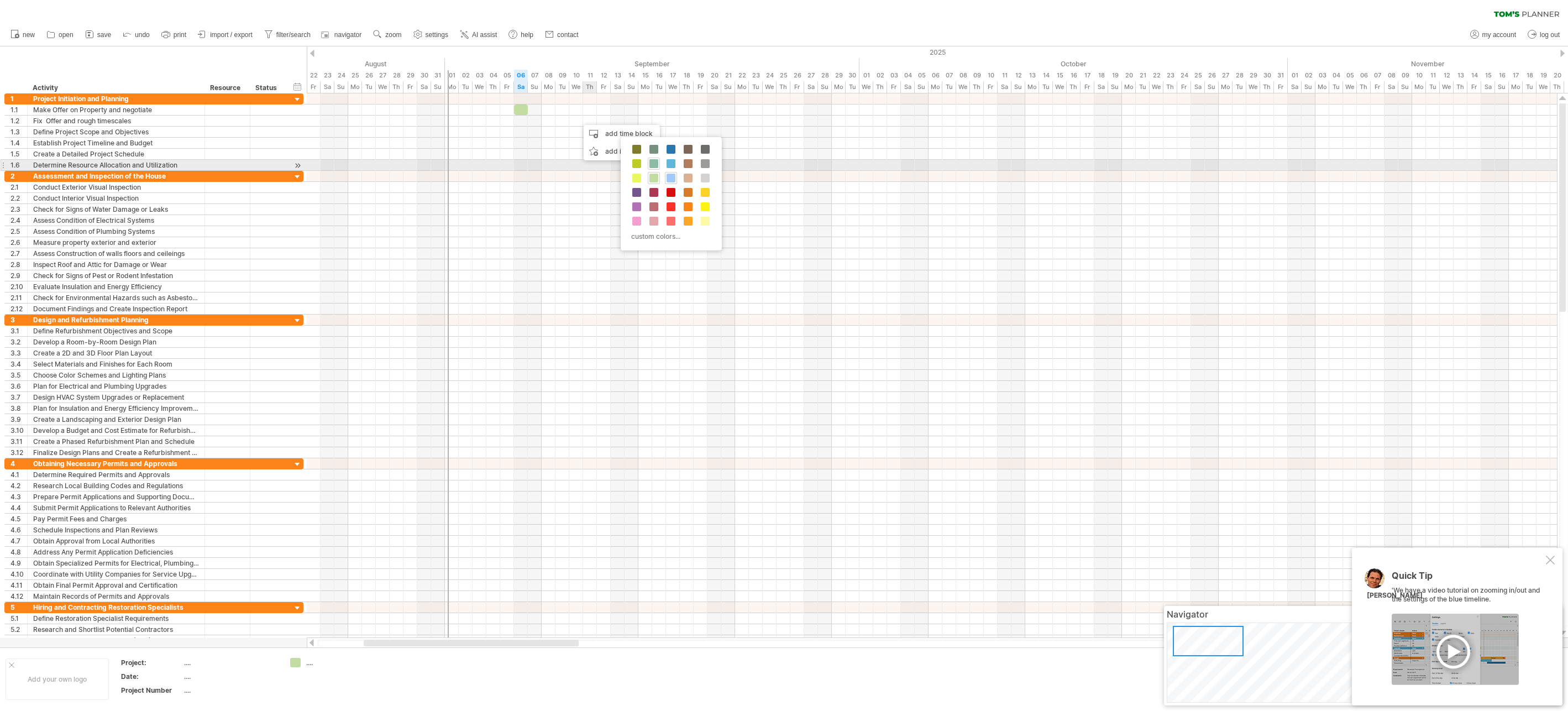
click at [654, 162] on span at bounding box center [653, 164] width 9 height 9
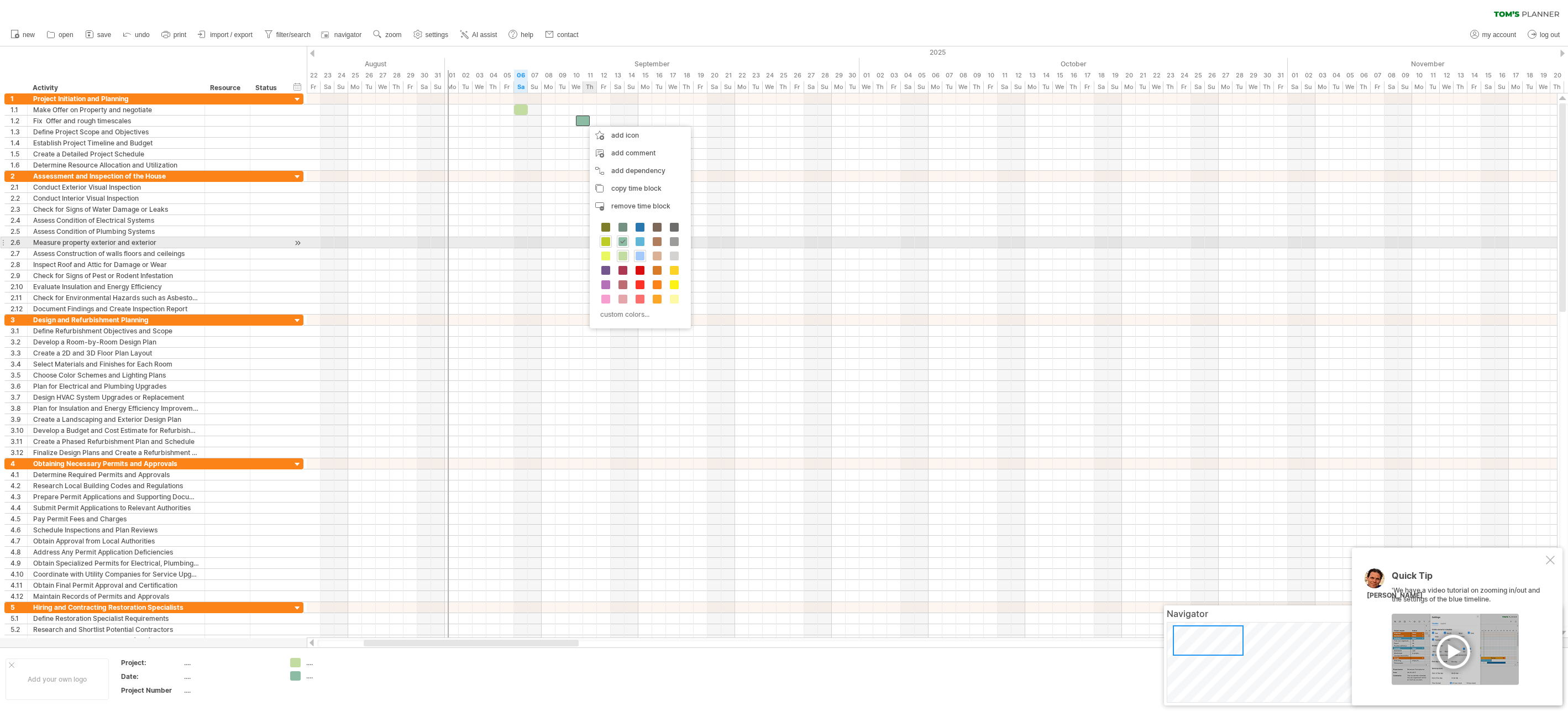
click at [605, 240] on span at bounding box center [605, 241] width 9 height 9
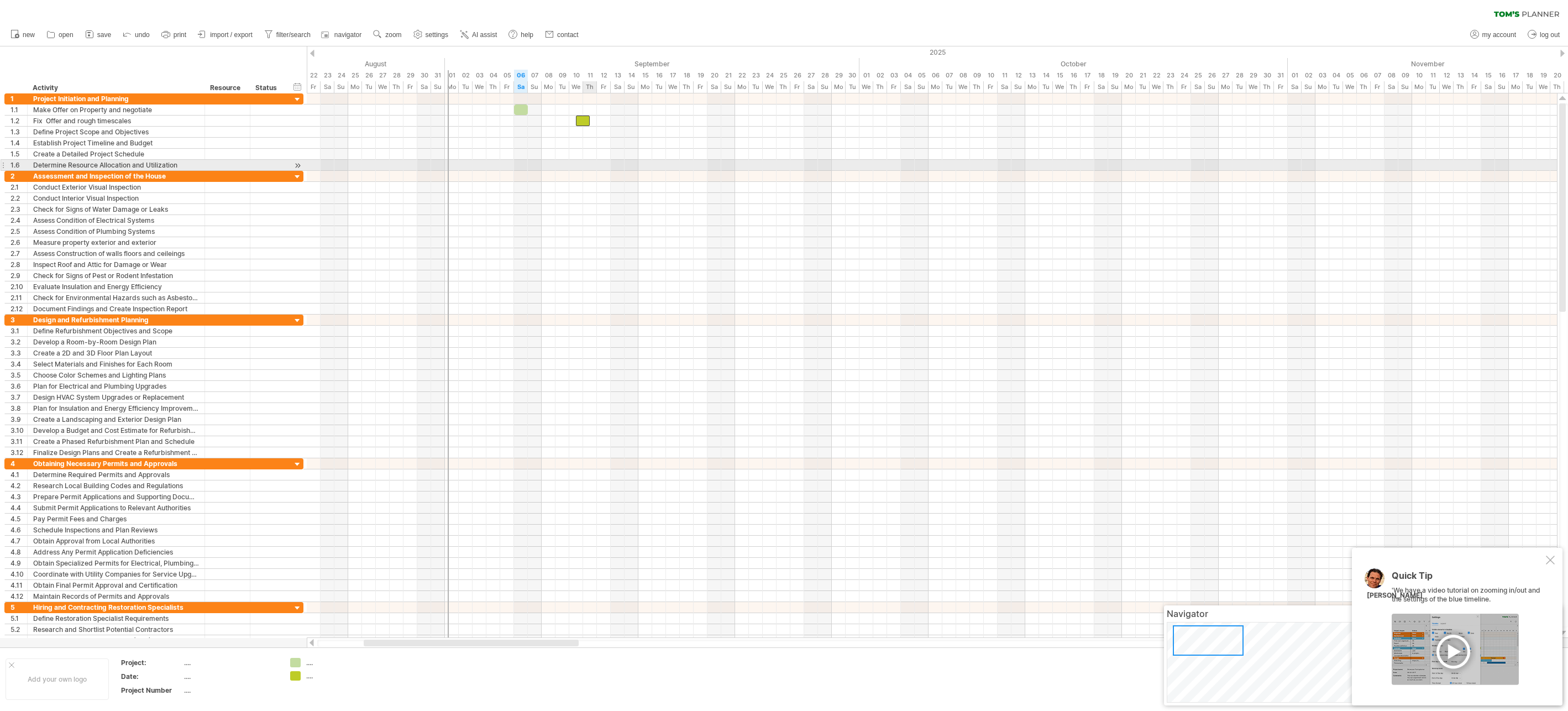
click at [596, 165] on div at bounding box center [931, 165] width 1250 height 11
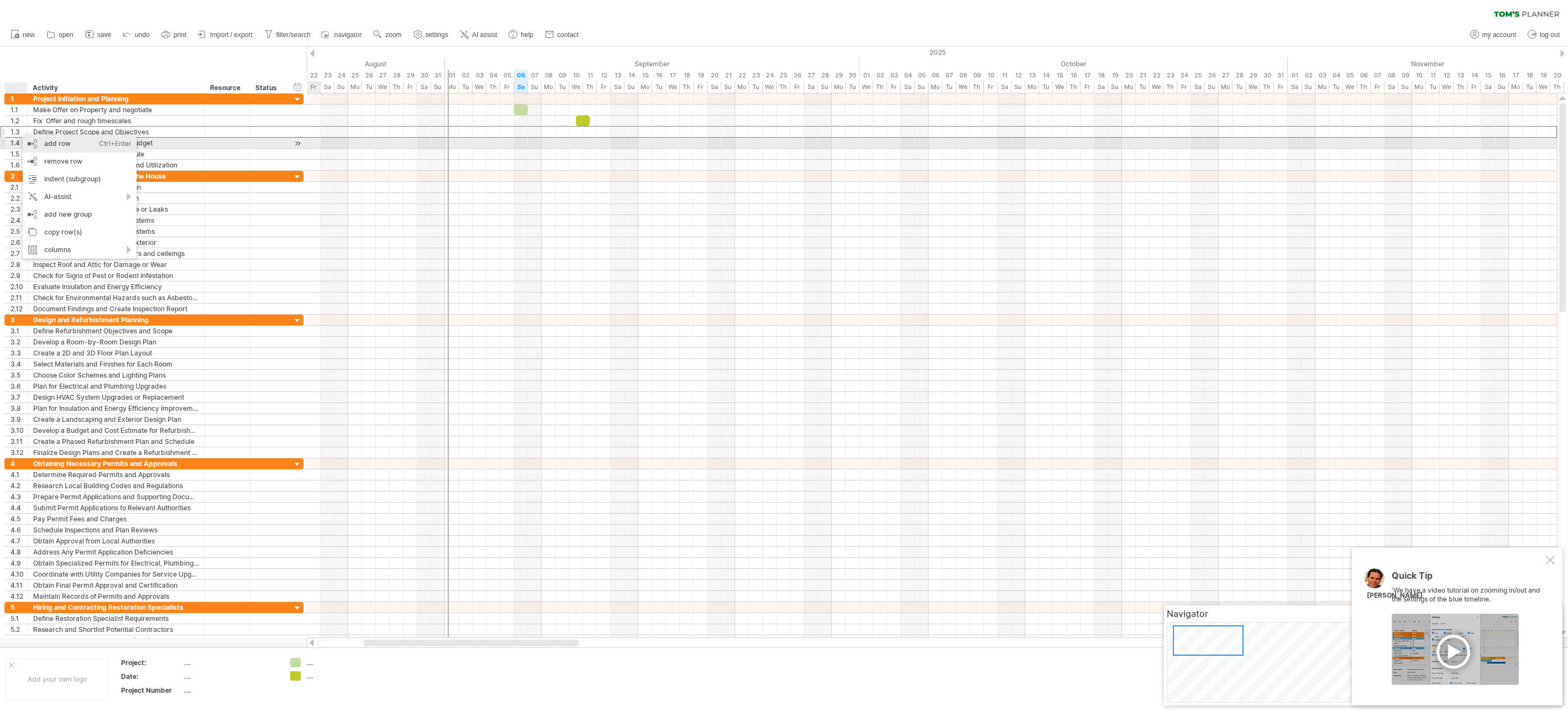
click at [55, 143] on div "add row Ctrl+Enter Cmd+Enter" at bounding box center [80, 143] width 114 height 17
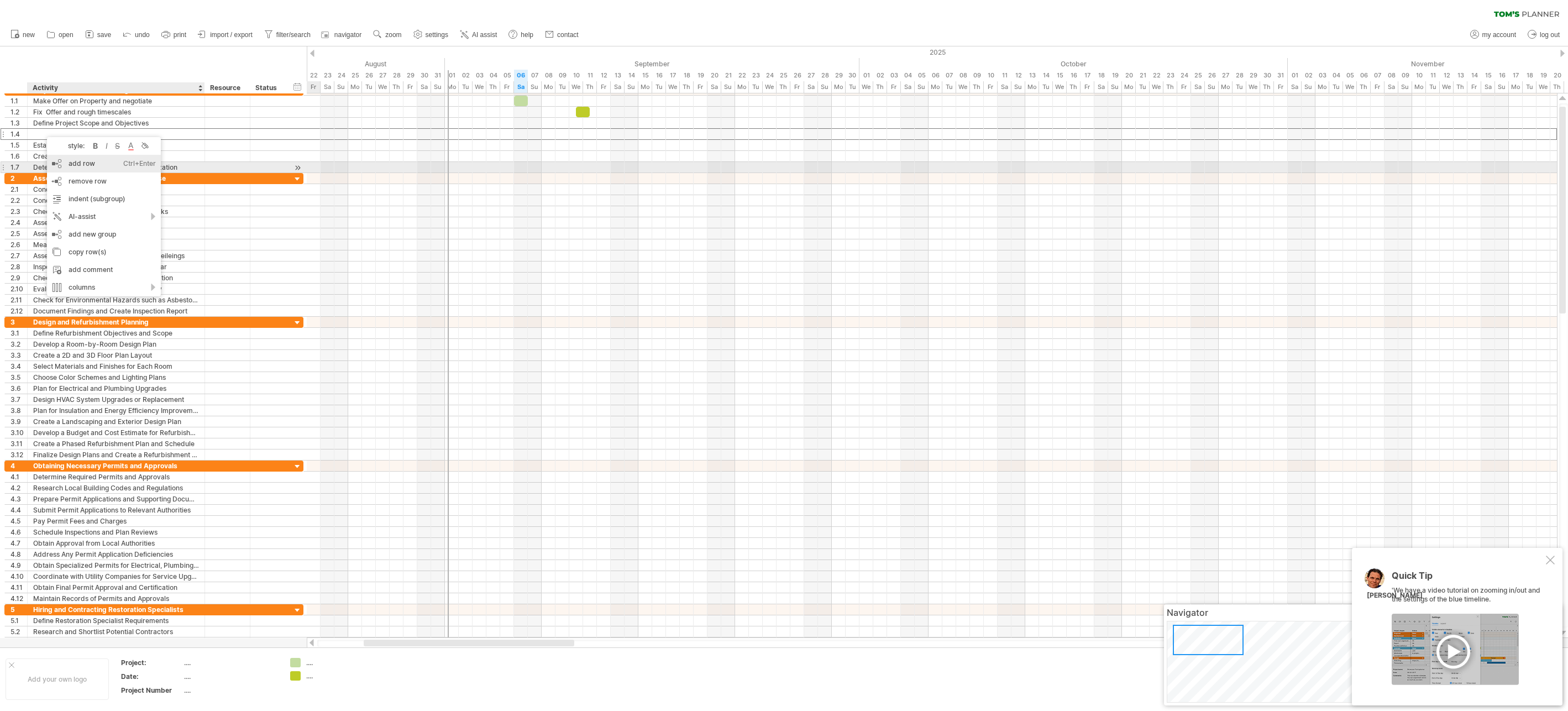
click at [80, 164] on div "add row Ctrl+Enter Cmd+Enter" at bounding box center [104, 164] width 114 height 17
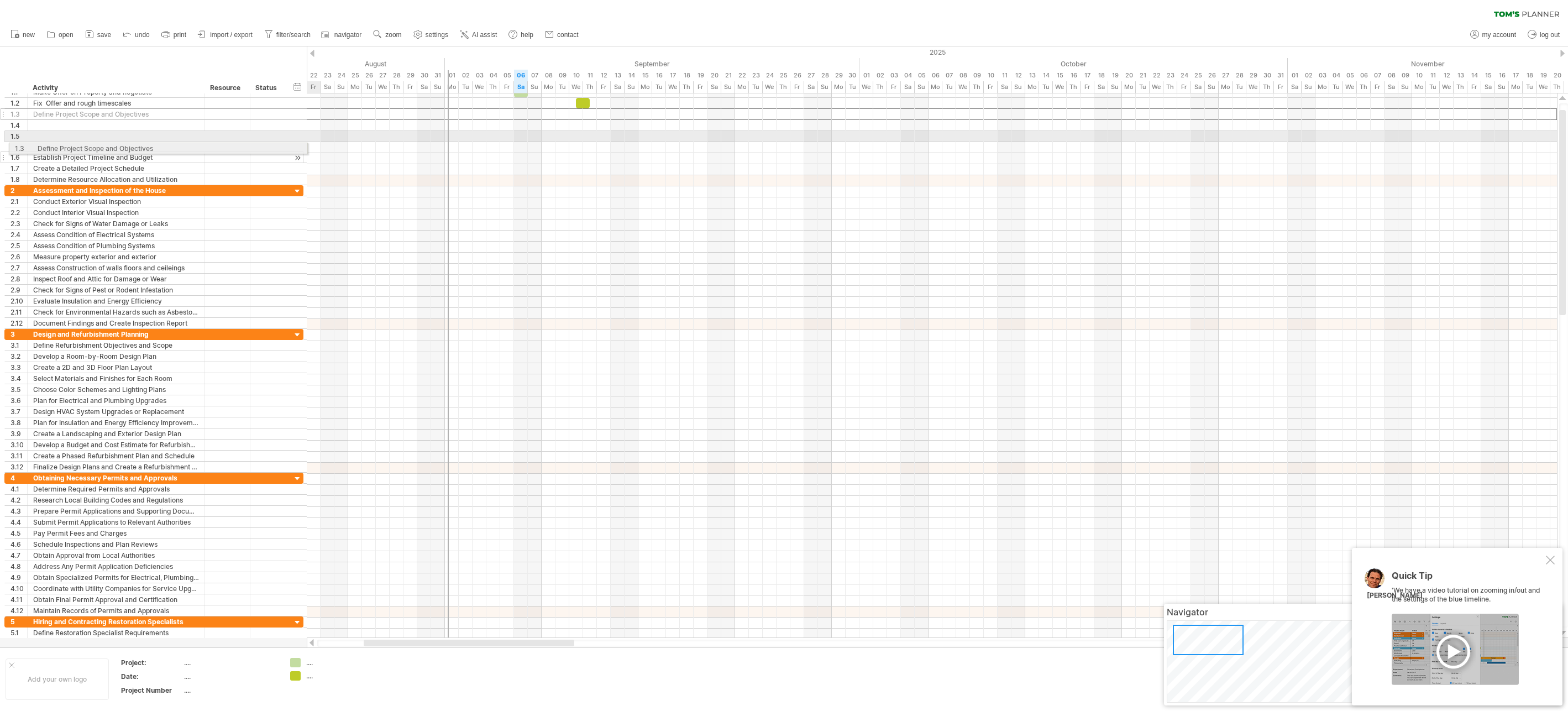
drag, startPoint x: 3, startPoint y: 114, endPoint x: 5, endPoint y: 146, distance: 32.1
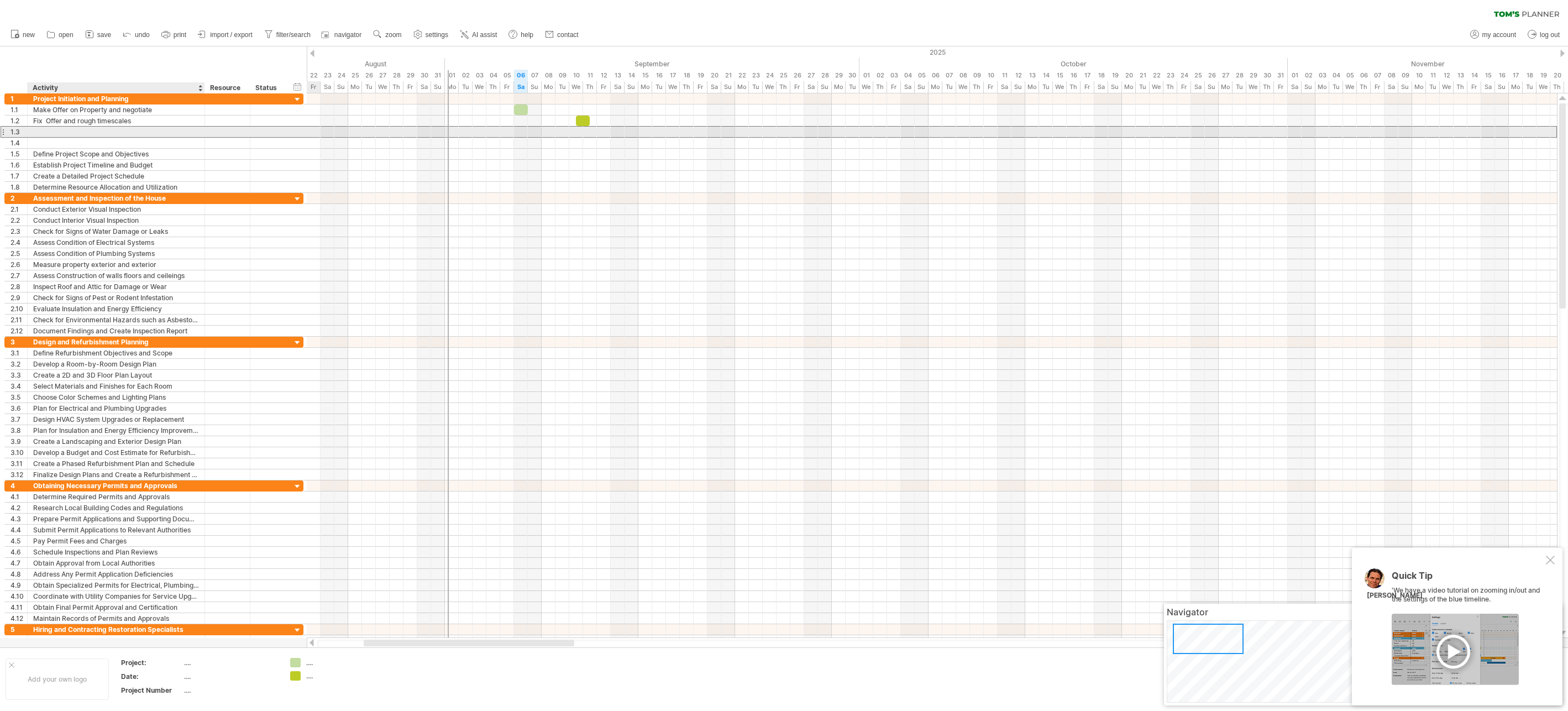
click at [52, 129] on div at bounding box center [116, 132] width 166 height 10
click at [52, 129] on input "text" at bounding box center [116, 132] width 166 height 10
click at [125, 132] on input "**********" at bounding box center [116, 132] width 166 height 10
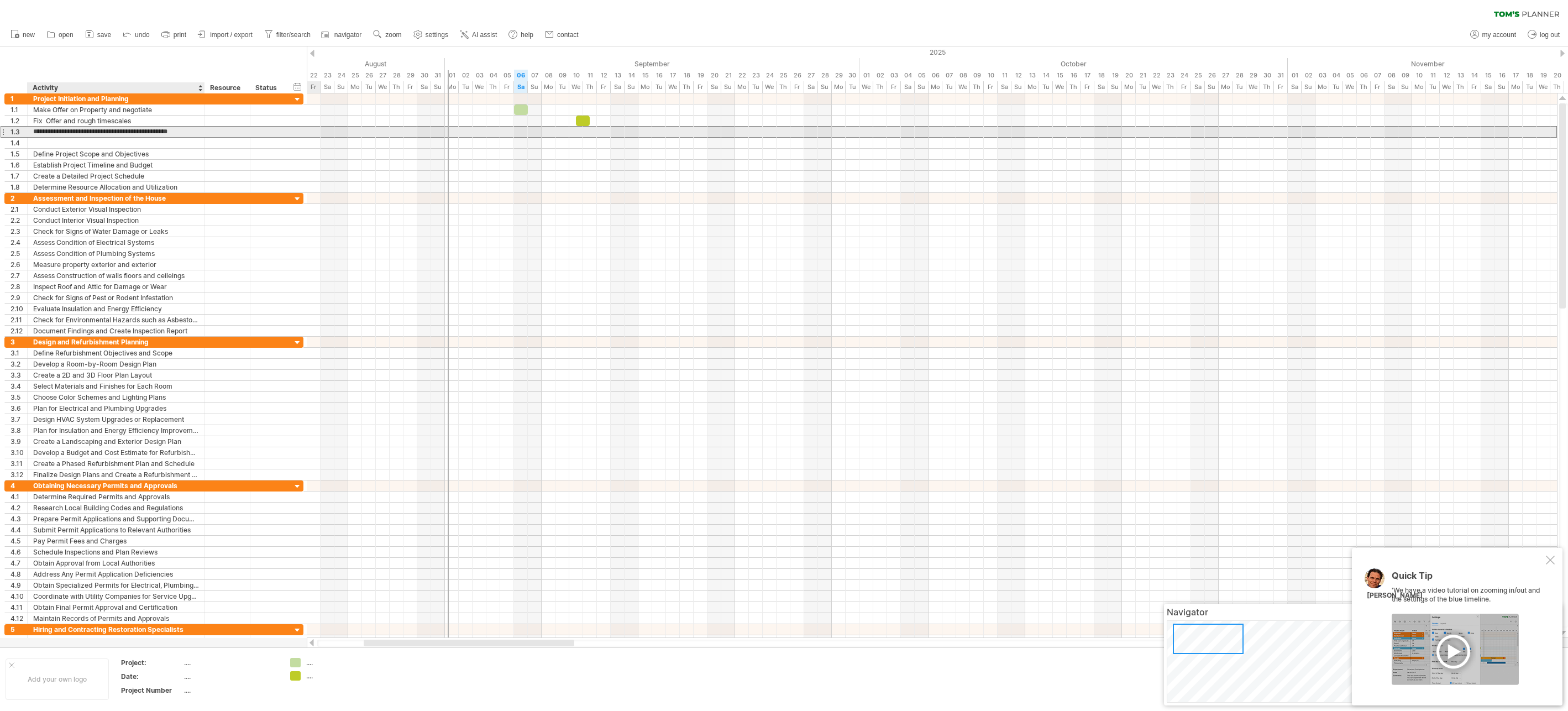
type input "**********"
click at [582, 131] on div at bounding box center [931, 132] width 1250 height 11
click at [623, 144] on div "add time block" at bounding box center [625, 146] width 76 height 17
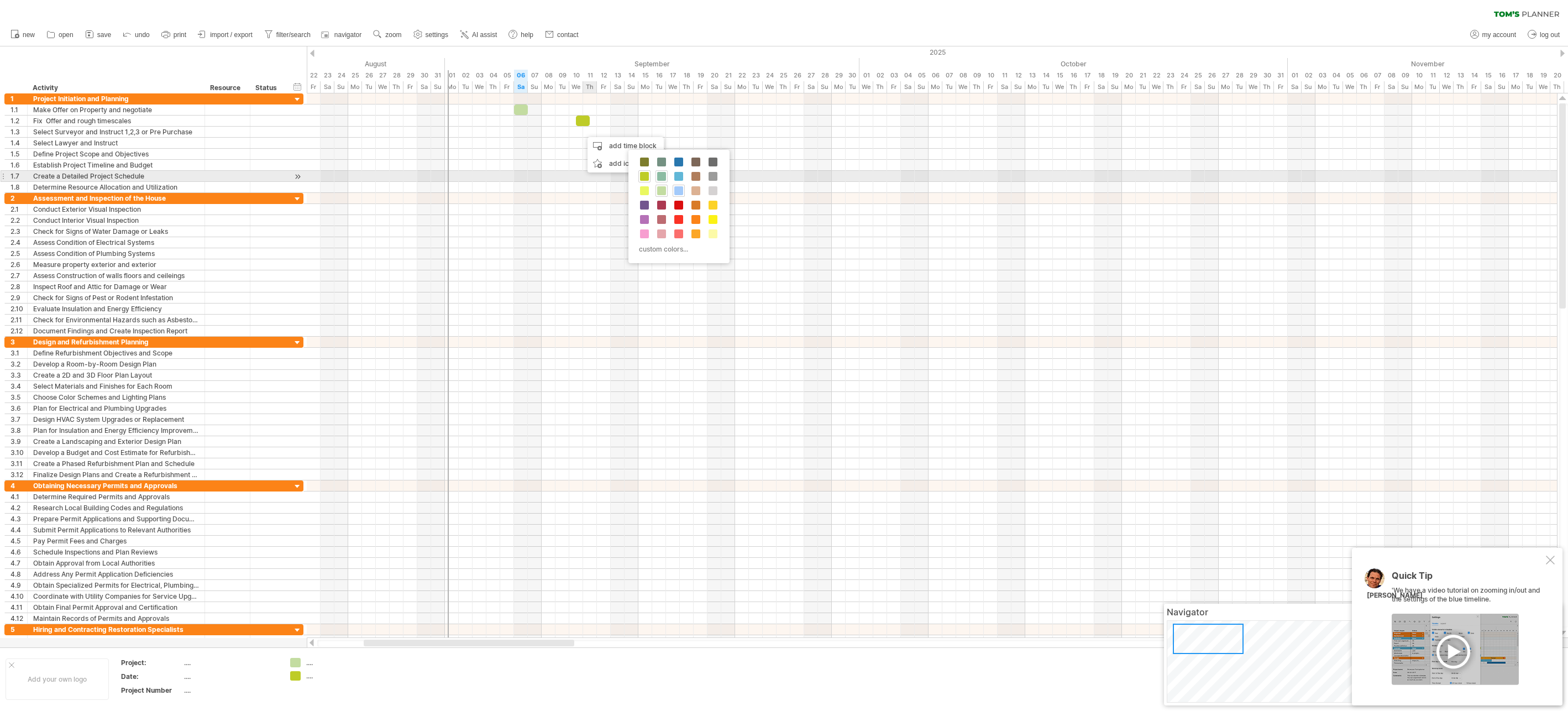
click at [661, 177] on span at bounding box center [661, 177] width 9 height 9
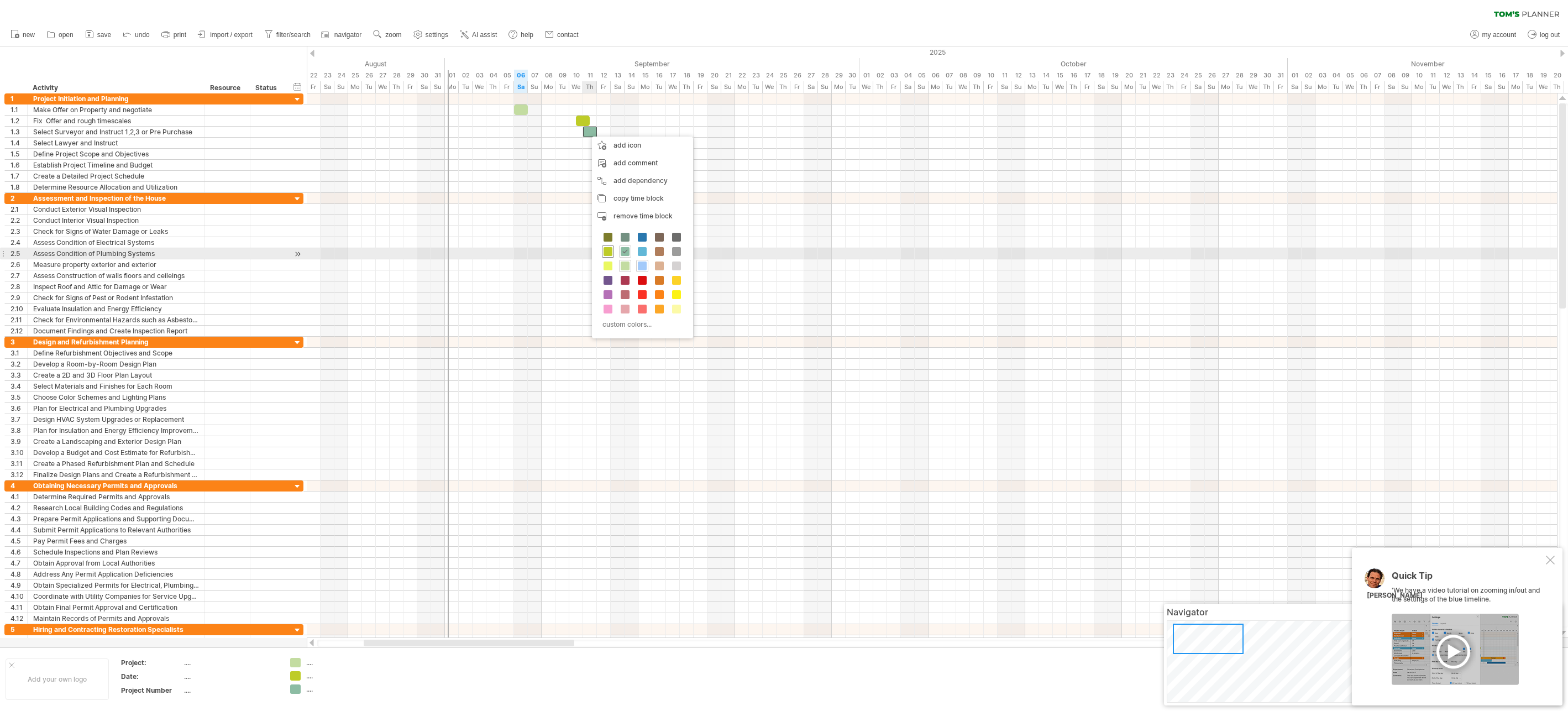
click at [609, 250] on span at bounding box center [608, 251] width 9 height 9
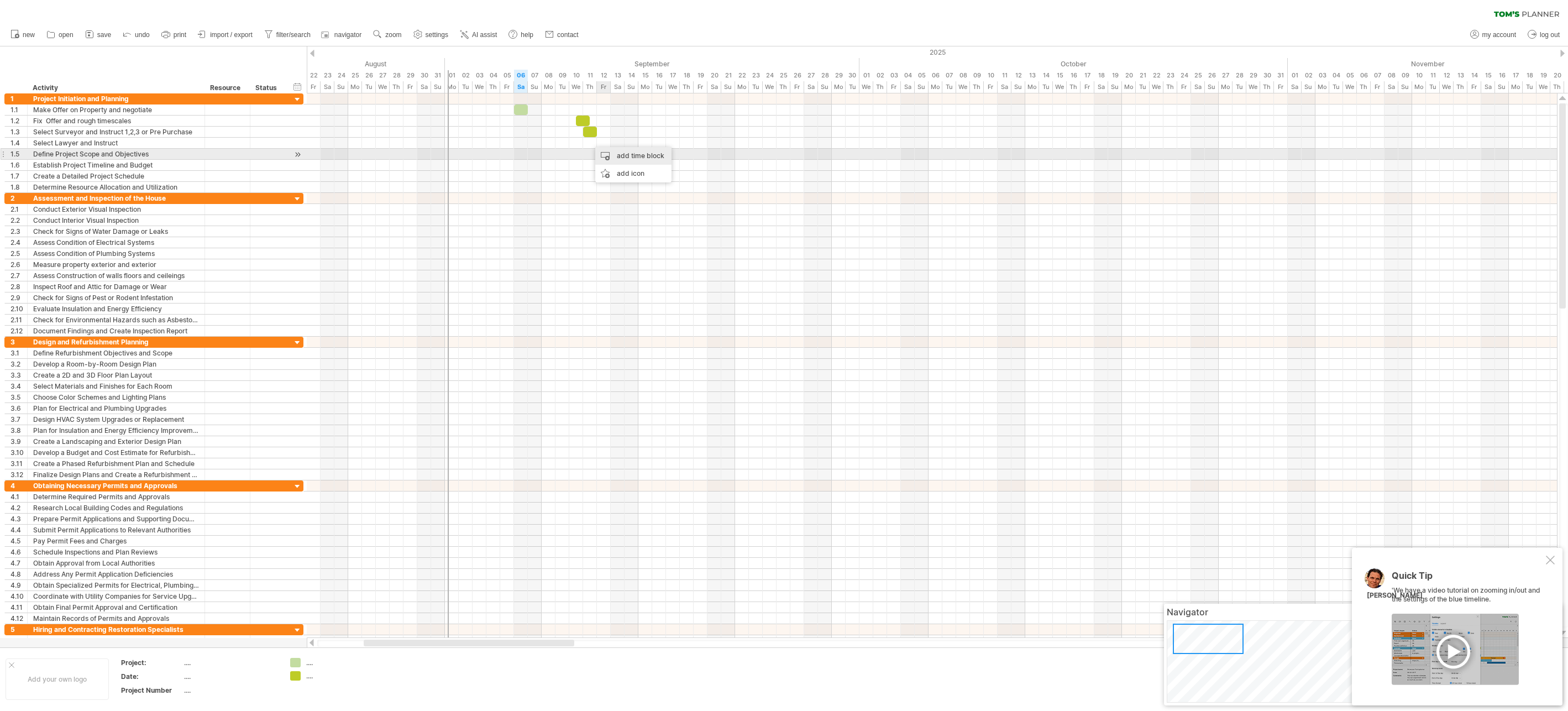
click at [618, 154] on div "add time block" at bounding box center [633, 156] width 76 height 17
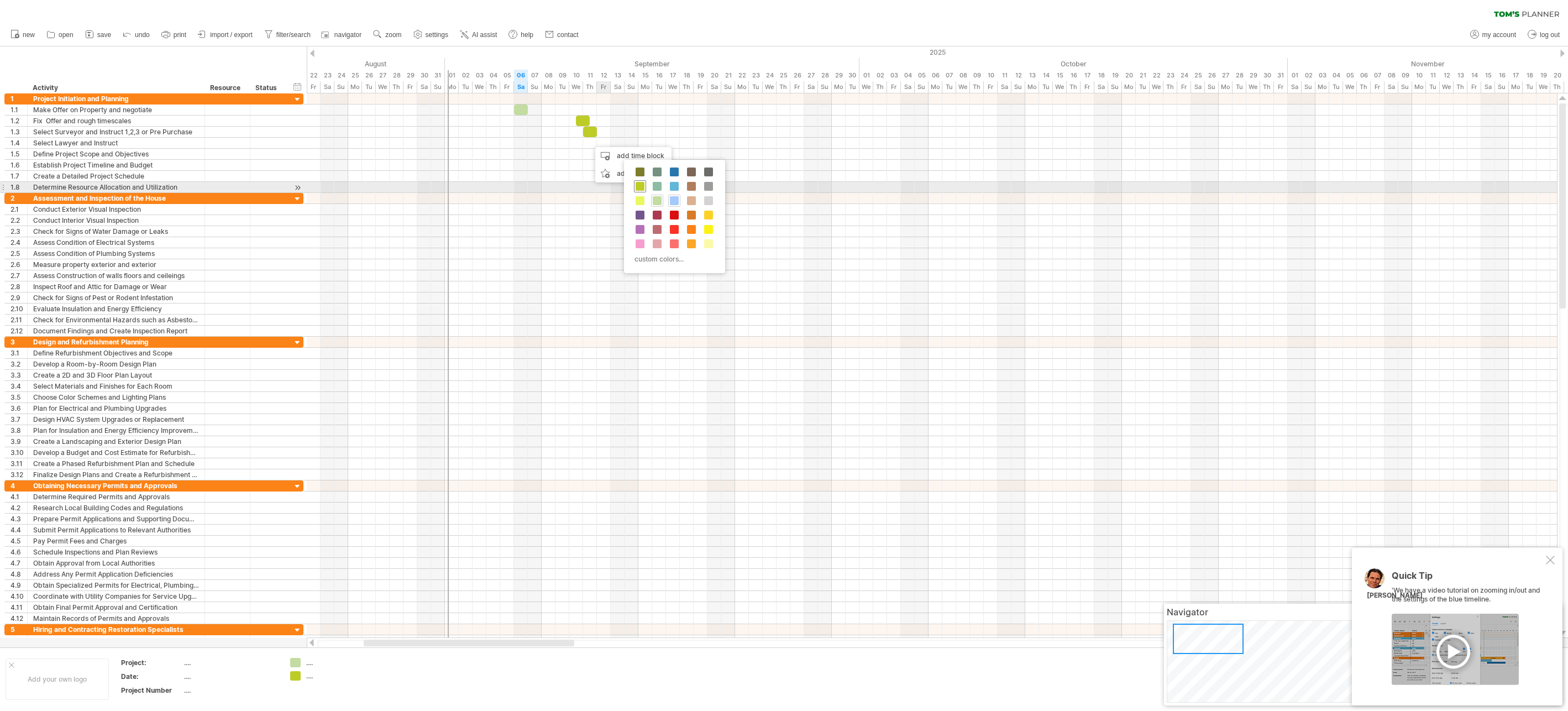
click at [641, 185] on span at bounding box center [640, 186] width 9 height 9
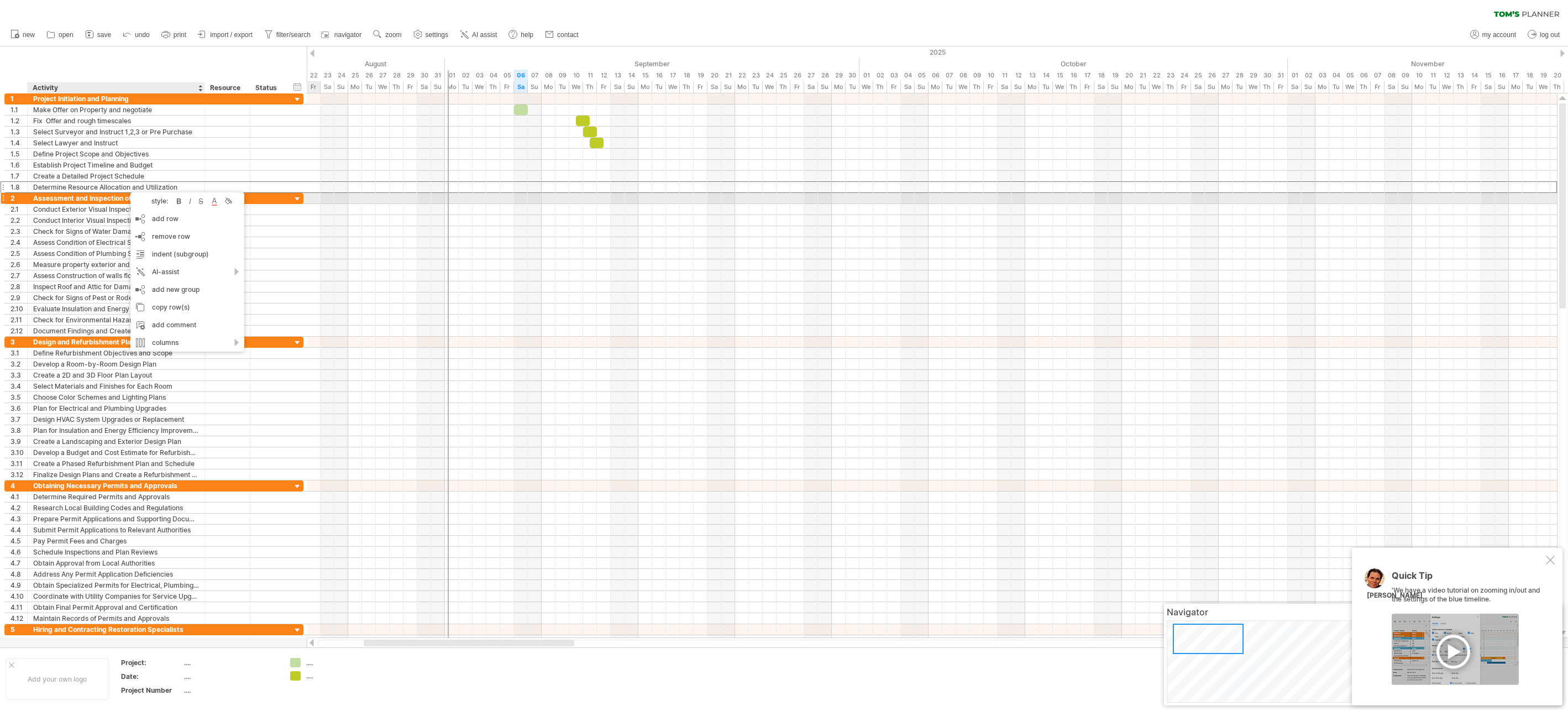
click at [94, 199] on div "Assessment and Inspection of the House" at bounding box center [116, 199] width 166 height 10
click at [94, 199] on input "**********" at bounding box center [116, 199] width 166 height 10
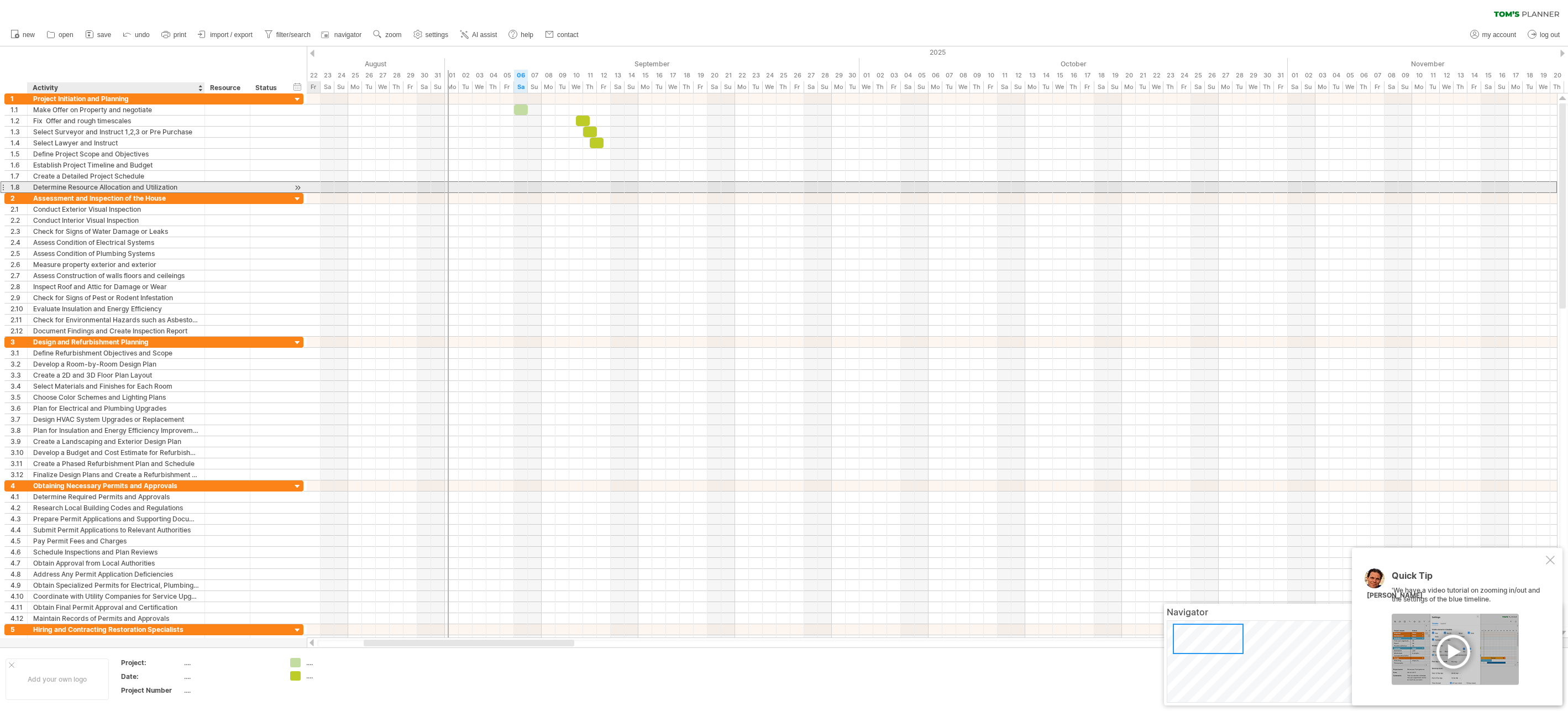
click at [92, 185] on div "Determine Resource Allocation and Utilization" at bounding box center [116, 187] width 166 height 10
drag, startPoint x: 69, startPoint y: 187, endPoint x: 198, endPoint y: 185, distance: 129.0
click at [198, 185] on input "**********" at bounding box center [116, 187] width 166 height 10
type input "**********"
